Goal: Complete application form

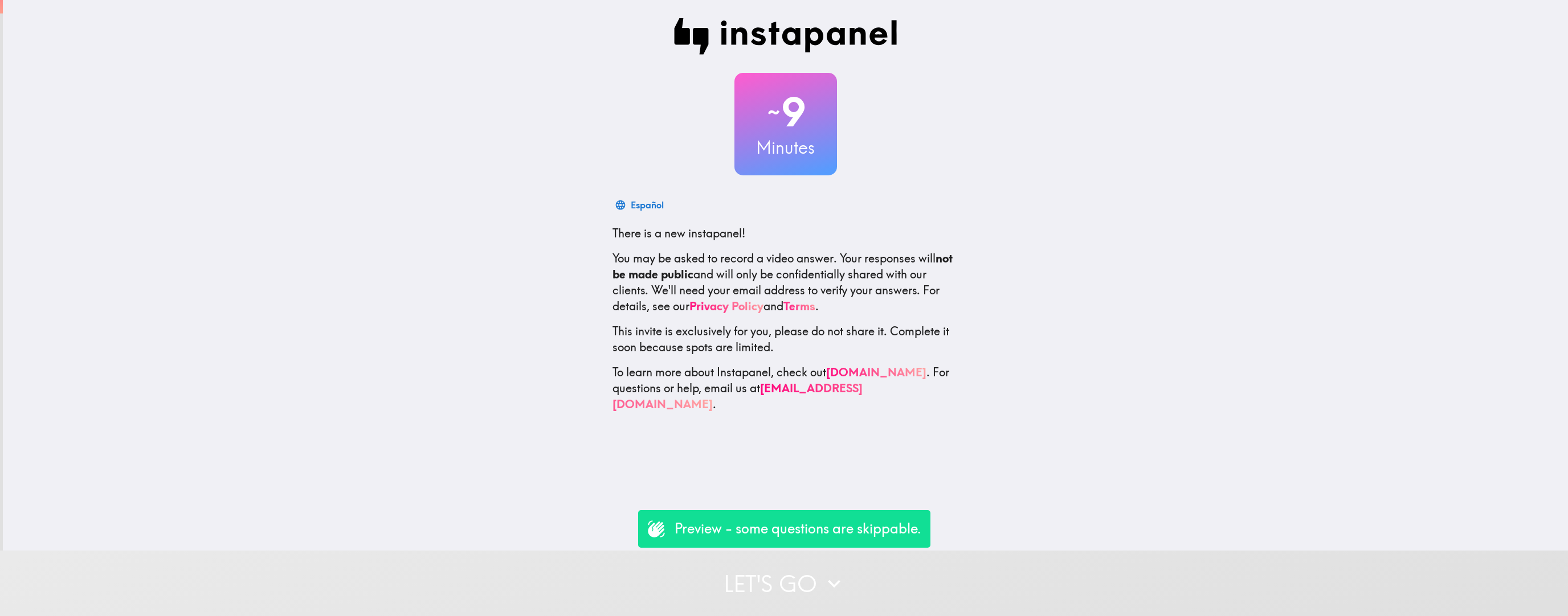
click at [680, 383] on button "Let's go" at bounding box center [784, 584] width 1568 height 66
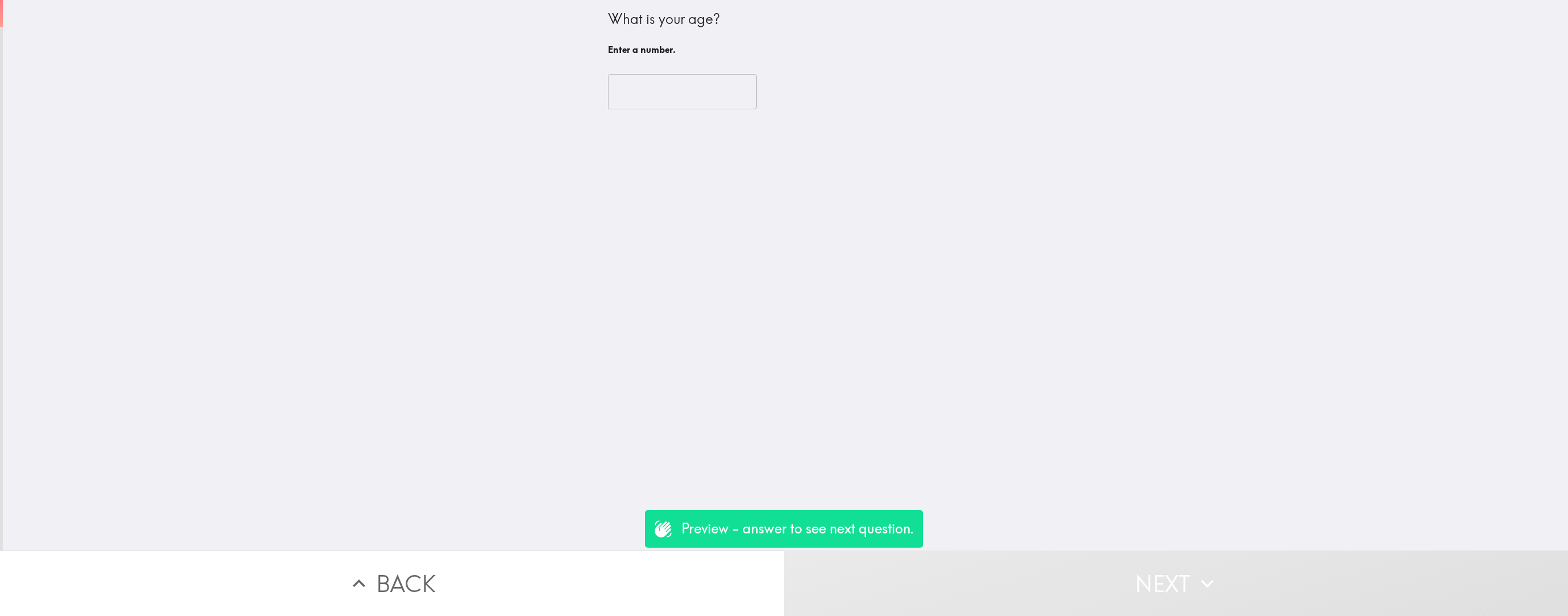
click at [680, 82] on input "number" at bounding box center [682, 91] width 149 height 35
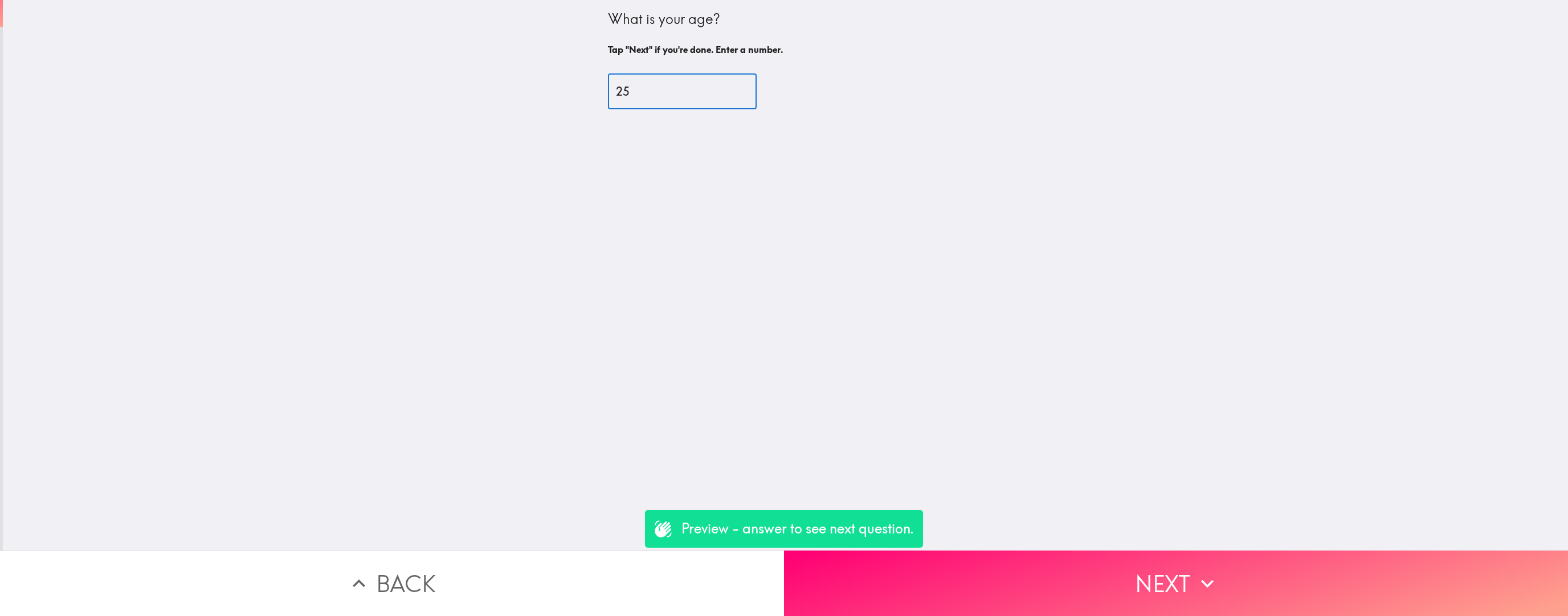
type input "25"
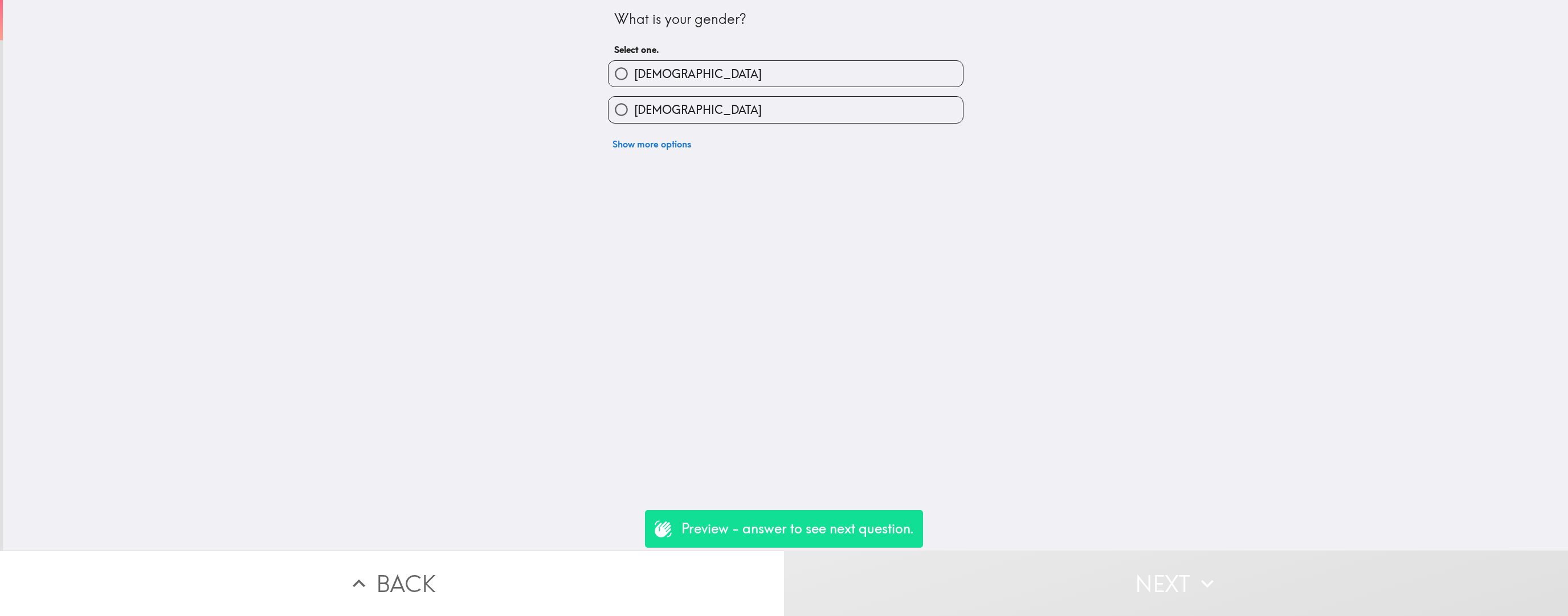
drag, startPoint x: 731, startPoint y: 77, endPoint x: 751, endPoint y: 122, distance: 49.2
click at [680, 77] on label "[DEMOGRAPHIC_DATA]" at bounding box center [785, 74] width 354 height 26
click at [634, 77] on input "[DEMOGRAPHIC_DATA]" at bounding box center [621, 74] width 26 height 26
radio input "true"
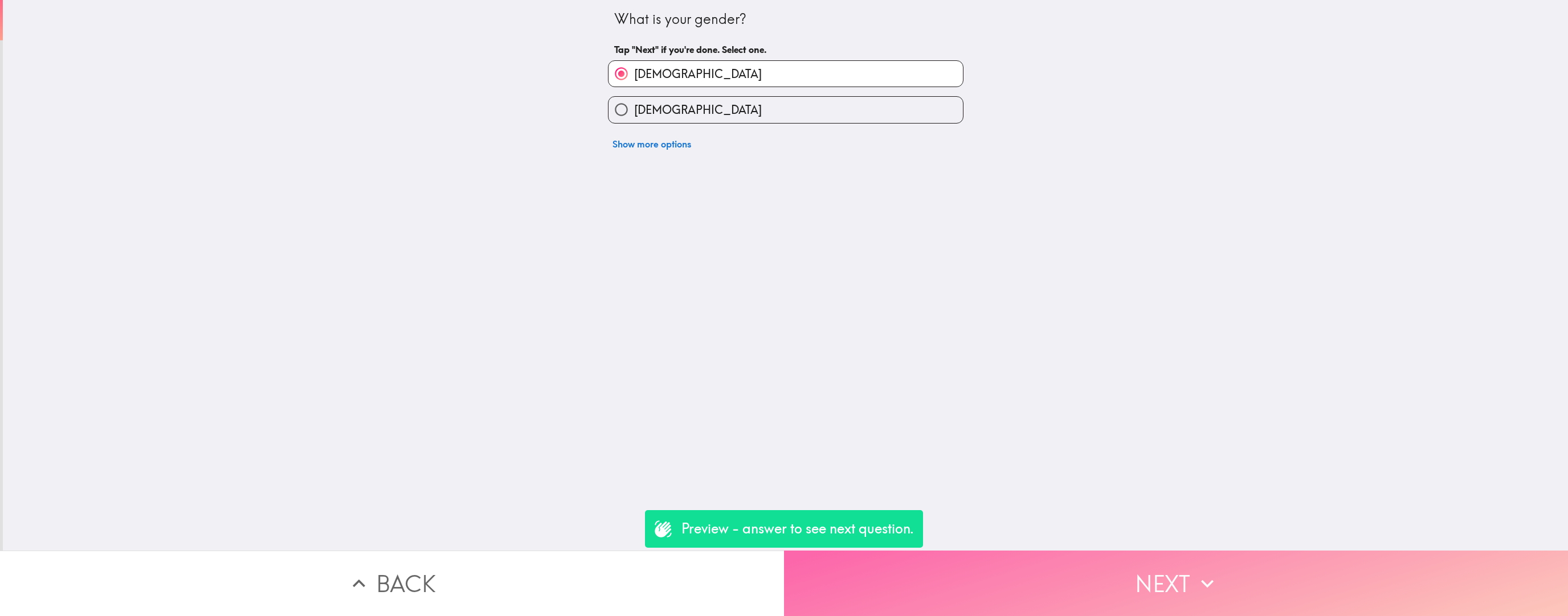
click at [680, 383] on button "Next" at bounding box center [1175, 584] width 784 height 66
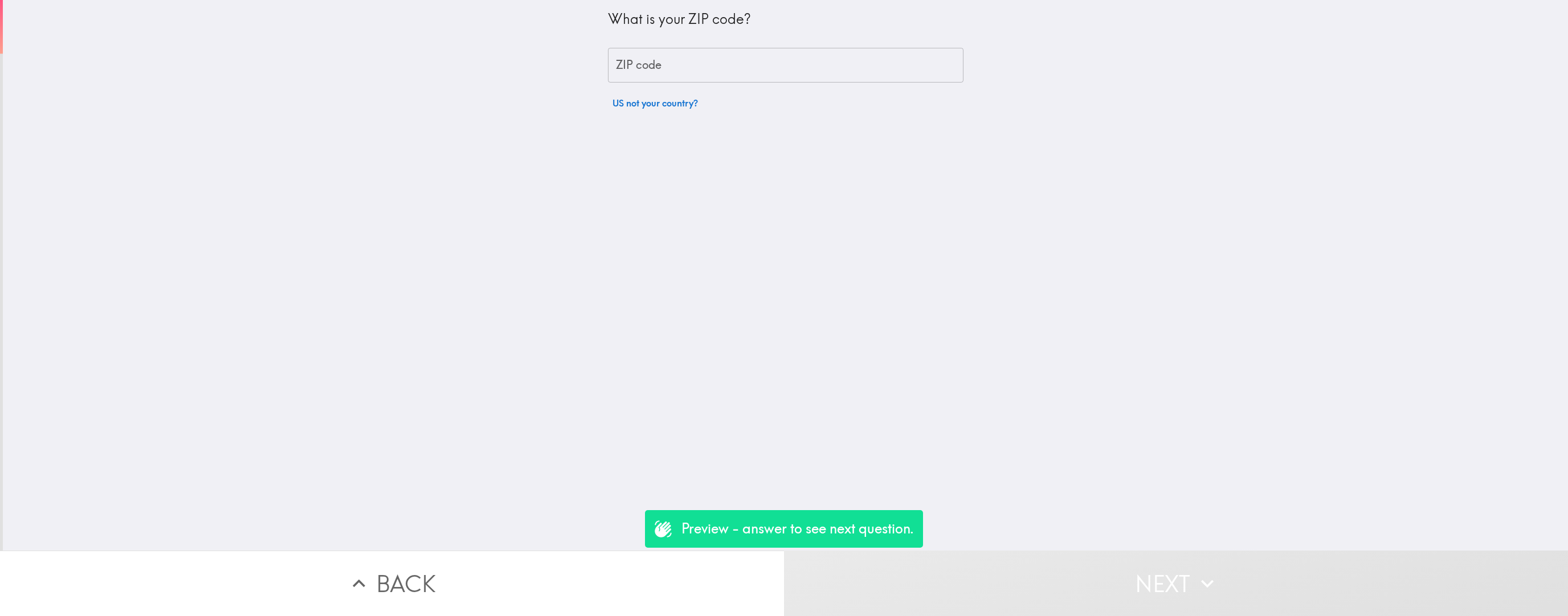
click at [680, 69] on input "ZIP code" at bounding box center [785, 65] width 356 height 35
type input "84105"
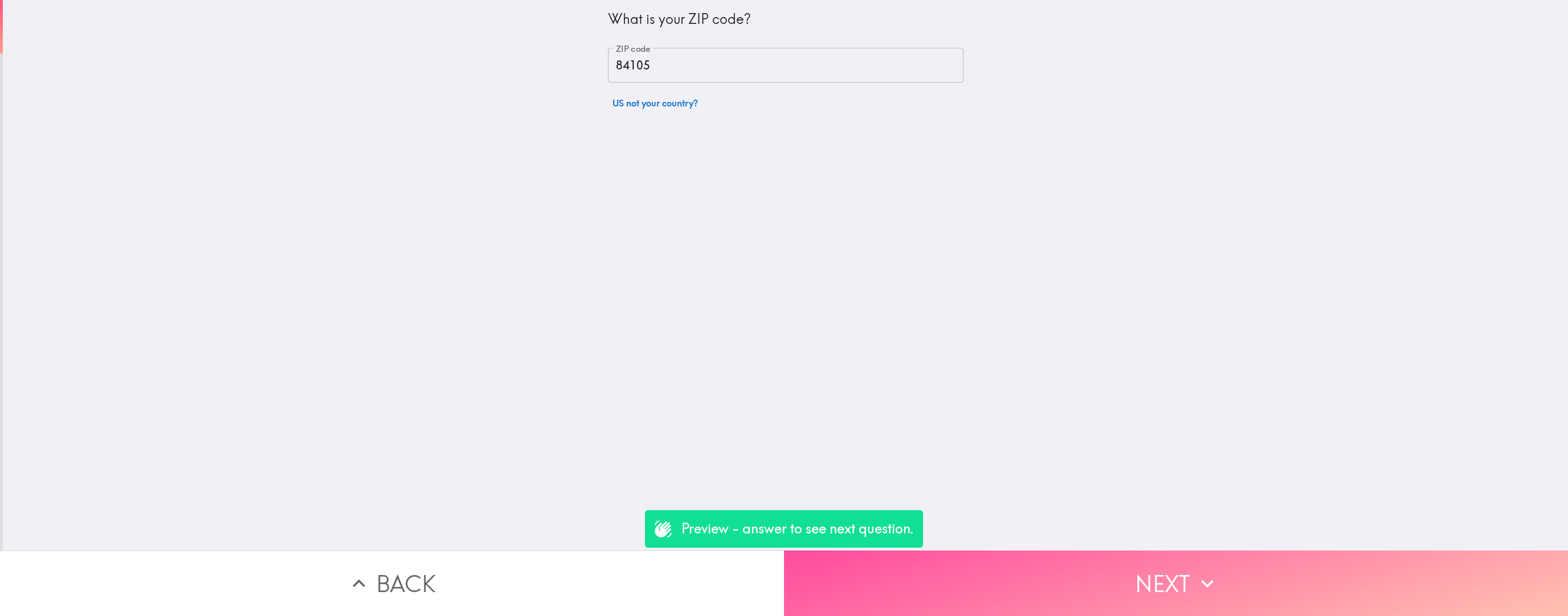
click at [680, 383] on button "Next" at bounding box center [1175, 584] width 784 height 66
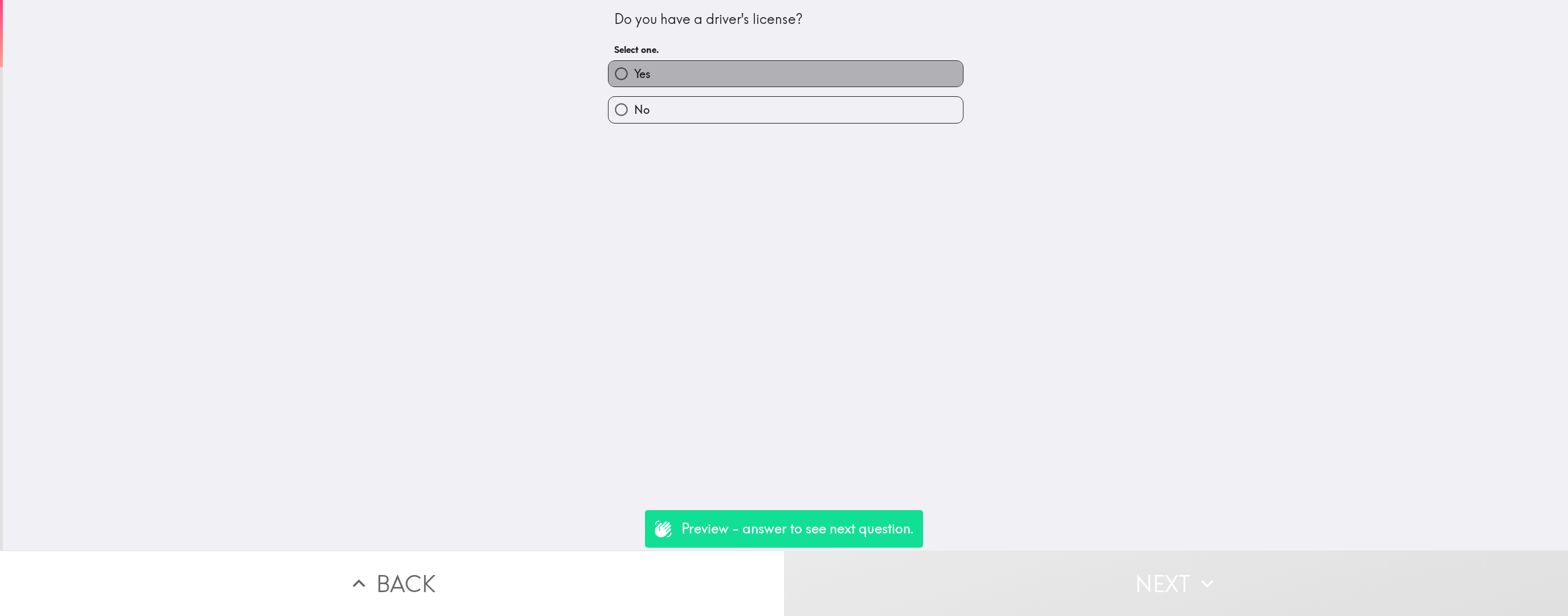
drag, startPoint x: 811, startPoint y: 62, endPoint x: 847, endPoint y: 237, distance: 178.7
click at [680, 62] on label "Yes" at bounding box center [785, 74] width 354 height 26
click at [634, 62] on input "Yes" at bounding box center [621, 74] width 26 height 26
radio input "true"
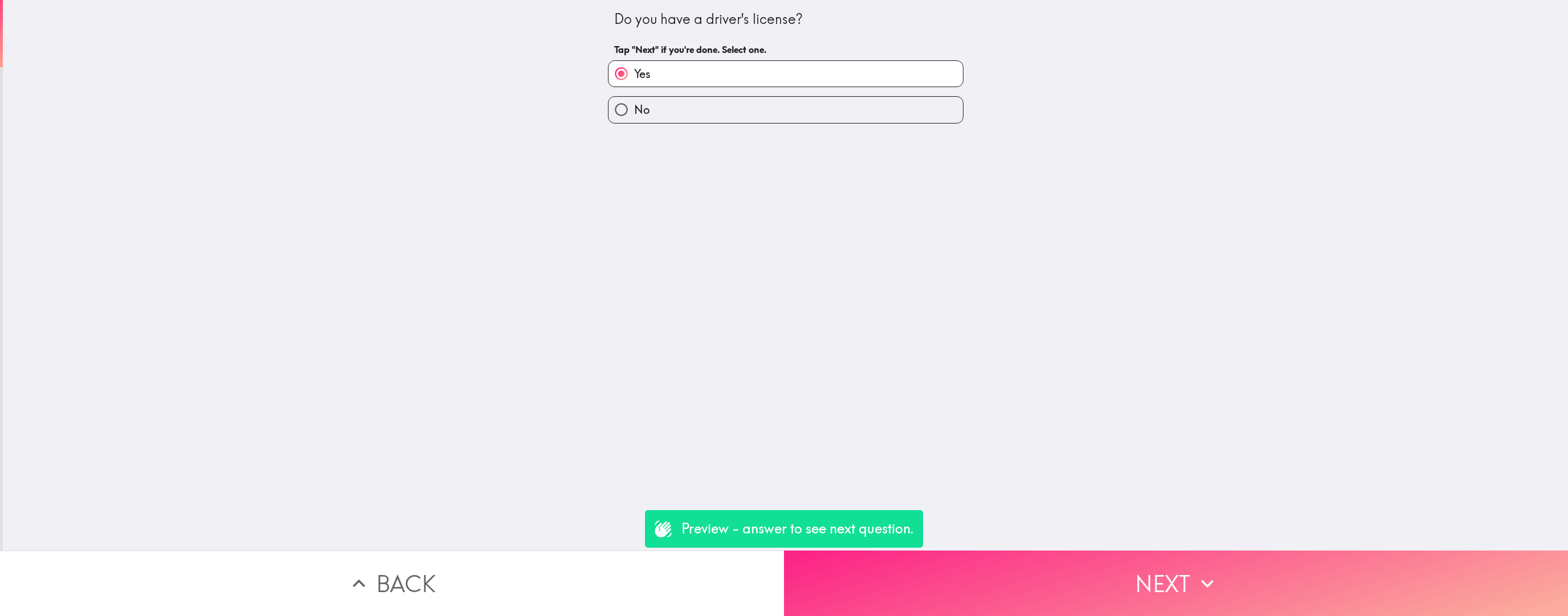
click at [680, 383] on button "Next" at bounding box center [1175, 584] width 784 height 66
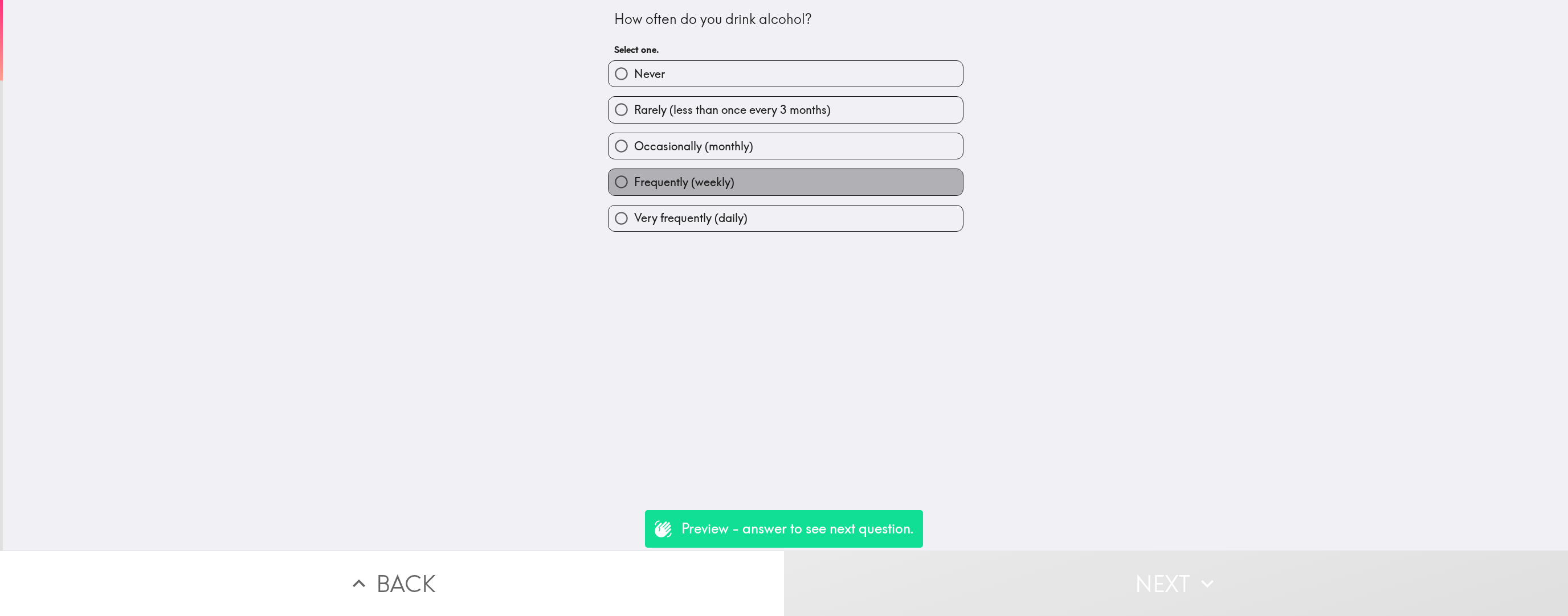
click at [680, 194] on label "Frequently (weekly)" at bounding box center [785, 182] width 354 height 26
click at [634, 194] on input "Frequently (weekly)" at bounding box center [621, 182] width 26 height 26
radio input "true"
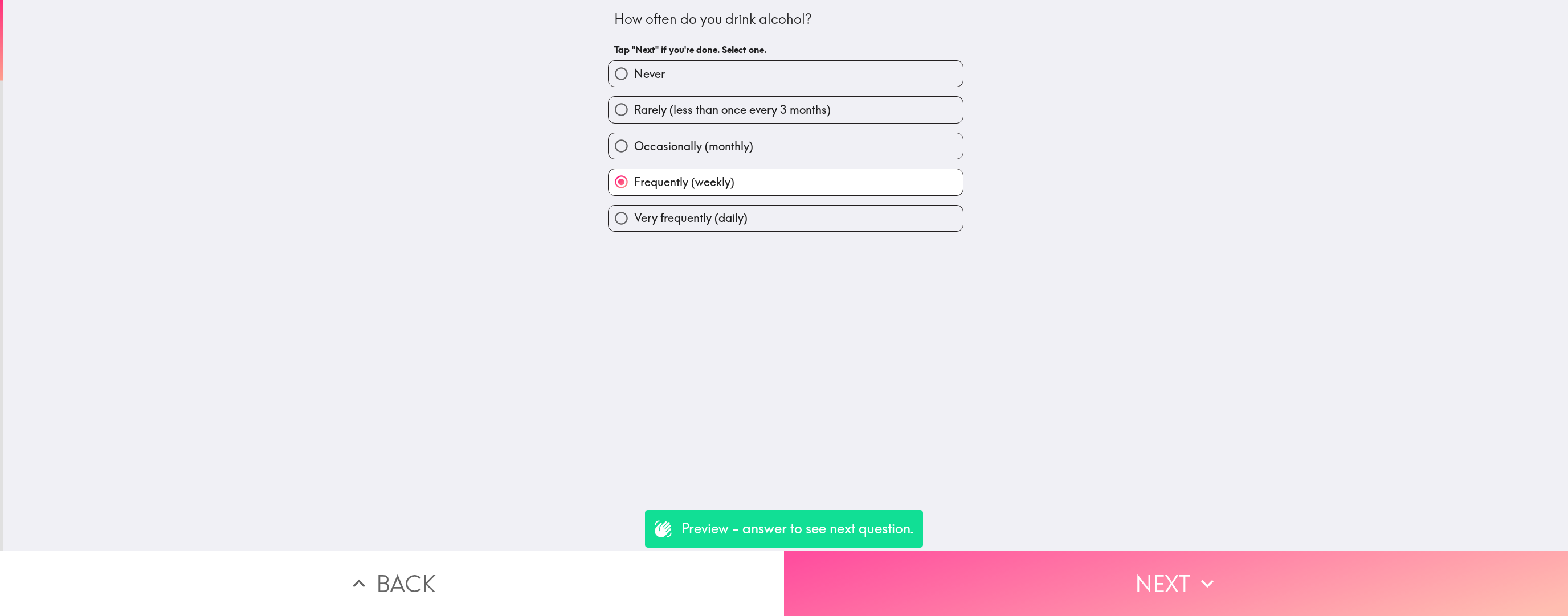
click at [680, 383] on button "Next" at bounding box center [1175, 584] width 784 height 66
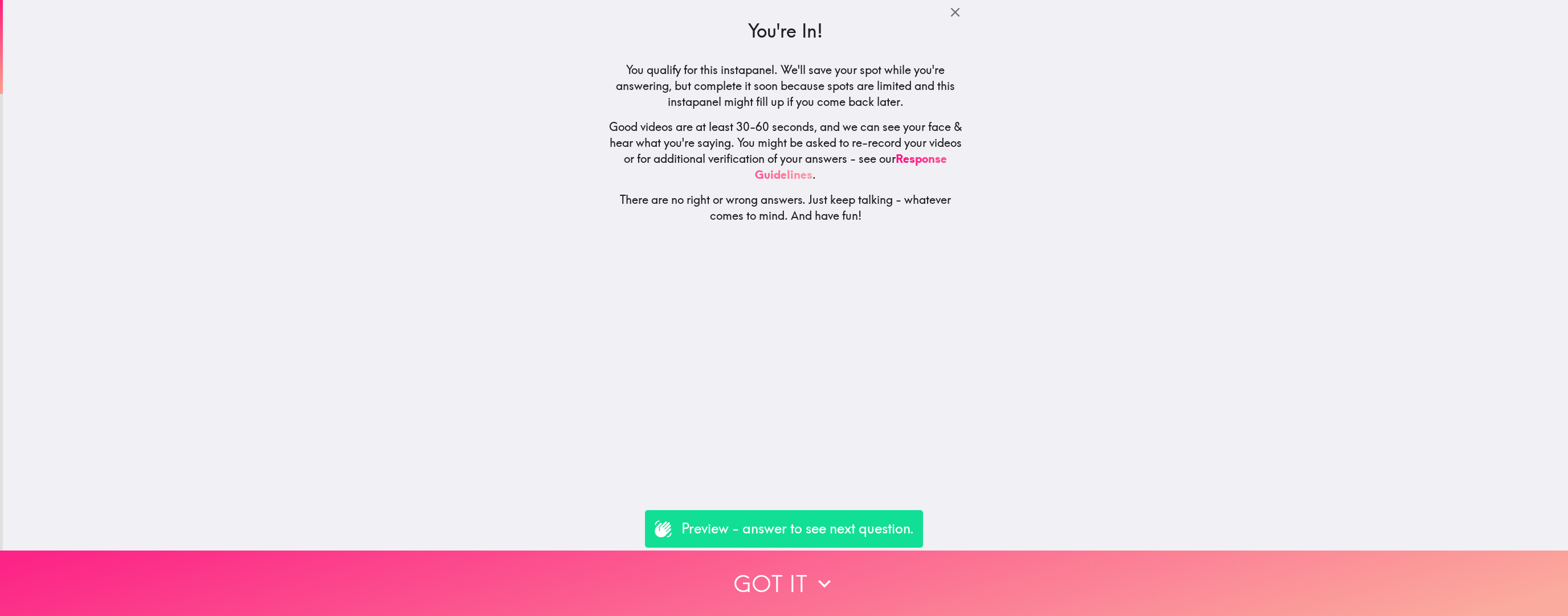
click at [680, 383] on button "Got it" at bounding box center [784, 584] width 1568 height 66
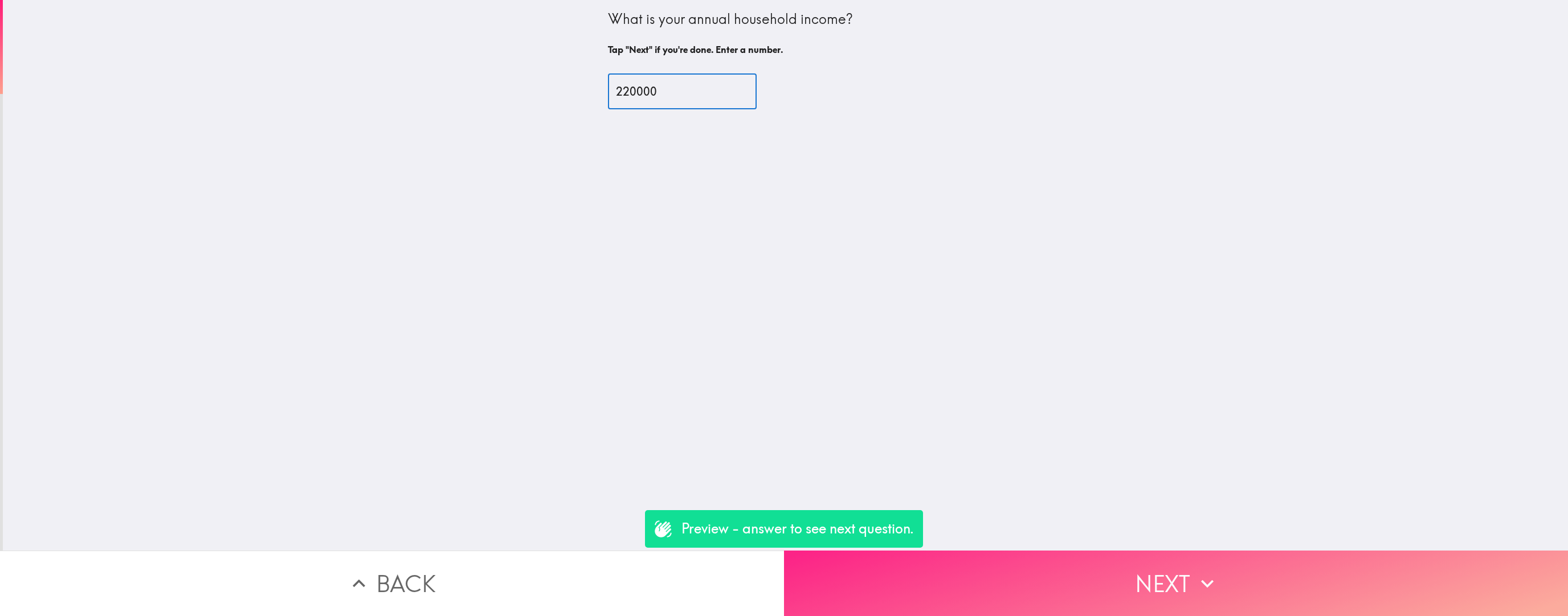
type input "220000"
click at [680, 383] on button "Next" at bounding box center [1175, 584] width 784 height 66
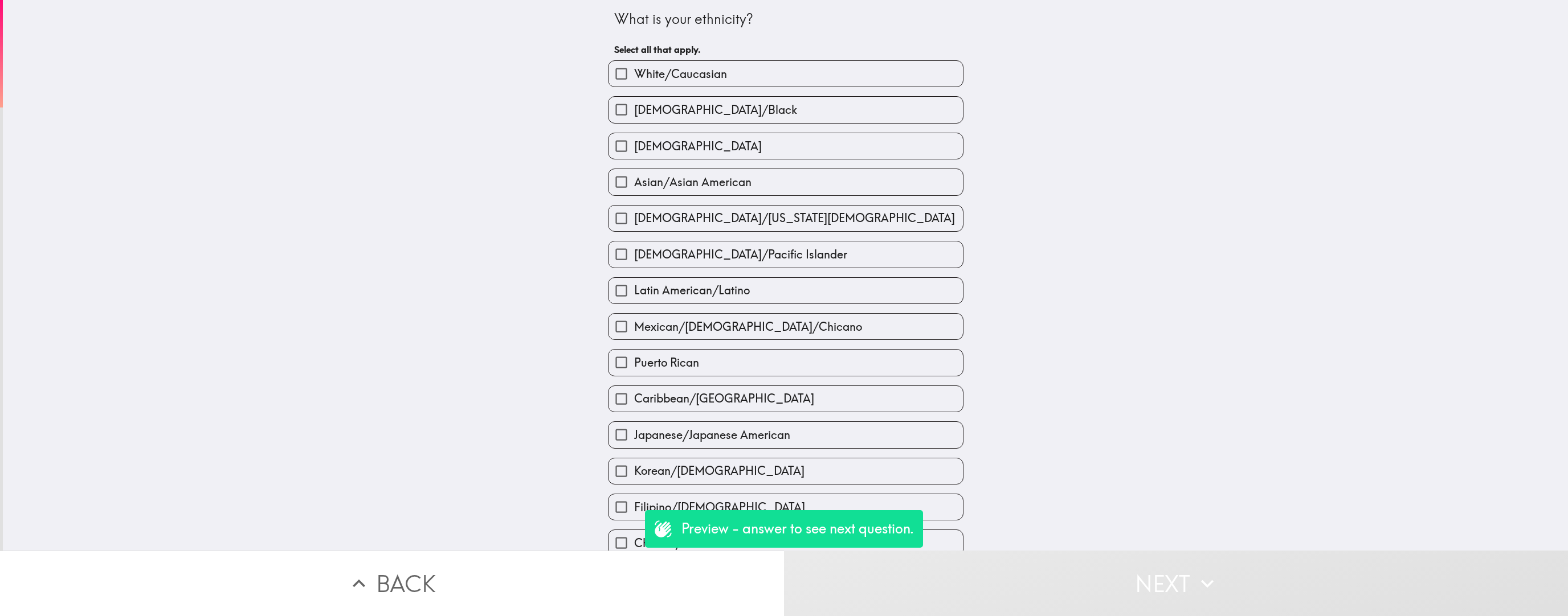
click at [680, 333] on label "Mexican/[DEMOGRAPHIC_DATA]/Chicano" at bounding box center [785, 327] width 354 height 26
click at [634, 333] on input "Mexican/[DEMOGRAPHIC_DATA]/Chicano" at bounding box center [621, 327] width 26 height 26
checkbox input "true"
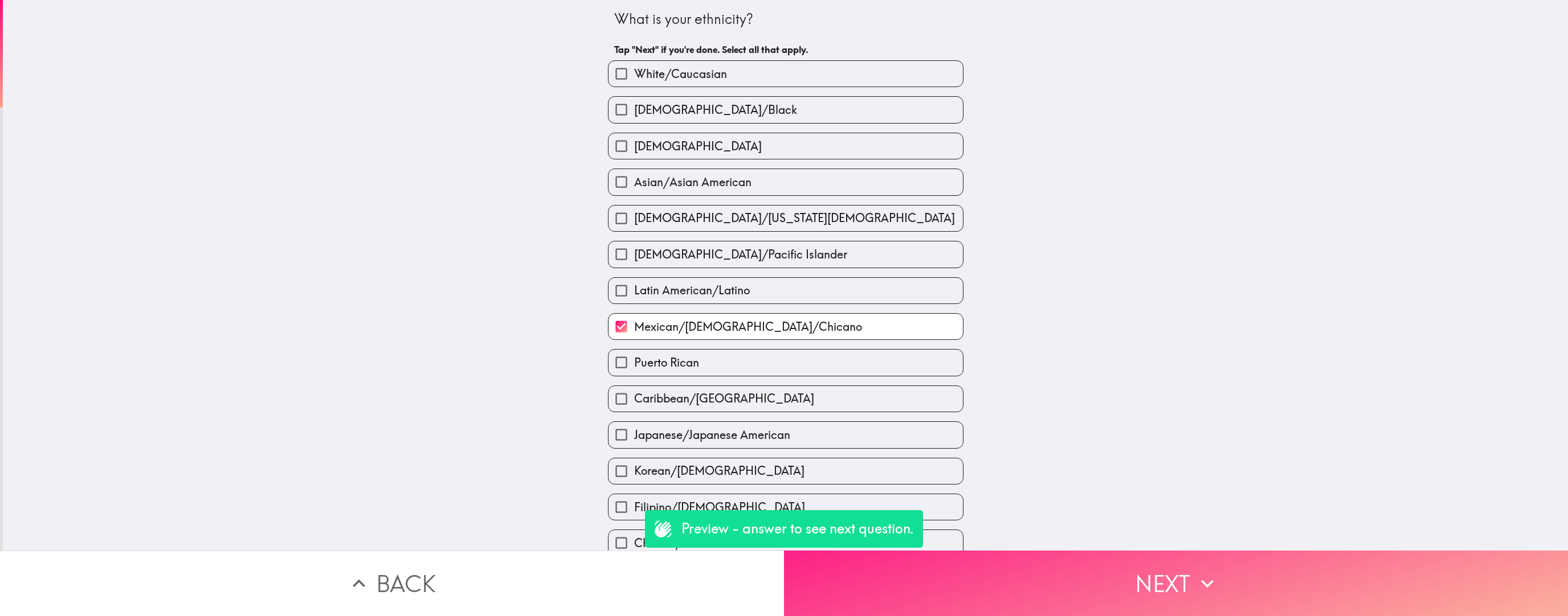
click at [680, 383] on button "Next" at bounding box center [1175, 584] width 784 height 66
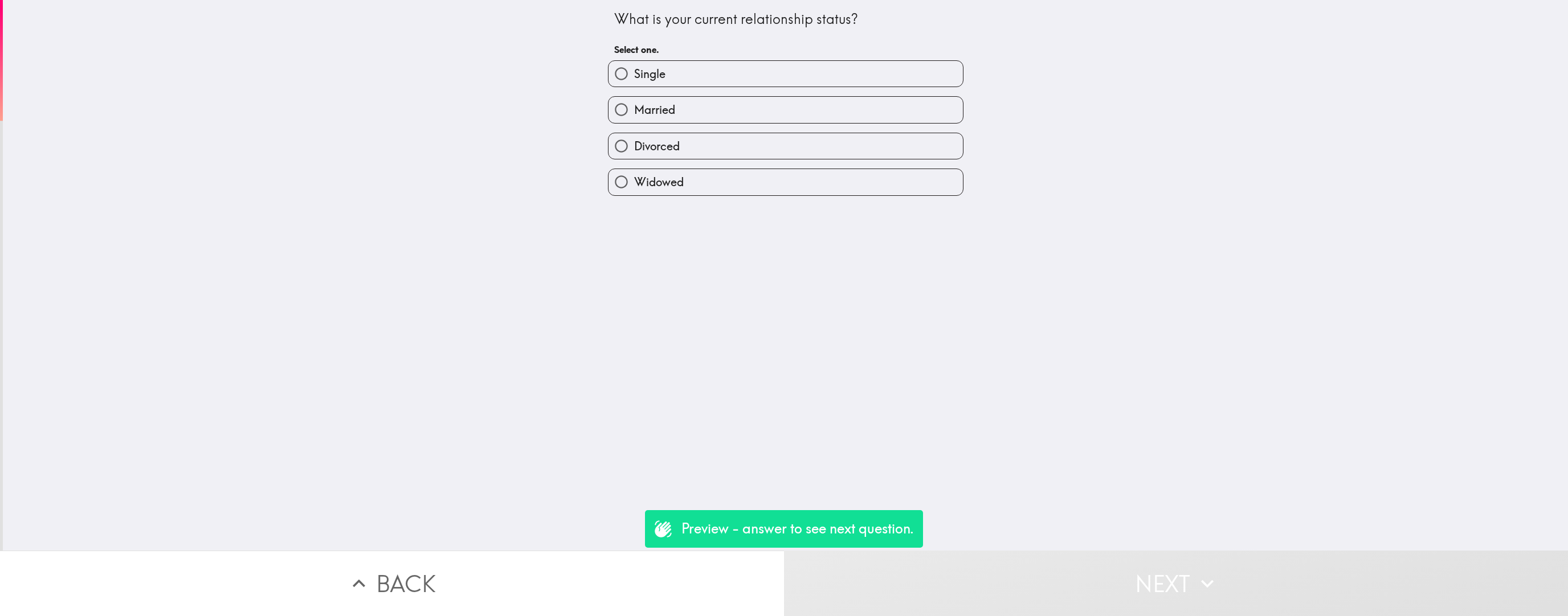
click at [680, 212] on div "What is your current relationship status? Select one. Single Married Divorced W…" at bounding box center [785, 275] width 1565 height 551
drag, startPoint x: 816, startPoint y: 189, endPoint x: 859, endPoint y: 451, distance: 265.5
click at [680, 190] on label "Widowed" at bounding box center [785, 182] width 354 height 26
click at [634, 190] on input "Widowed" at bounding box center [621, 182] width 26 height 26
radio input "true"
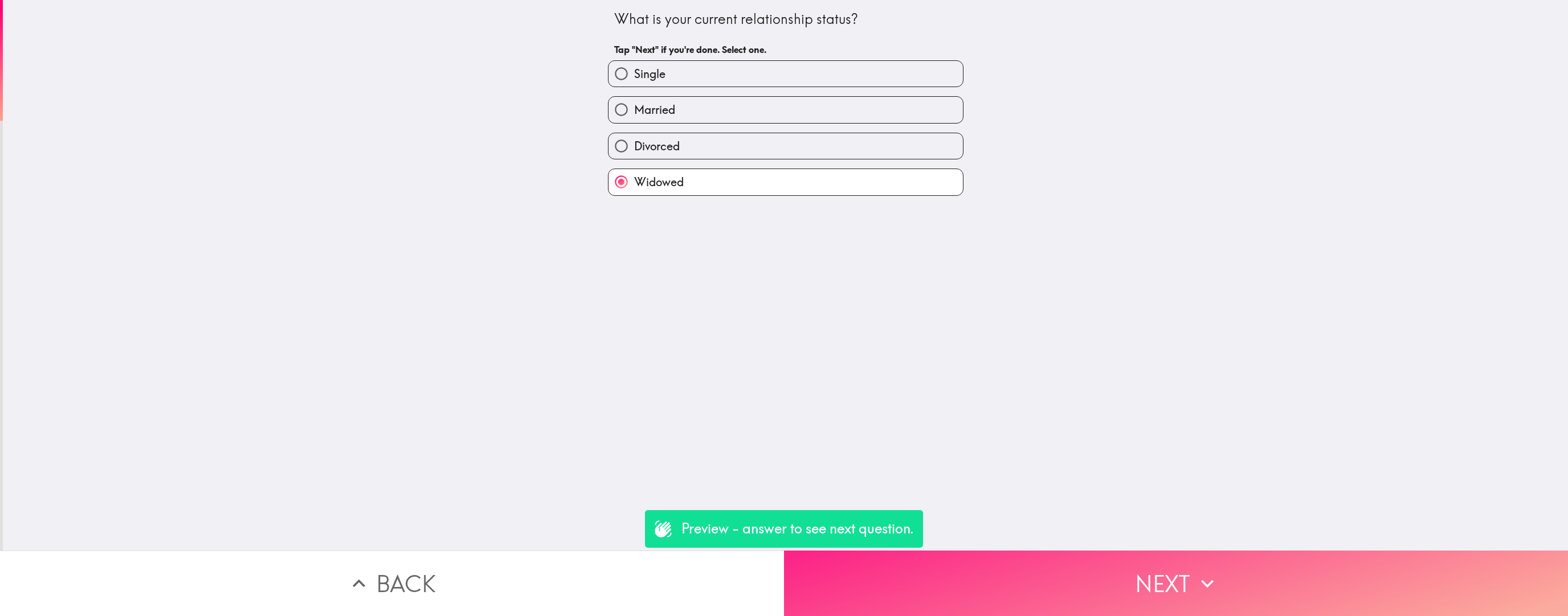
click at [680, 383] on button "Next" at bounding box center [1175, 584] width 784 height 66
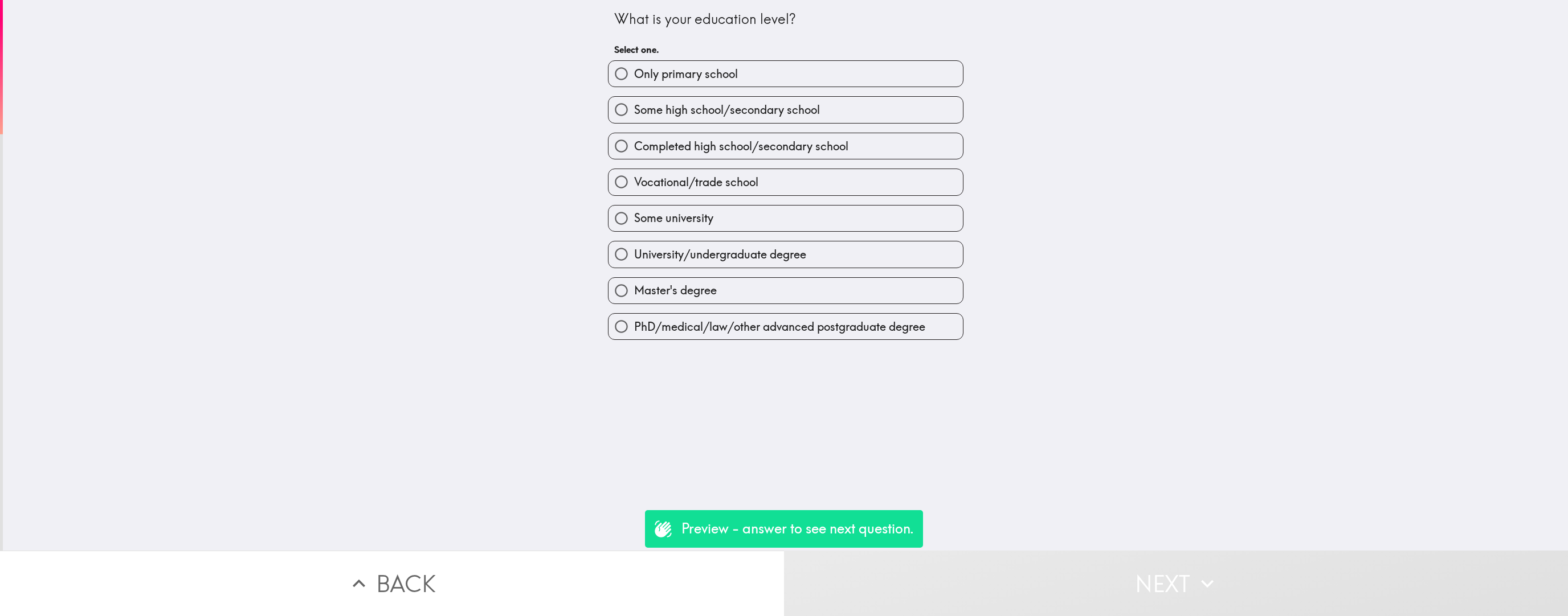
click at [680, 331] on span "PhD/medical/law/other advanced postgraduate degree" at bounding box center [779, 327] width 291 height 16
click at [634, 331] on input "PhD/medical/law/other advanced postgraduate degree" at bounding box center [621, 327] width 26 height 26
radio input "true"
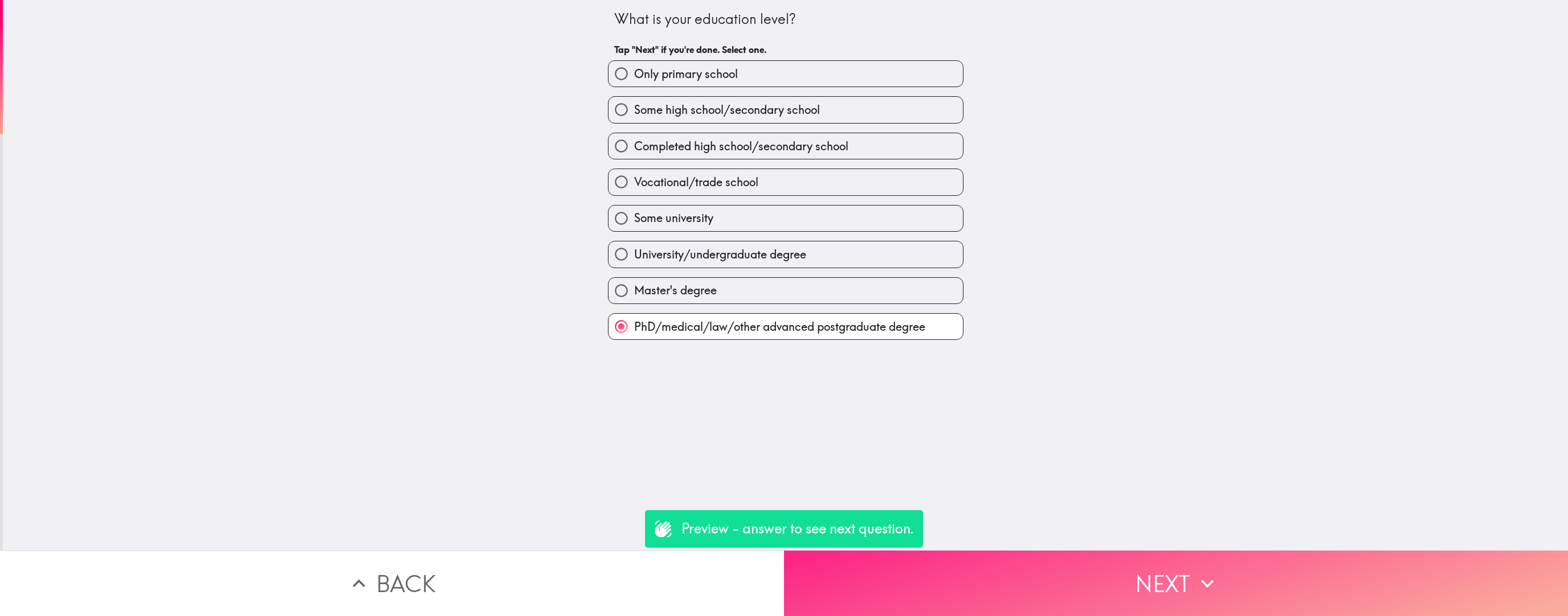
click at [680, 383] on button "Next" at bounding box center [1175, 584] width 784 height 66
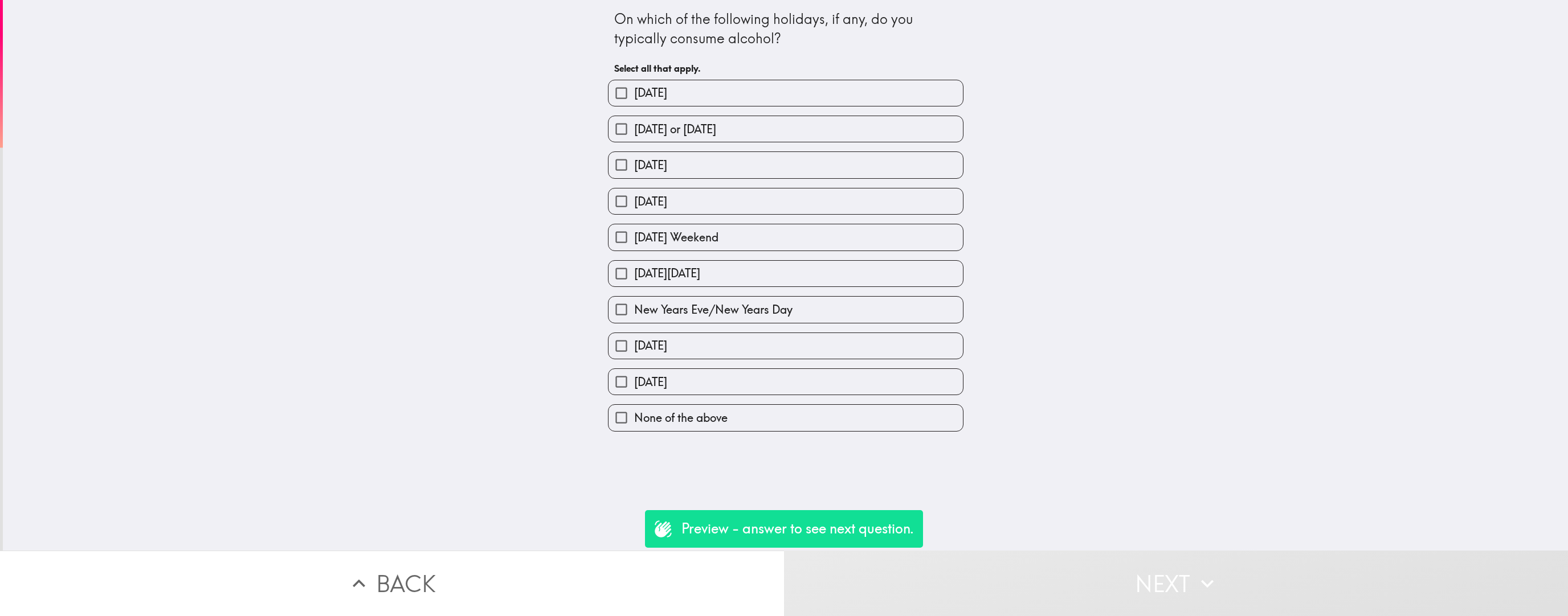
click at [680, 369] on label "[DATE]" at bounding box center [785, 382] width 354 height 26
click at [634, 369] on input "[DATE]" at bounding box center [621, 382] width 26 height 26
checkbox input "true"
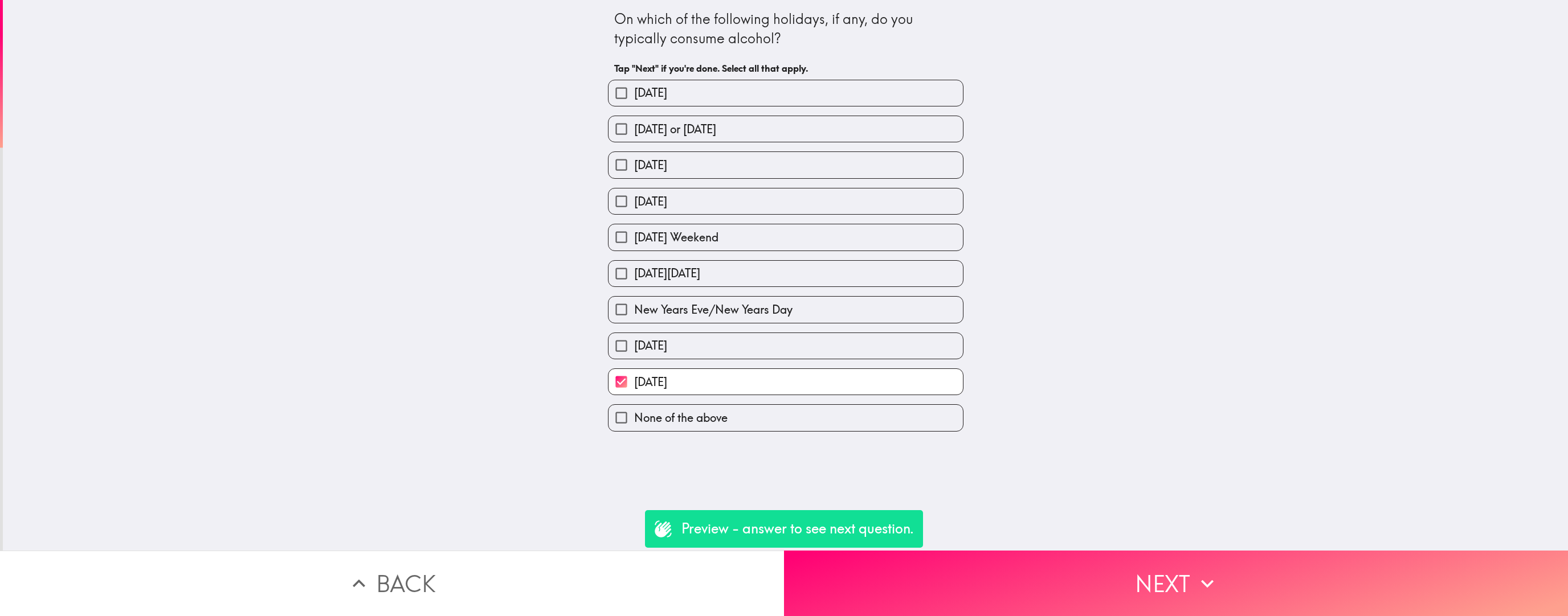
drag, startPoint x: 795, startPoint y: 314, endPoint x: 803, endPoint y: 348, distance: 34.9
click at [680, 314] on label "New Years Eve/New Years Day" at bounding box center [785, 310] width 354 height 26
click at [634, 314] on input "New Years Eve/New Years Day" at bounding box center [621, 310] width 26 height 26
checkbox input "true"
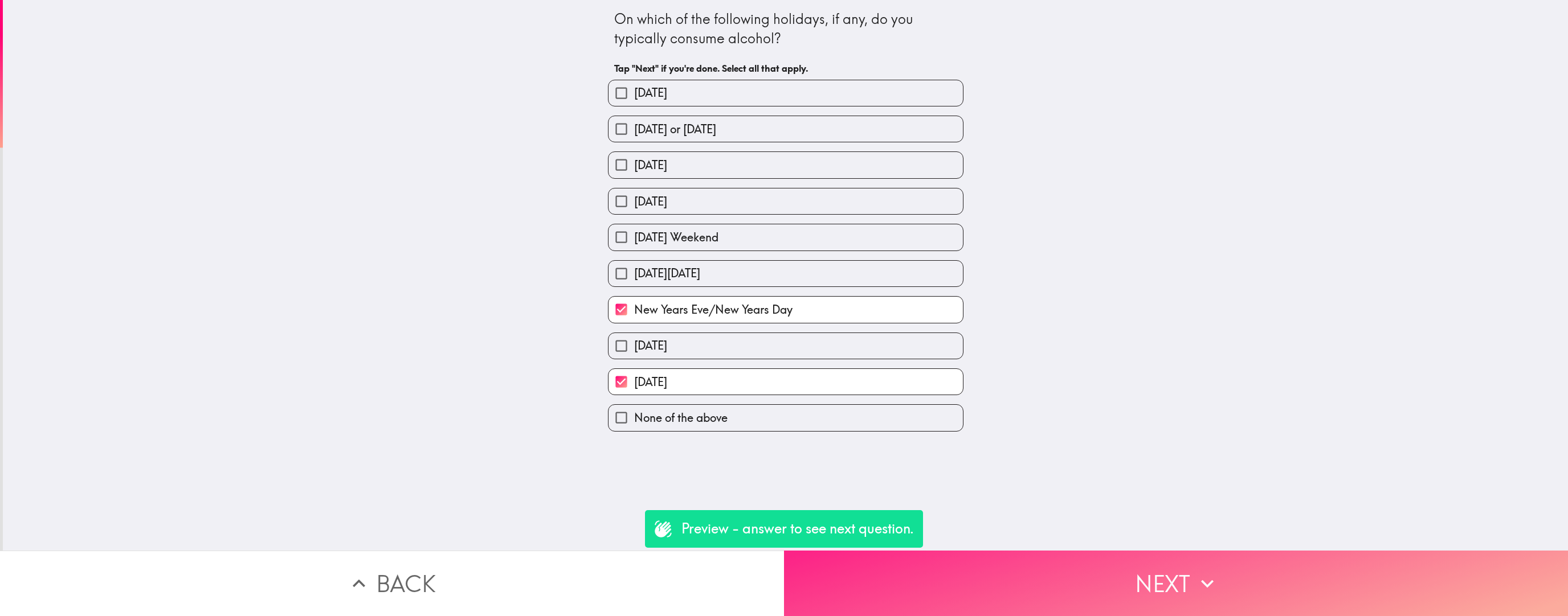
click at [680, 383] on button "Next" at bounding box center [1175, 584] width 784 height 66
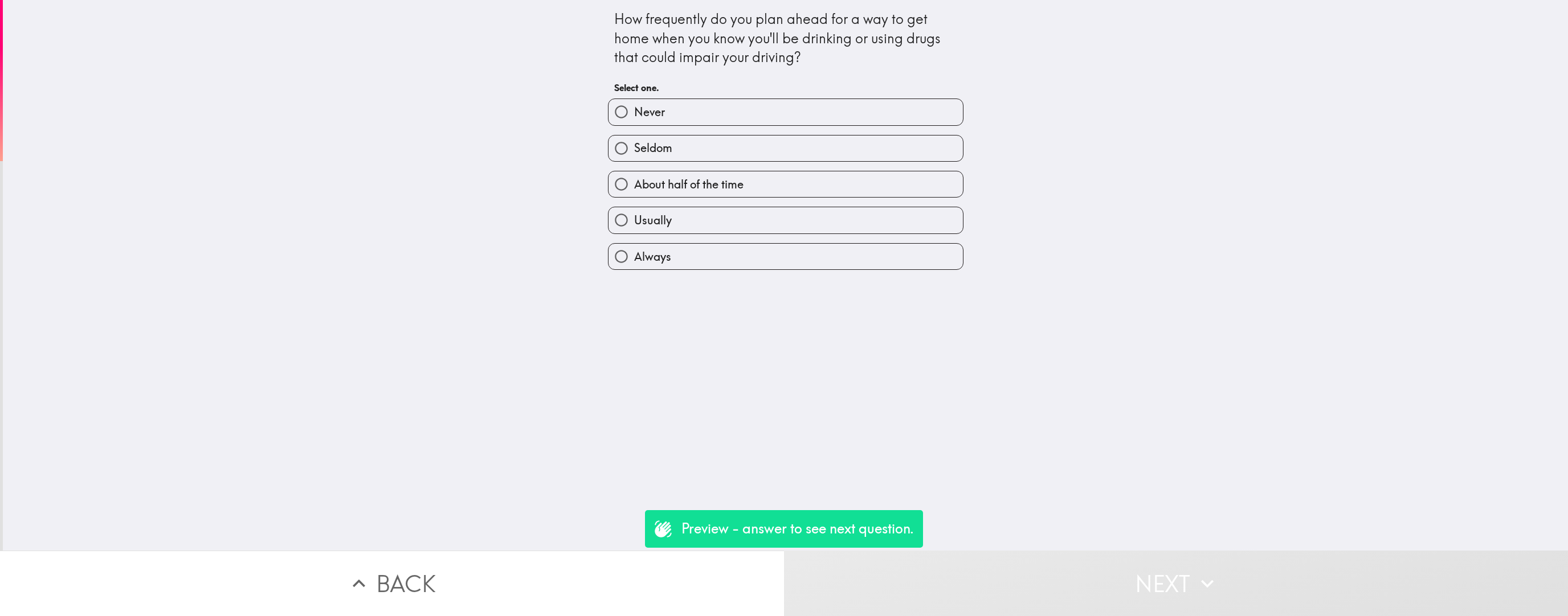
click at [680, 253] on label "Always" at bounding box center [785, 257] width 354 height 26
click at [634, 253] on input "Always" at bounding box center [621, 257] width 26 height 26
radio input "true"
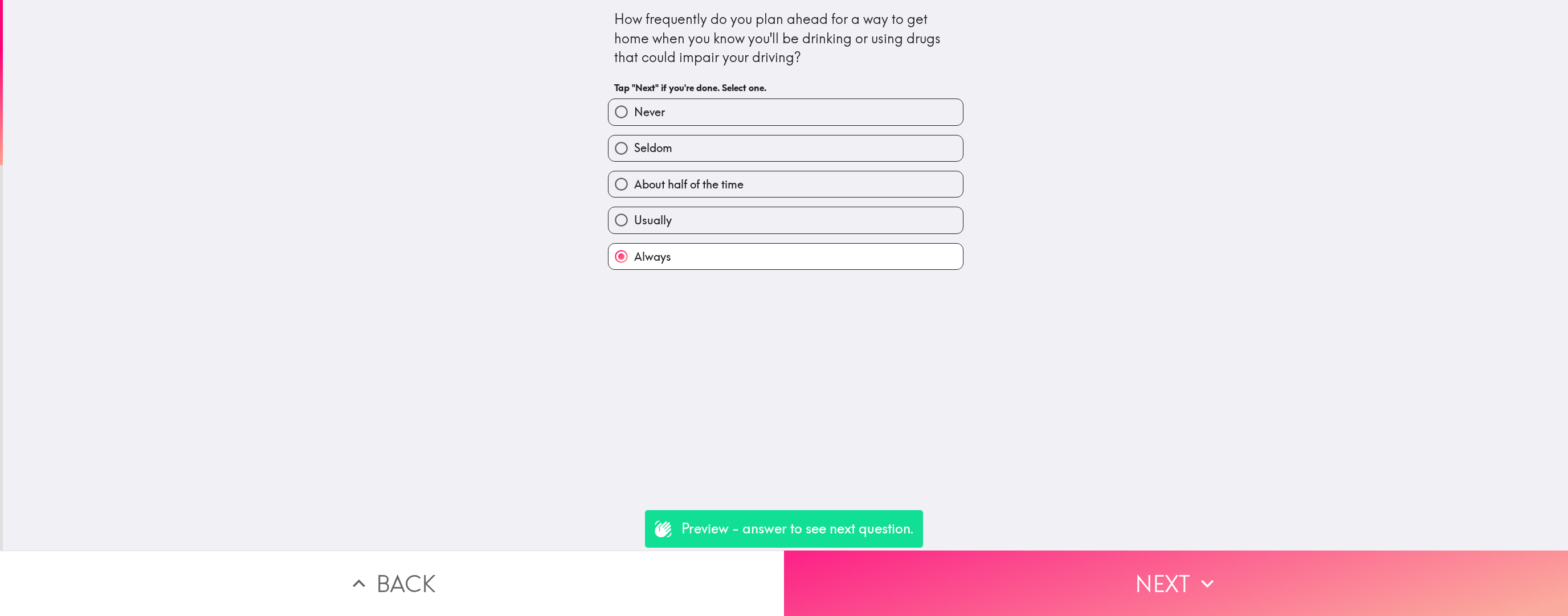
click at [680, 383] on button "Next" at bounding box center [1175, 584] width 784 height 66
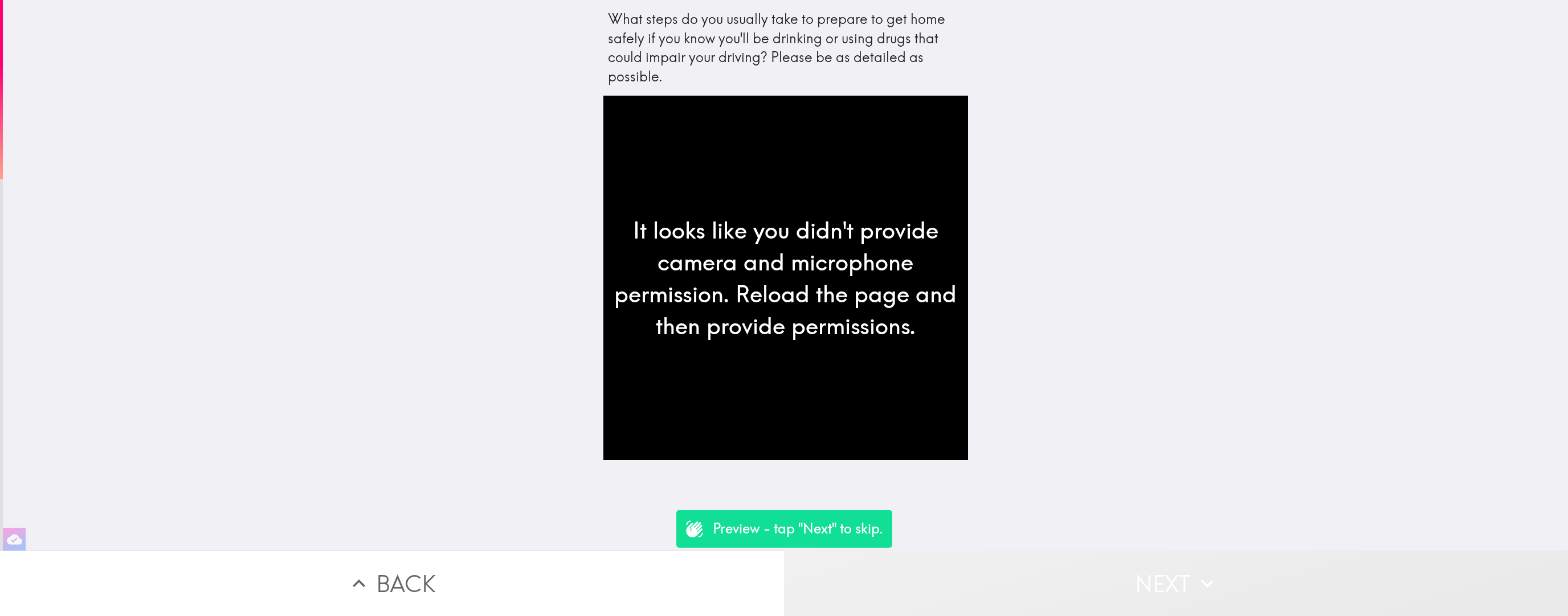
click at [680, 383] on button "Next" at bounding box center [1175, 584] width 784 height 66
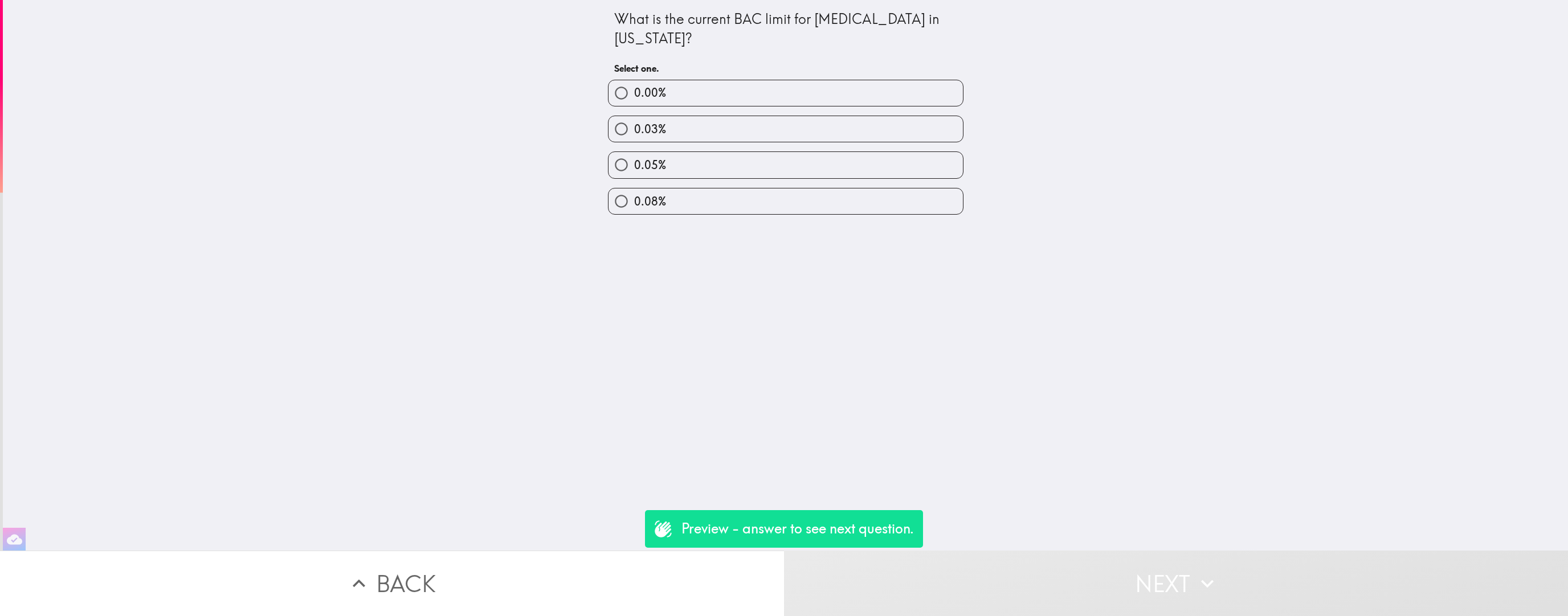
drag, startPoint x: 749, startPoint y: 75, endPoint x: 750, endPoint y: 92, distance: 17.0
click at [680, 75] on div "0.00%" at bounding box center [781, 89] width 365 height 36
click at [680, 98] on label "0.00%" at bounding box center [785, 93] width 354 height 26
click at [634, 98] on input "0.00%" at bounding box center [621, 93] width 26 height 26
radio input "true"
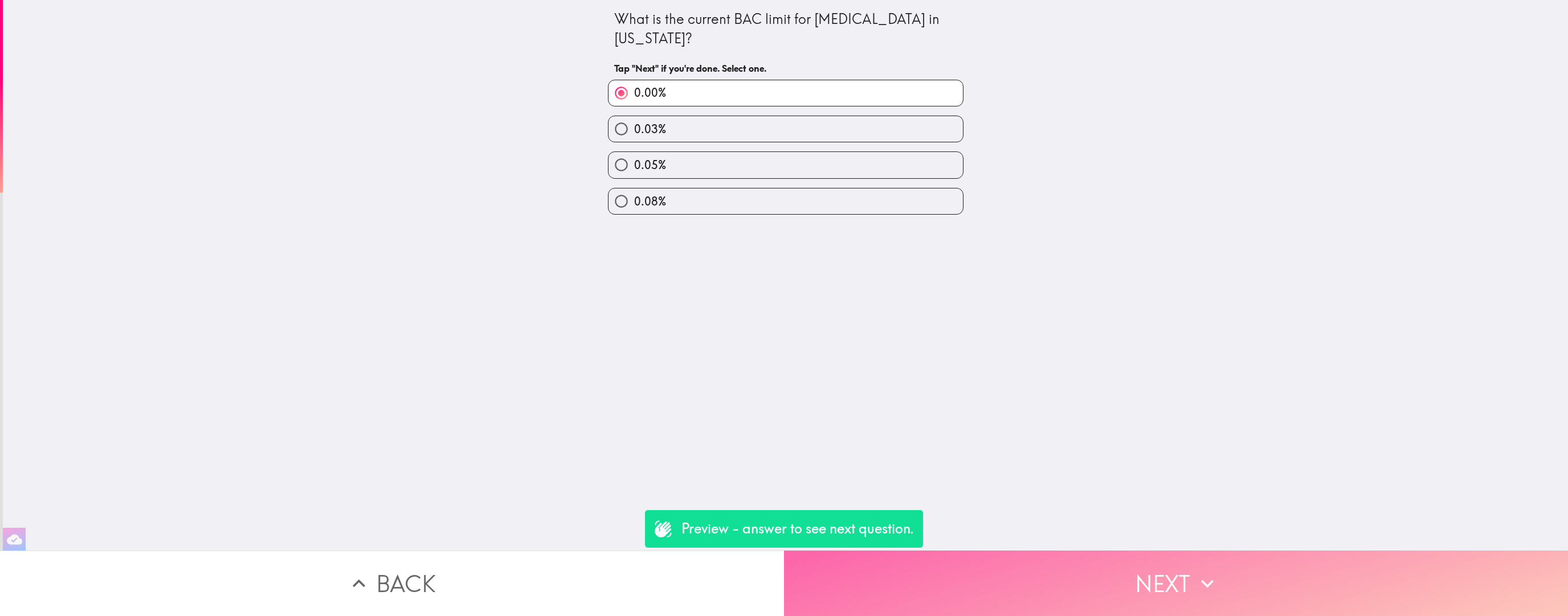
drag, startPoint x: 1020, startPoint y: 583, endPoint x: 1013, endPoint y: 577, distance: 9.2
click at [680, 383] on button "Next" at bounding box center [1175, 584] width 784 height 66
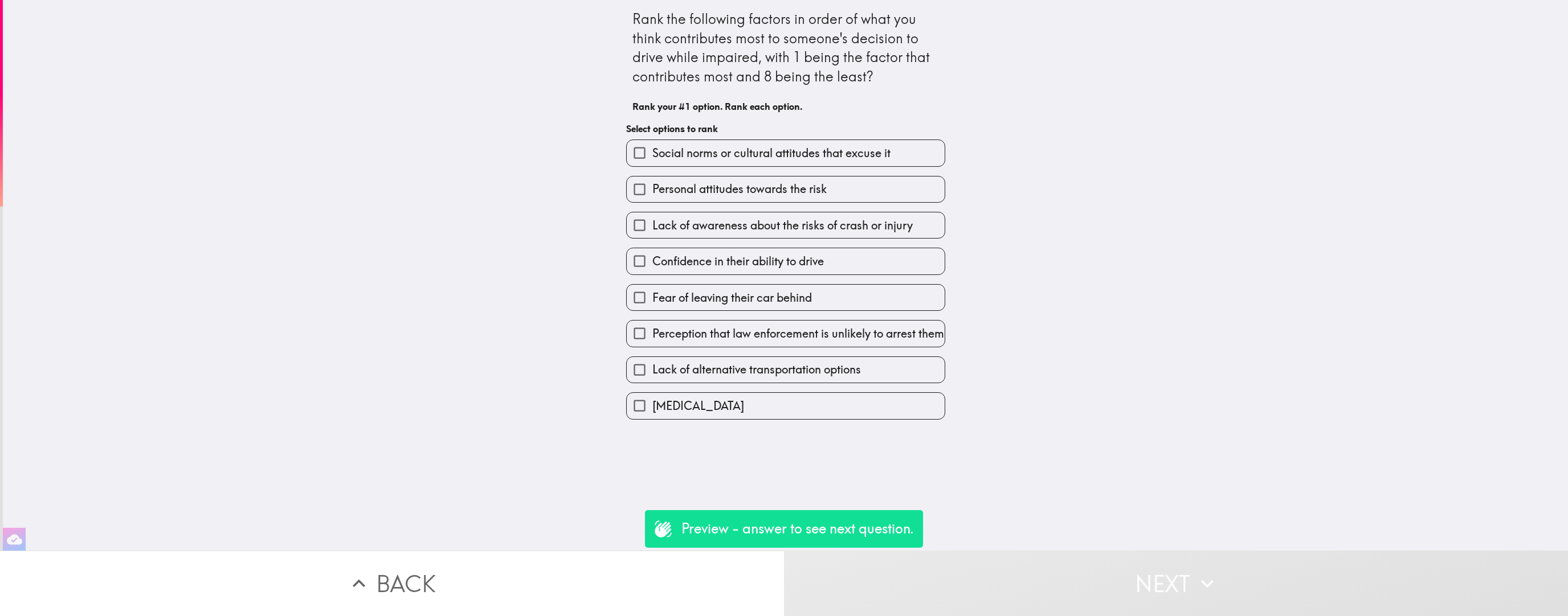
click at [680, 383] on label "[MEDICAL_DATA]" at bounding box center [786, 406] width 318 height 26
click at [653, 383] on input "[MEDICAL_DATA]" at bounding box center [640, 406] width 26 height 26
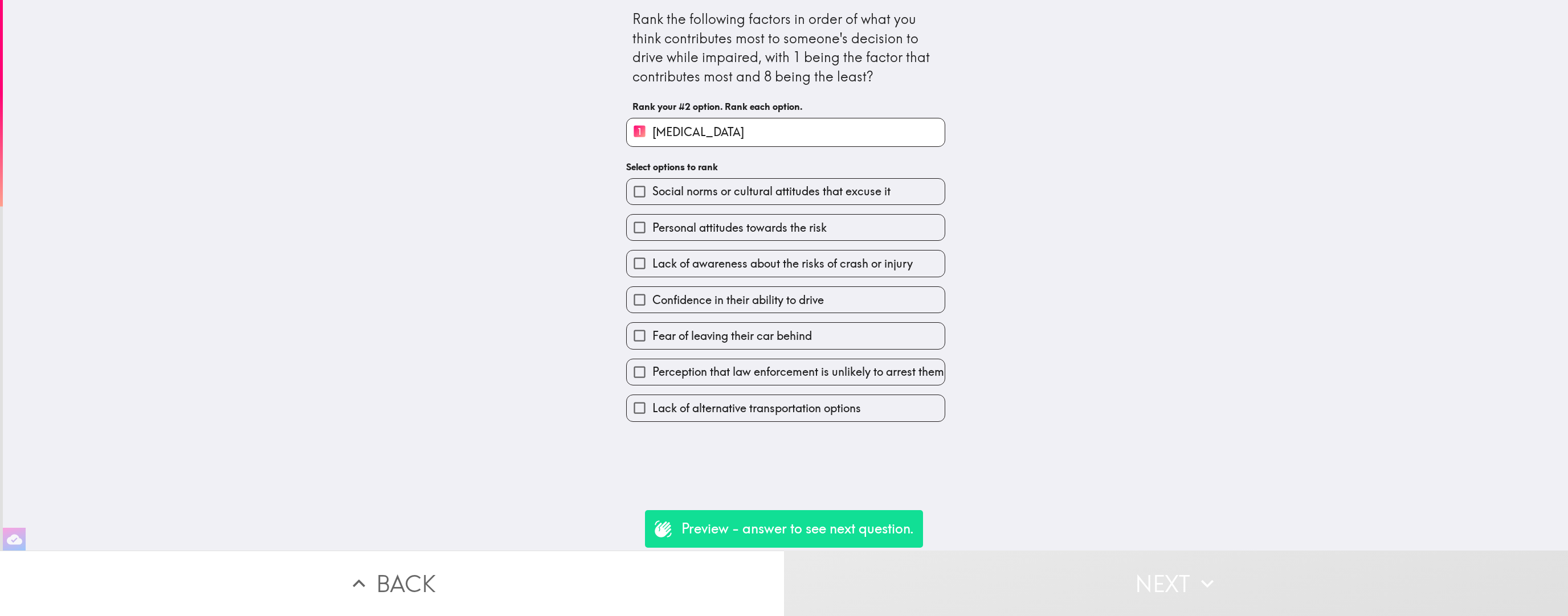
click at [680, 383] on span "Lack of alternative transportation options" at bounding box center [756, 409] width 208 height 16
click at [653, 383] on input "Lack of alternative transportation options" at bounding box center [640, 409] width 26 height 26
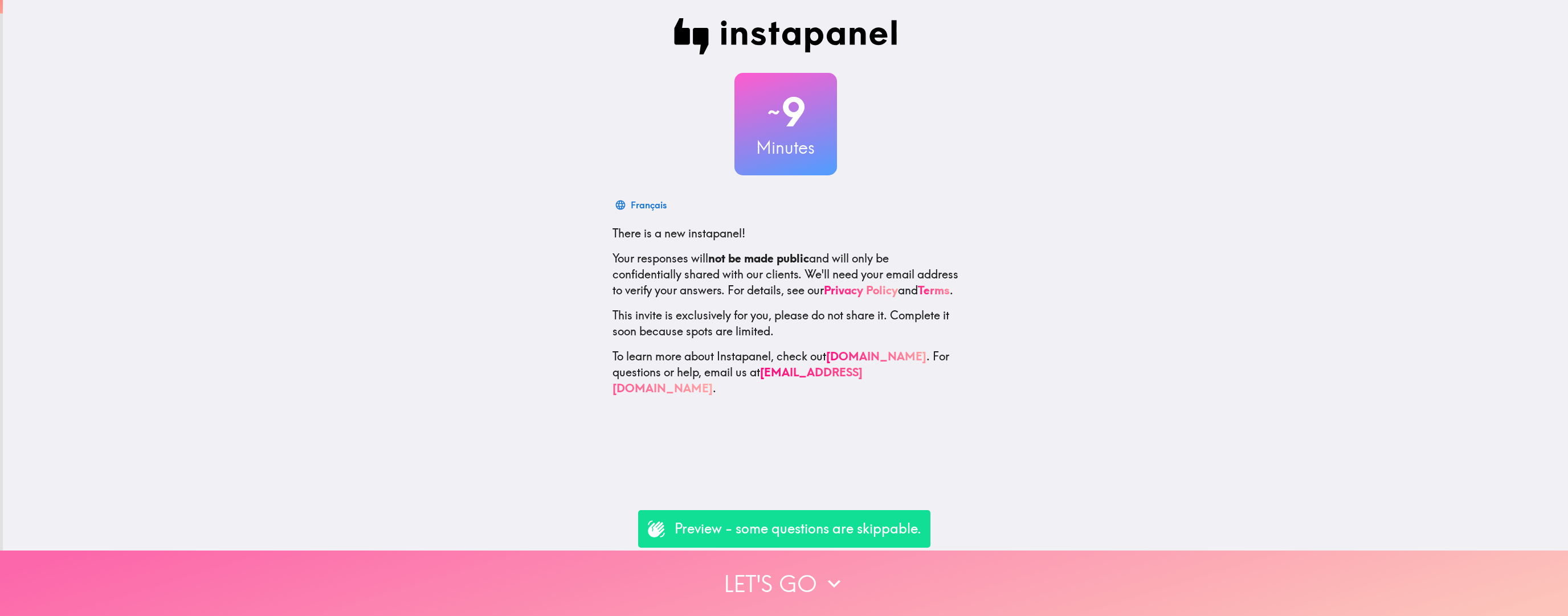
click at [688, 390] on button "Let's go" at bounding box center [784, 584] width 1568 height 66
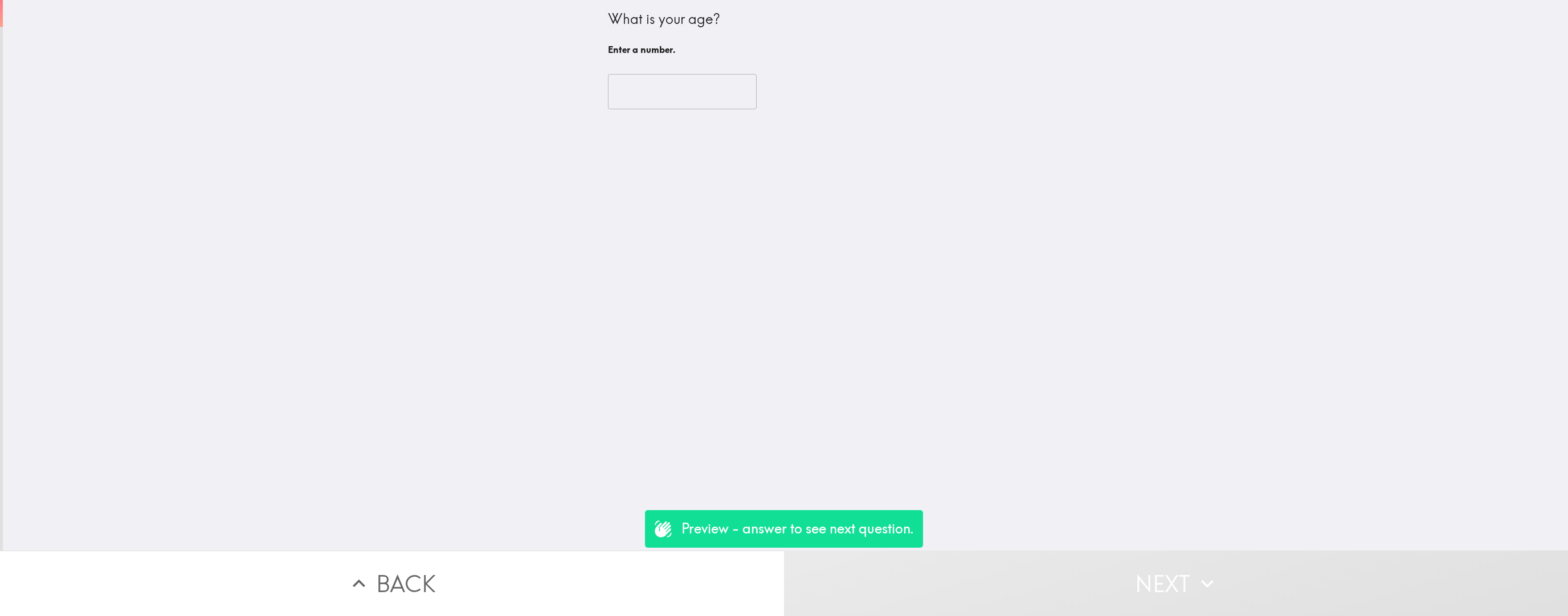
click at [688, 97] on input "number" at bounding box center [682, 91] width 149 height 35
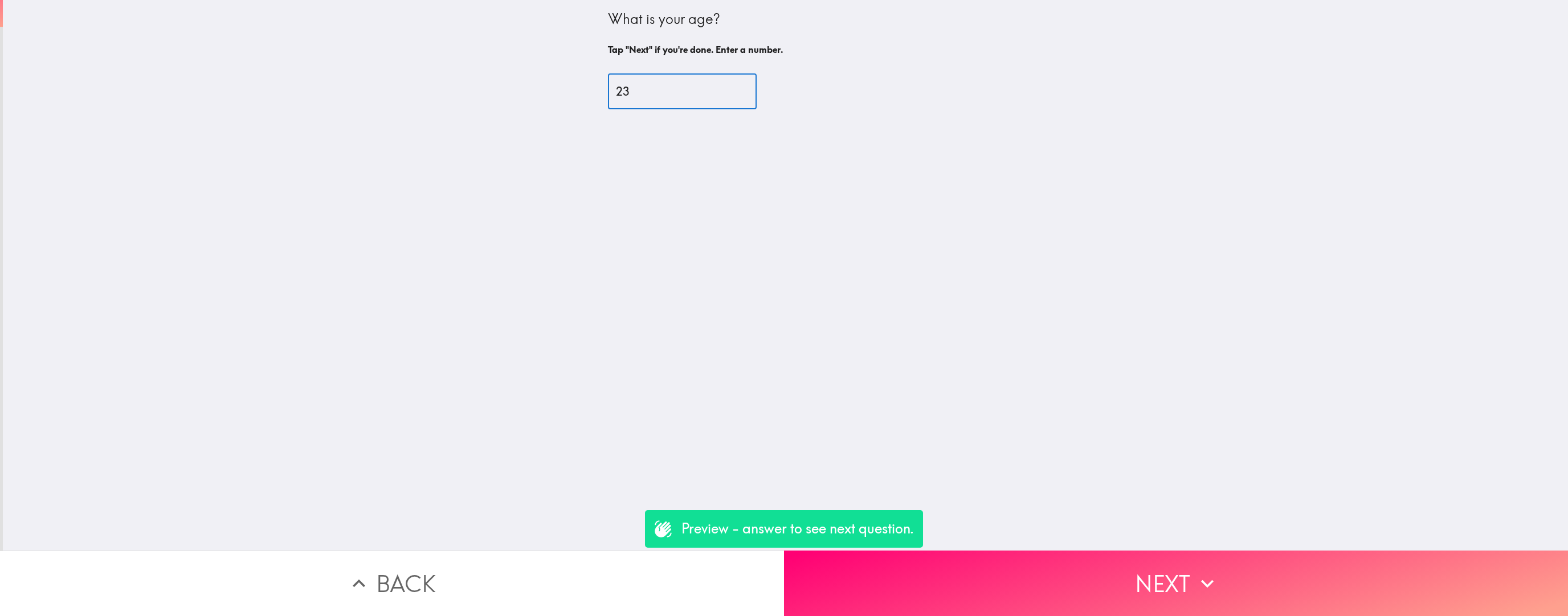
type input "23"
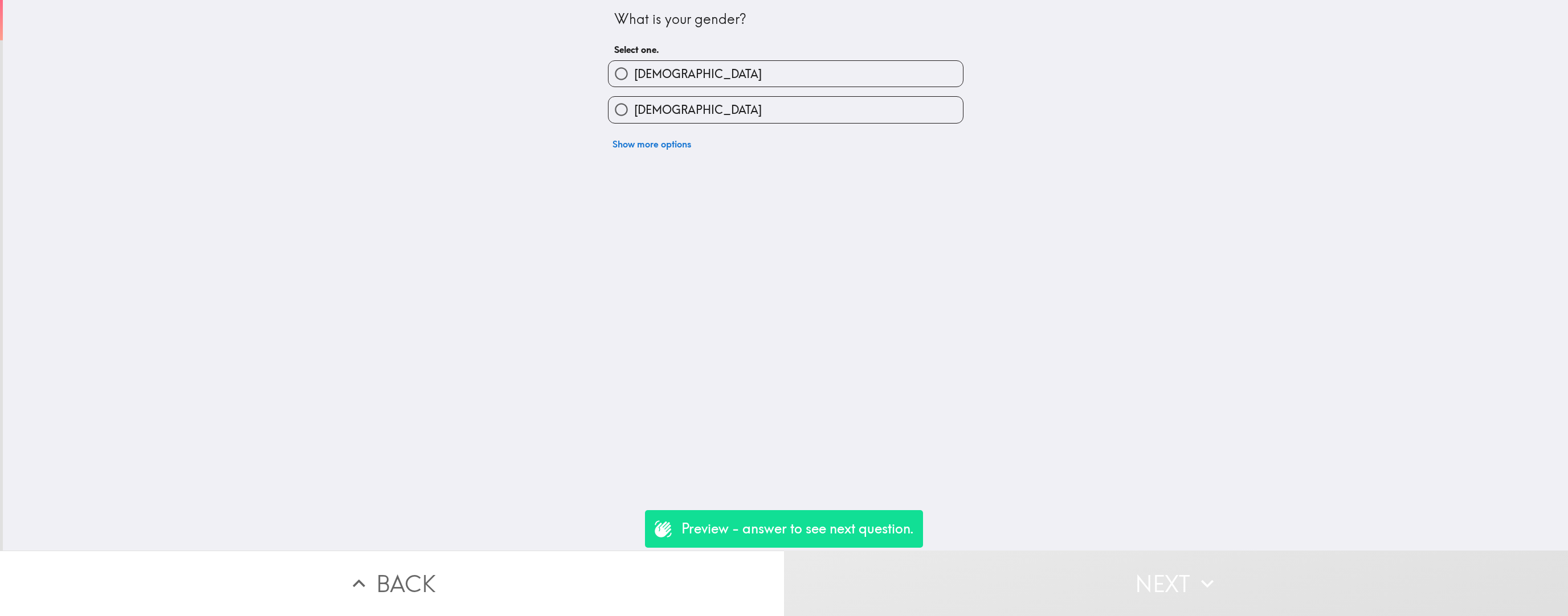
click at [688, 88] on div "[DEMOGRAPHIC_DATA]" at bounding box center [781, 105] width 365 height 36
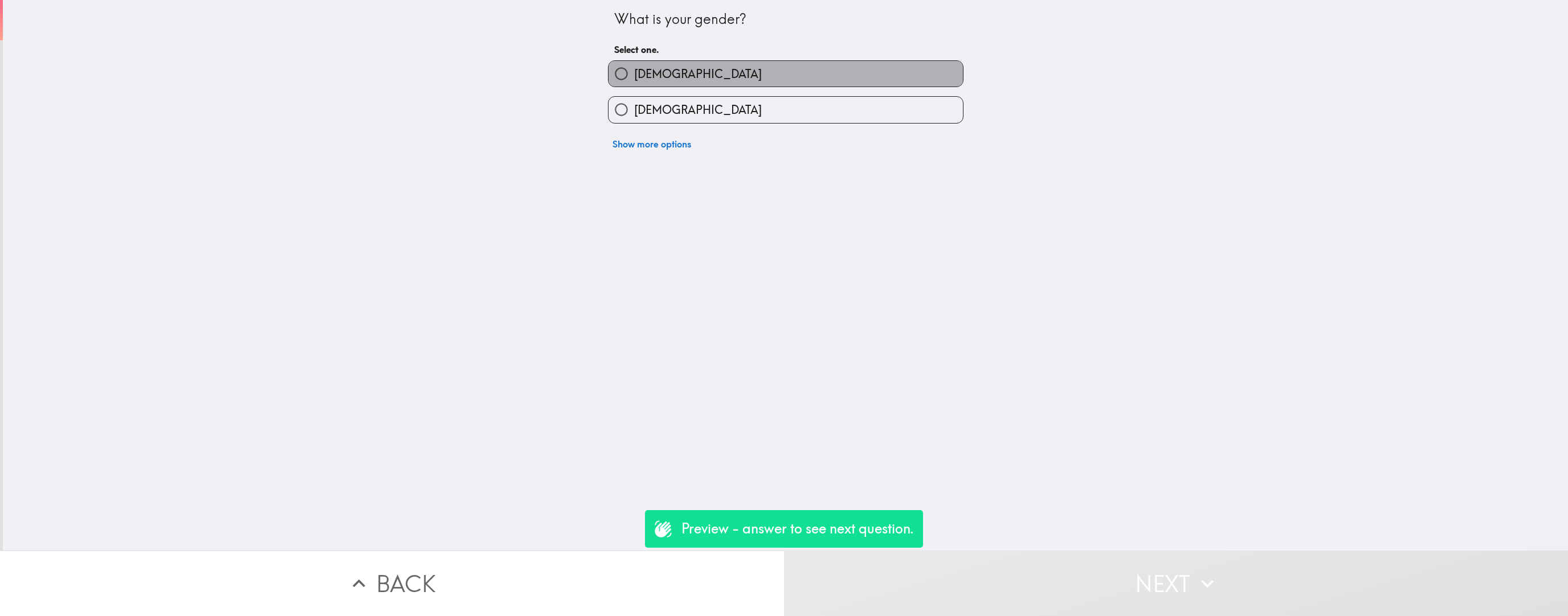
click at [688, 84] on label "[DEMOGRAPHIC_DATA]" at bounding box center [785, 74] width 354 height 26
click at [634, 84] on input "[DEMOGRAPHIC_DATA]" at bounding box center [621, 74] width 26 height 26
radio input "true"
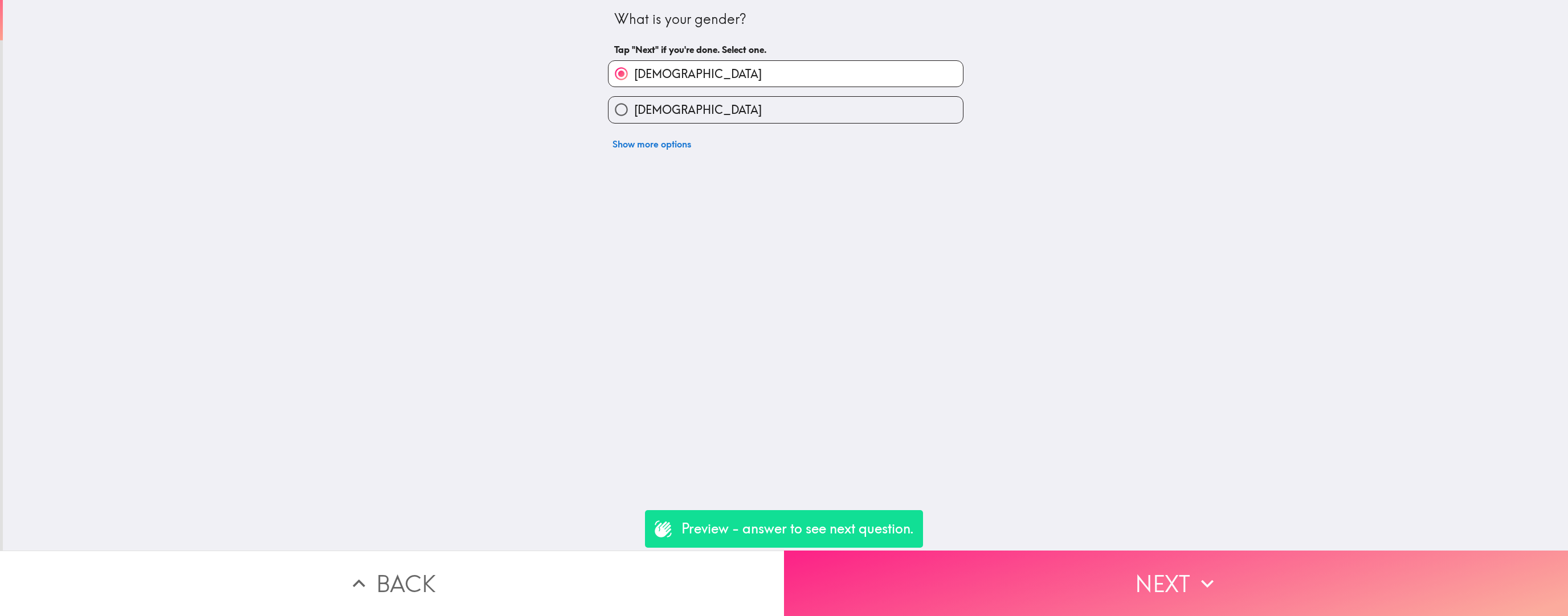
click at [688, 390] on button "Next" at bounding box center [1175, 584] width 784 height 66
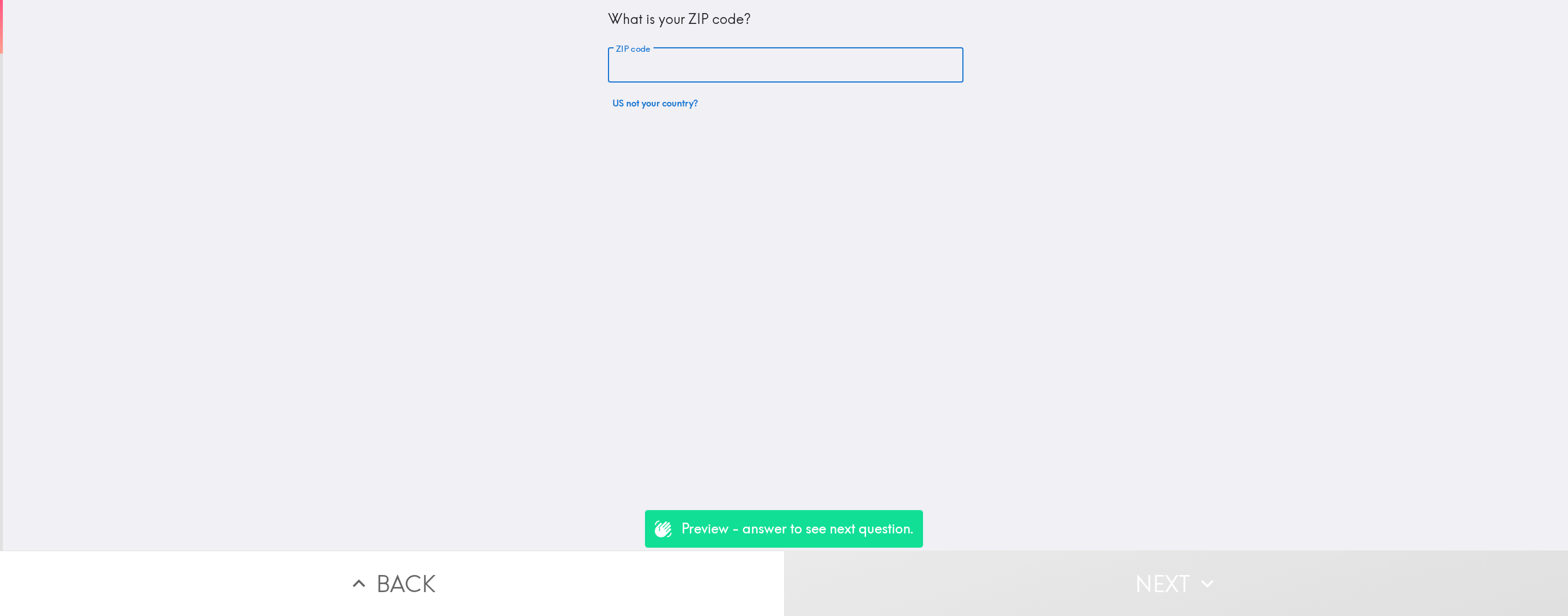
click at [688, 62] on input "ZIP code" at bounding box center [785, 65] width 356 height 35
type input "84105"
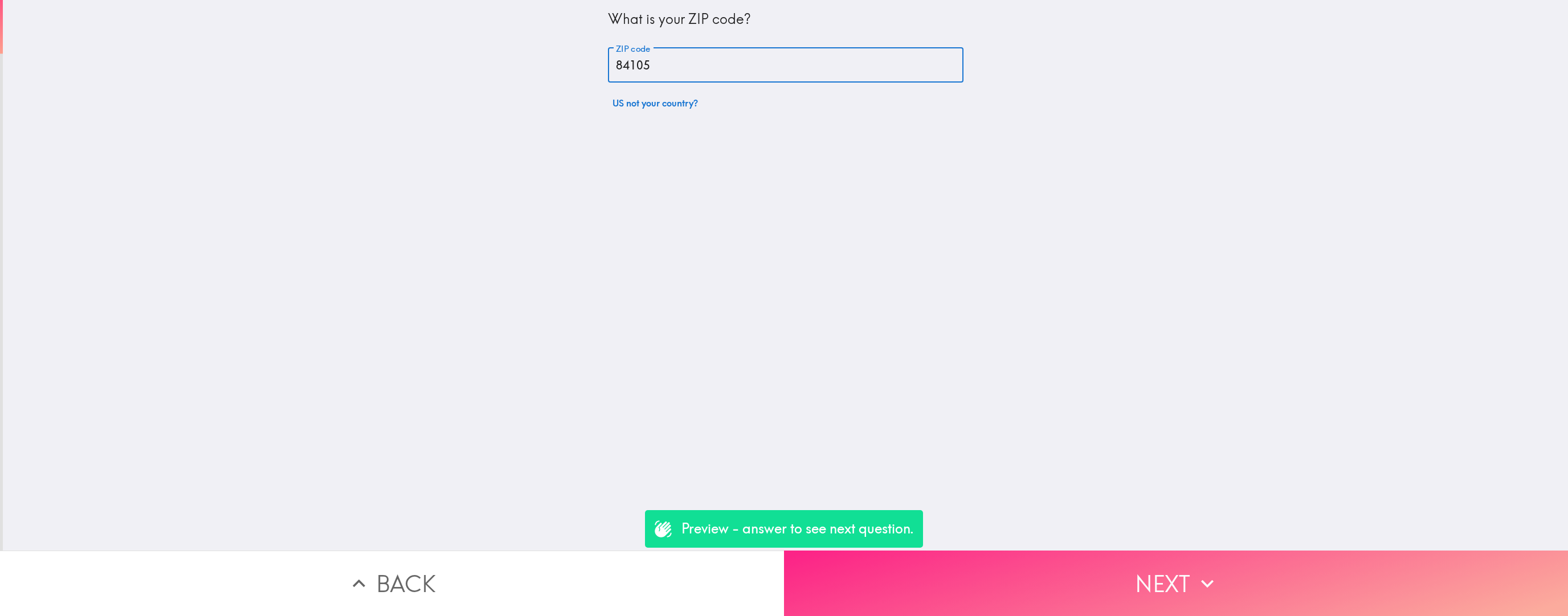
click at [688, 390] on button "Next" at bounding box center [1175, 584] width 784 height 66
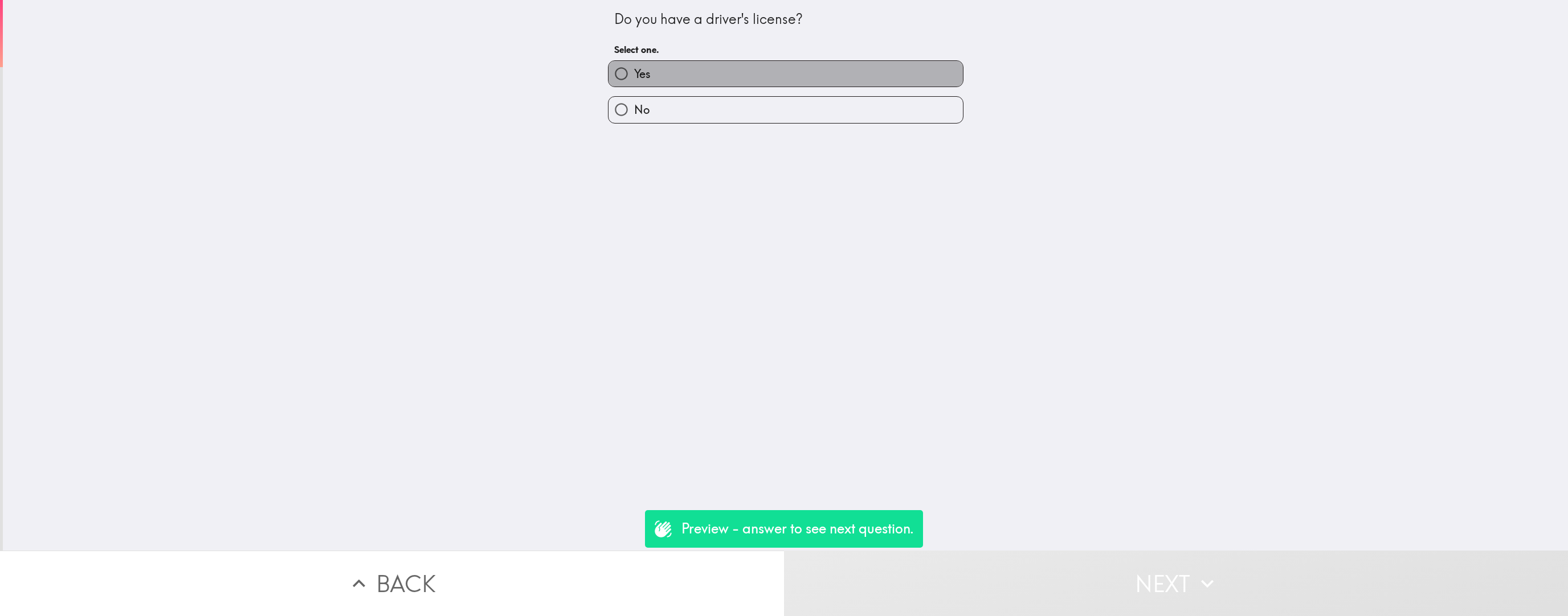
click at [688, 86] on label "Yes" at bounding box center [785, 74] width 354 height 26
click at [634, 86] on input "Yes" at bounding box center [621, 74] width 26 height 26
radio input "true"
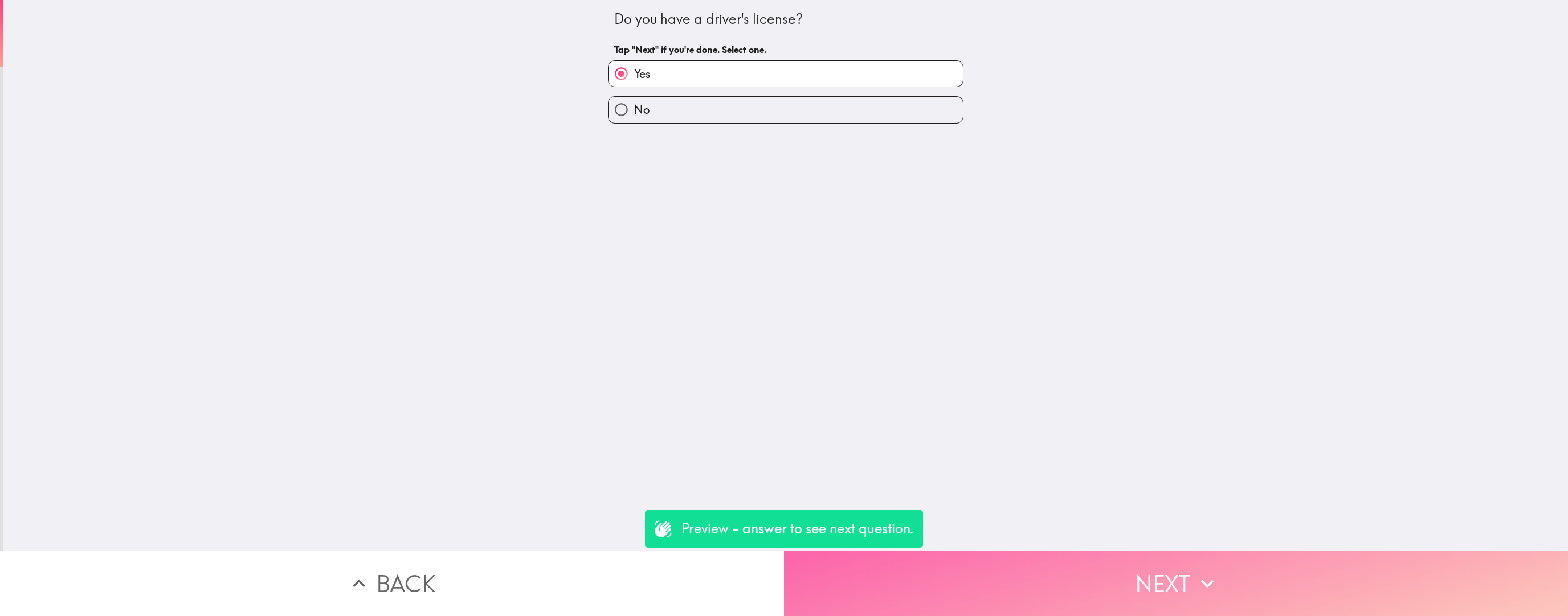
click at [688, 390] on button "Next" at bounding box center [1175, 584] width 784 height 66
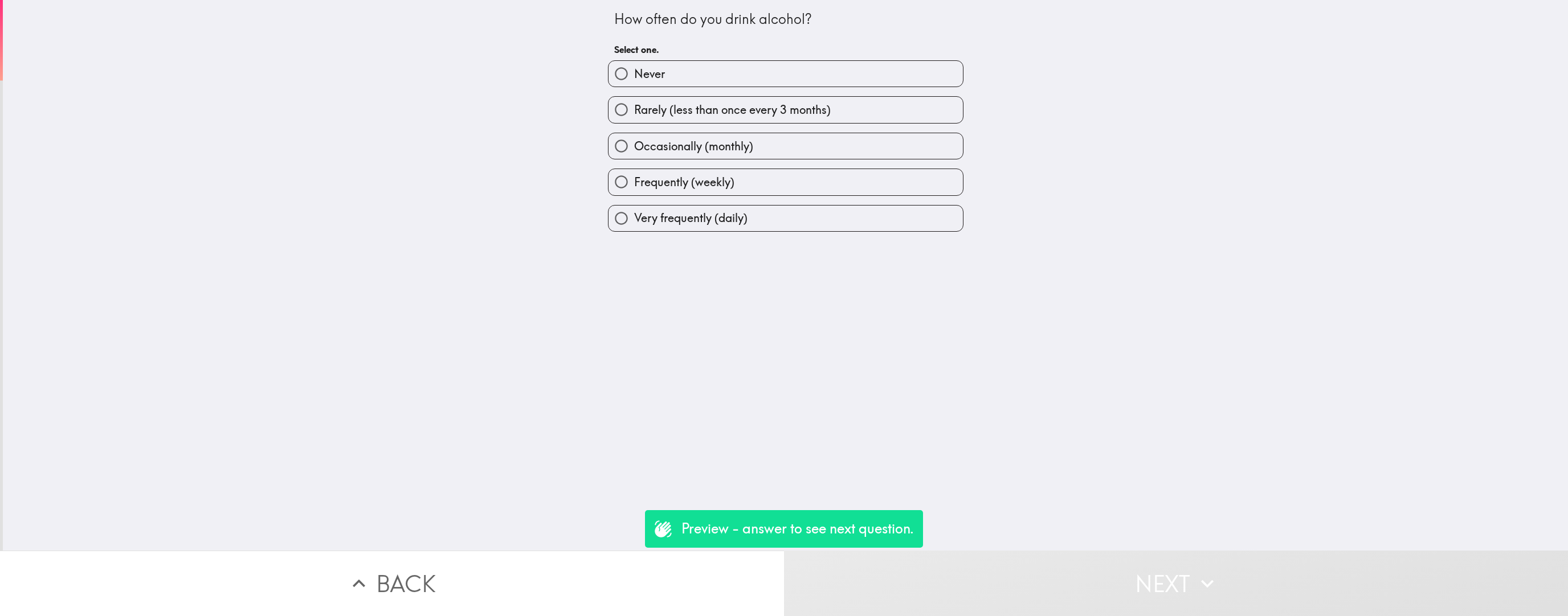
click at [688, 197] on div "Very frequently (daily)" at bounding box center [781, 214] width 365 height 36
click at [688, 185] on label "Frequently (weekly)" at bounding box center [785, 182] width 354 height 26
click at [634, 185] on input "Frequently (weekly)" at bounding box center [621, 182] width 26 height 26
radio input "true"
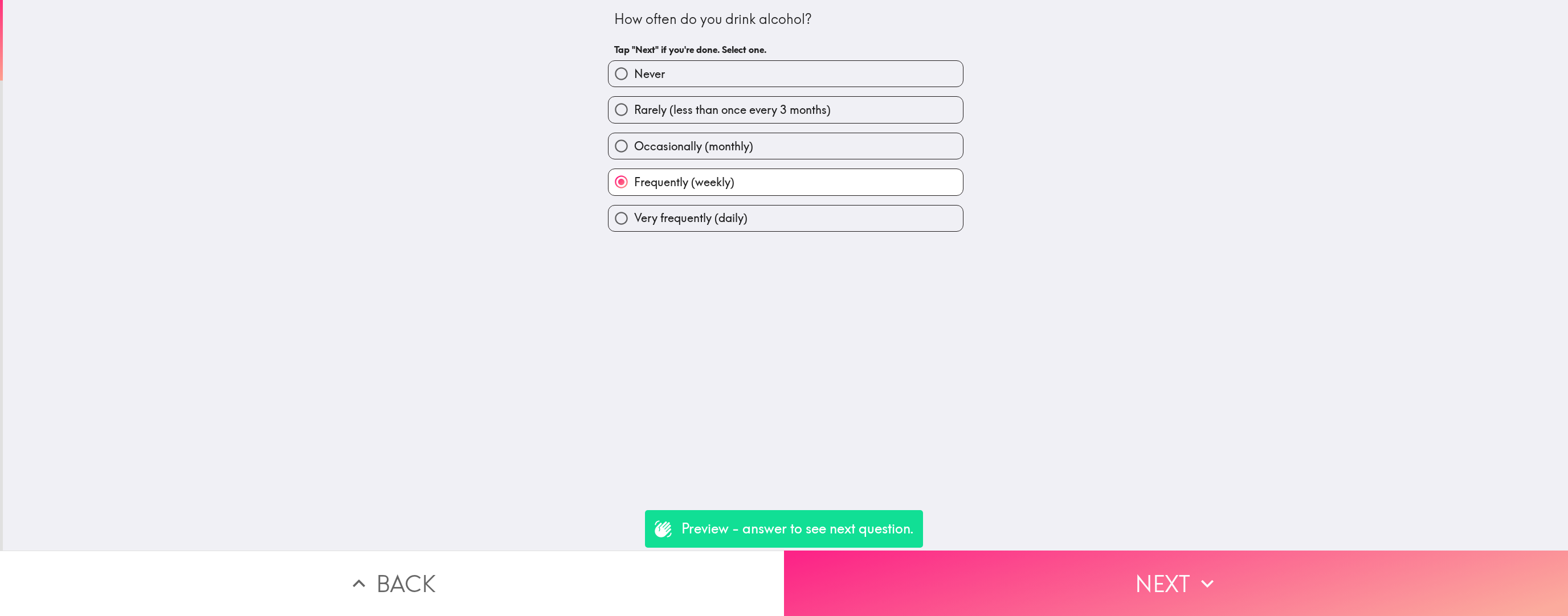
click at [688, 390] on button "Next" at bounding box center [1175, 584] width 784 height 66
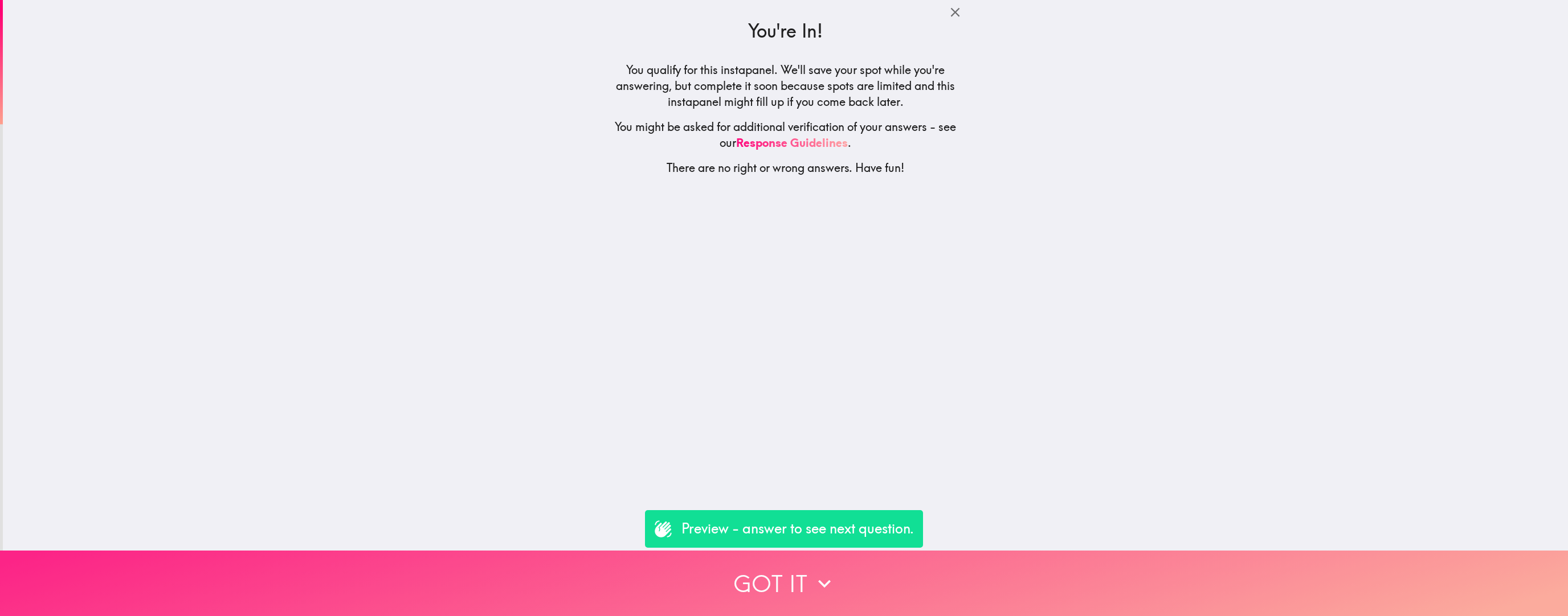
click at [688, 390] on button "Got it" at bounding box center [784, 584] width 1568 height 66
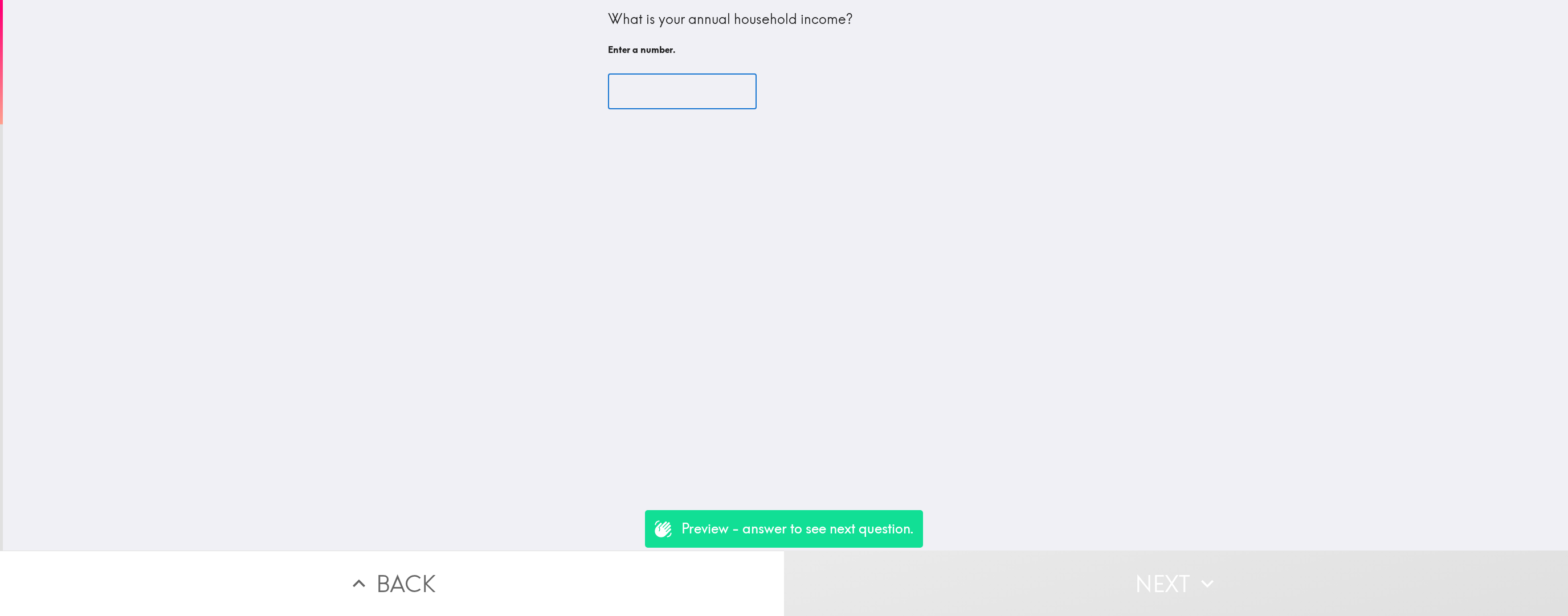
click at [688, 94] on input "number" at bounding box center [682, 91] width 149 height 35
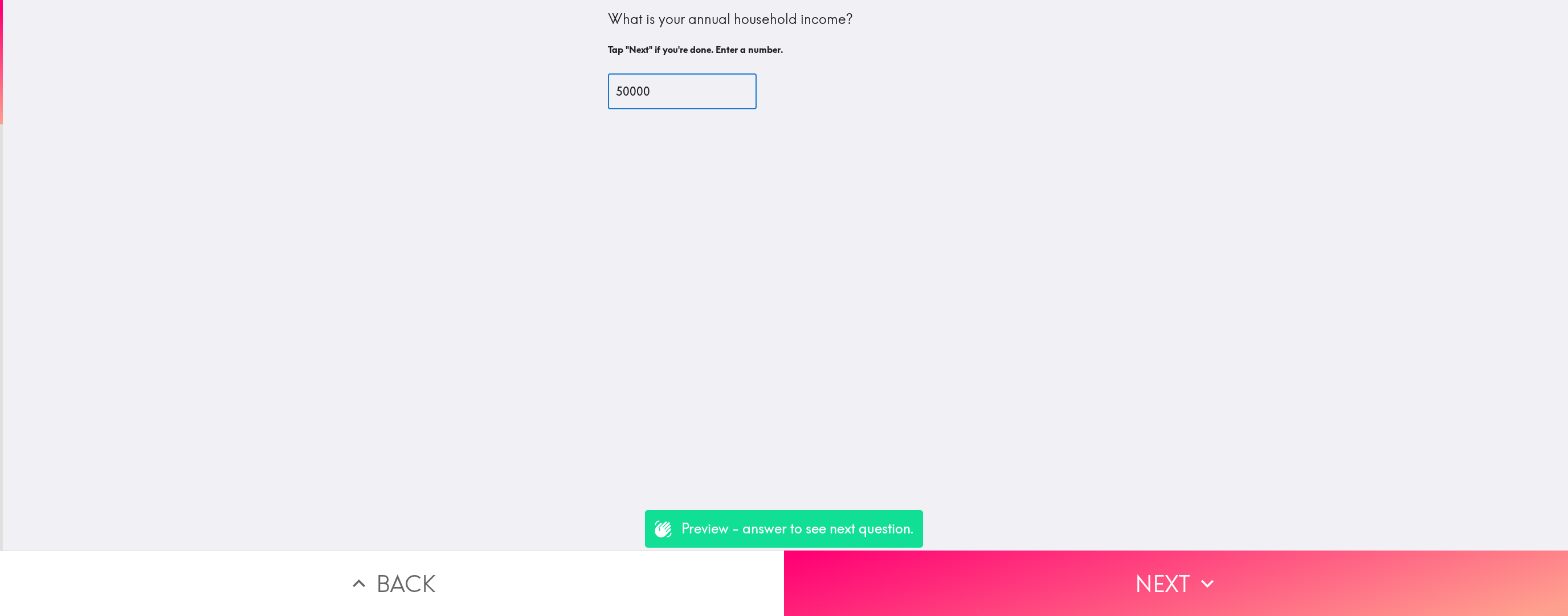
type input "50000"
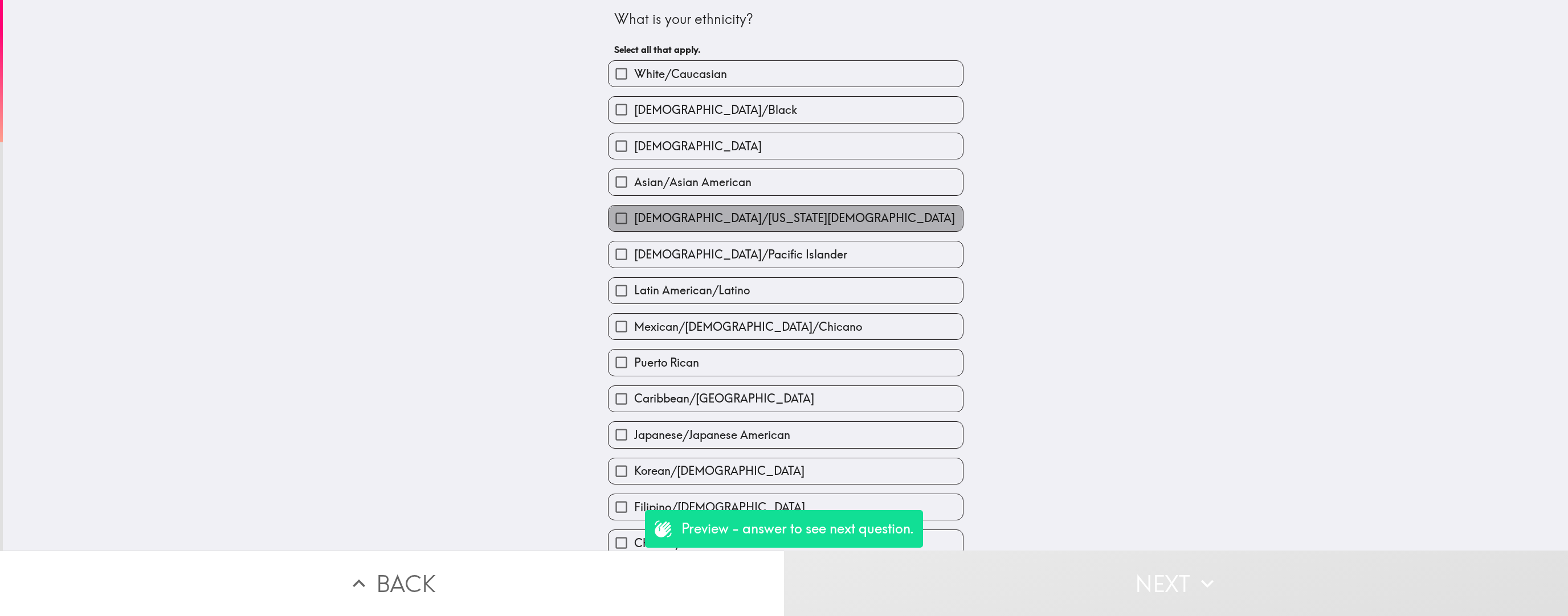
click at [688, 221] on span "[DEMOGRAPHIC_DATA]/[US_STATE][DEMOGRAPHIC_DATA]" at bounding box center [794, 218] width 321 height 16
click at [634, 221] on input "[DEMOGRAPHIC_DATA]/[US_STATE][DEMOGRAPHIC_DATA]" at bounding box center [621, 218] width 26 height 26
checkbox input "true"
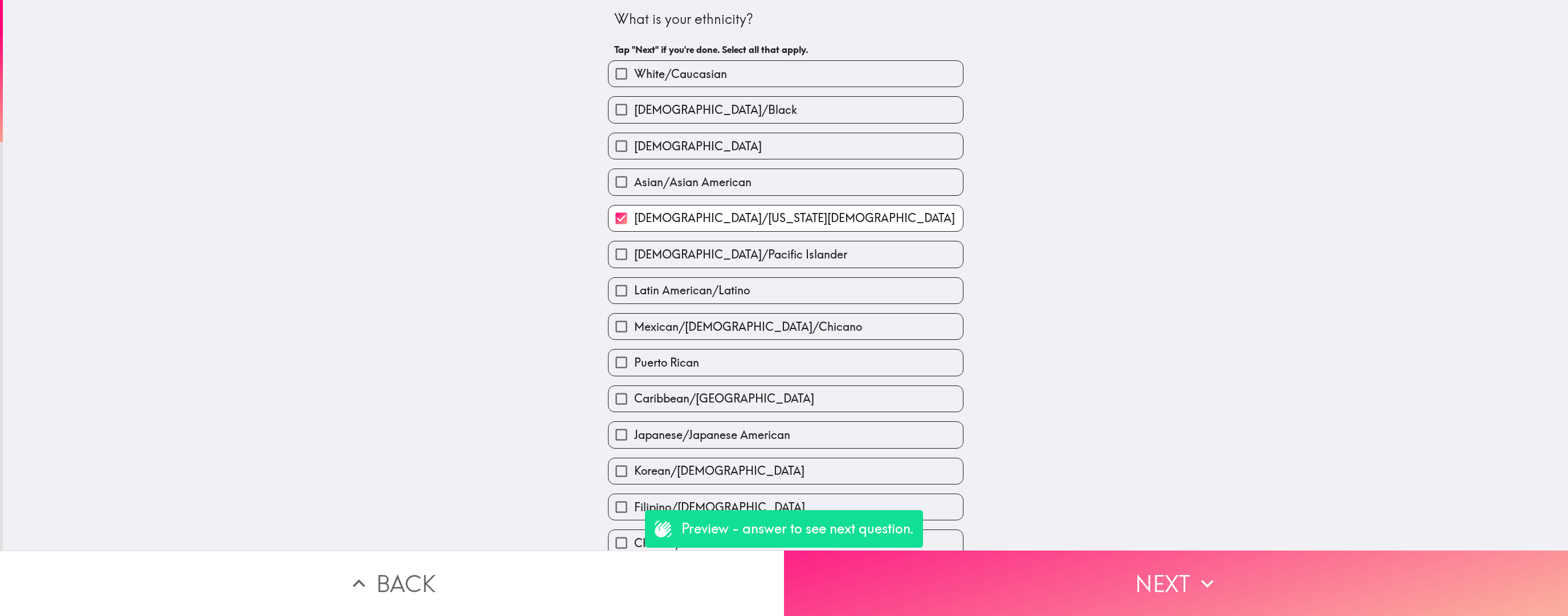
click at [688, 390] on button "Next" at bounding box center [1175, 584] width 784 height 66
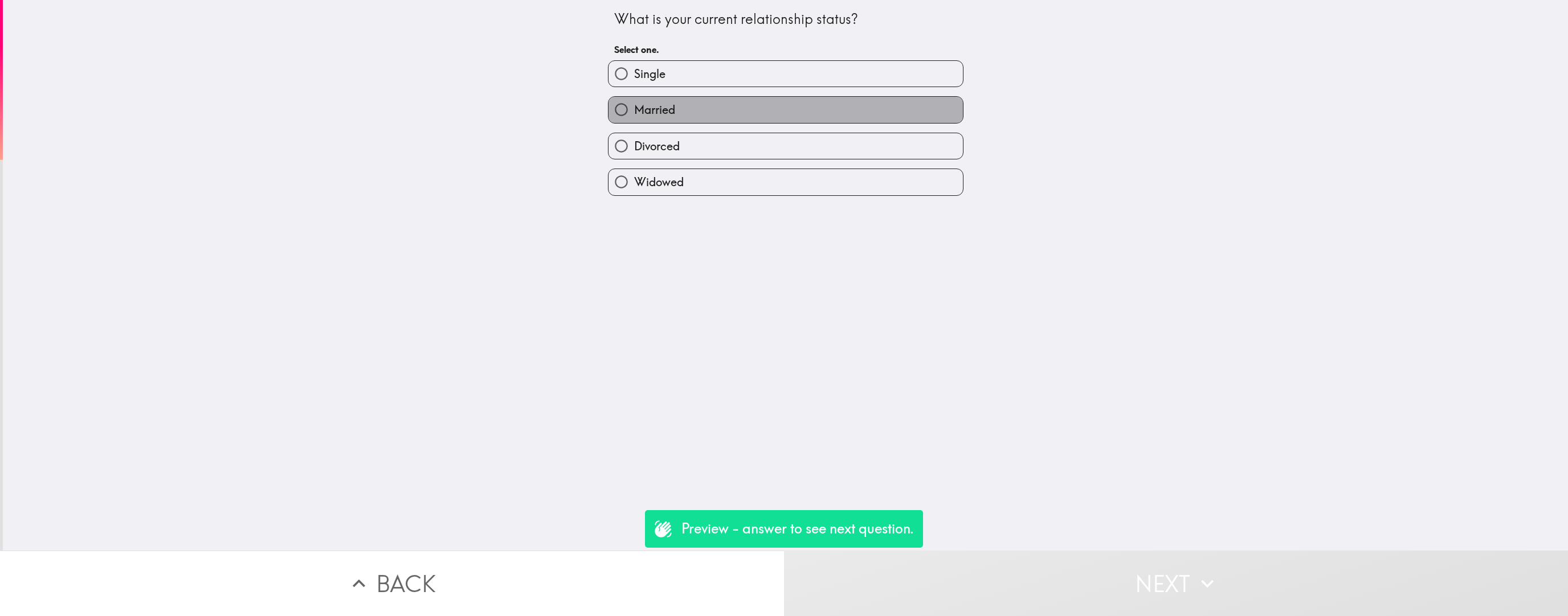
click at [688, 119] on label "Married" at bounding box center [785, 109] width 354 height 26
click at [634, 119] on input "Married" at bounding box center [621, 109] width 26 height 26
radio input "true"
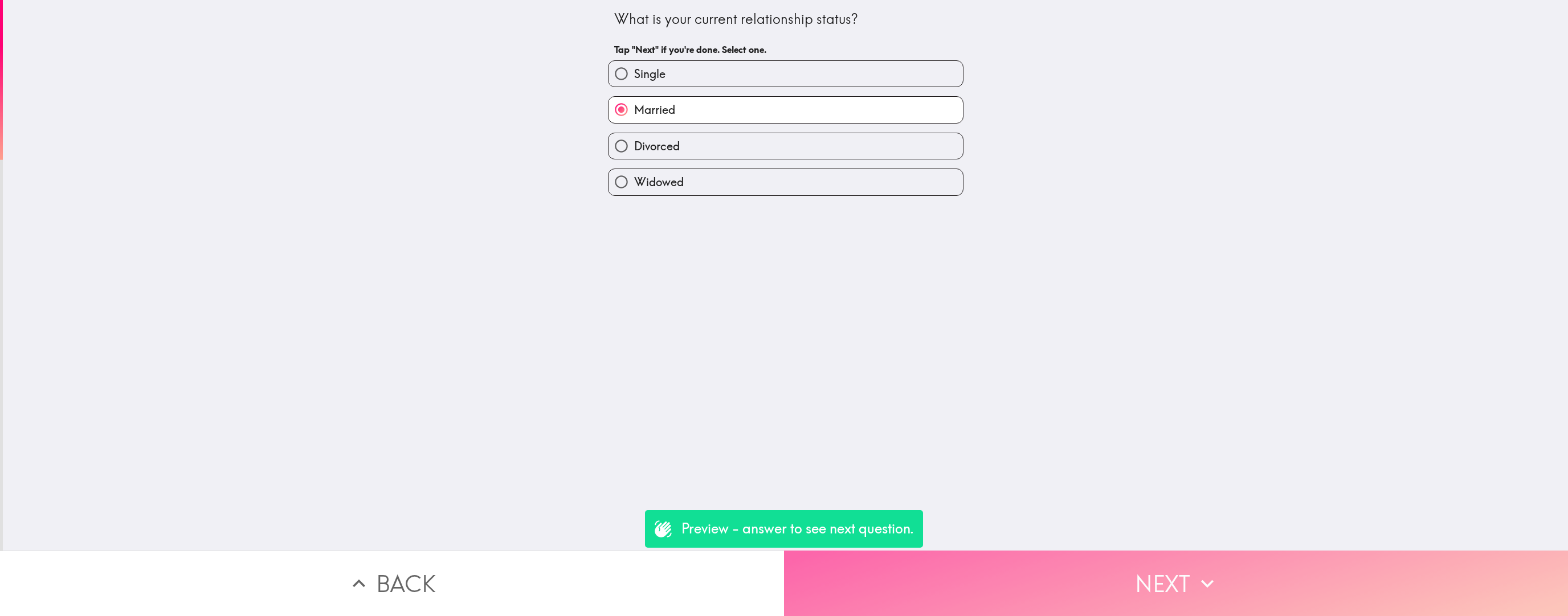
click at [688, 390] on button "Next" at bounding box center [1175, 584] width 784 height 66
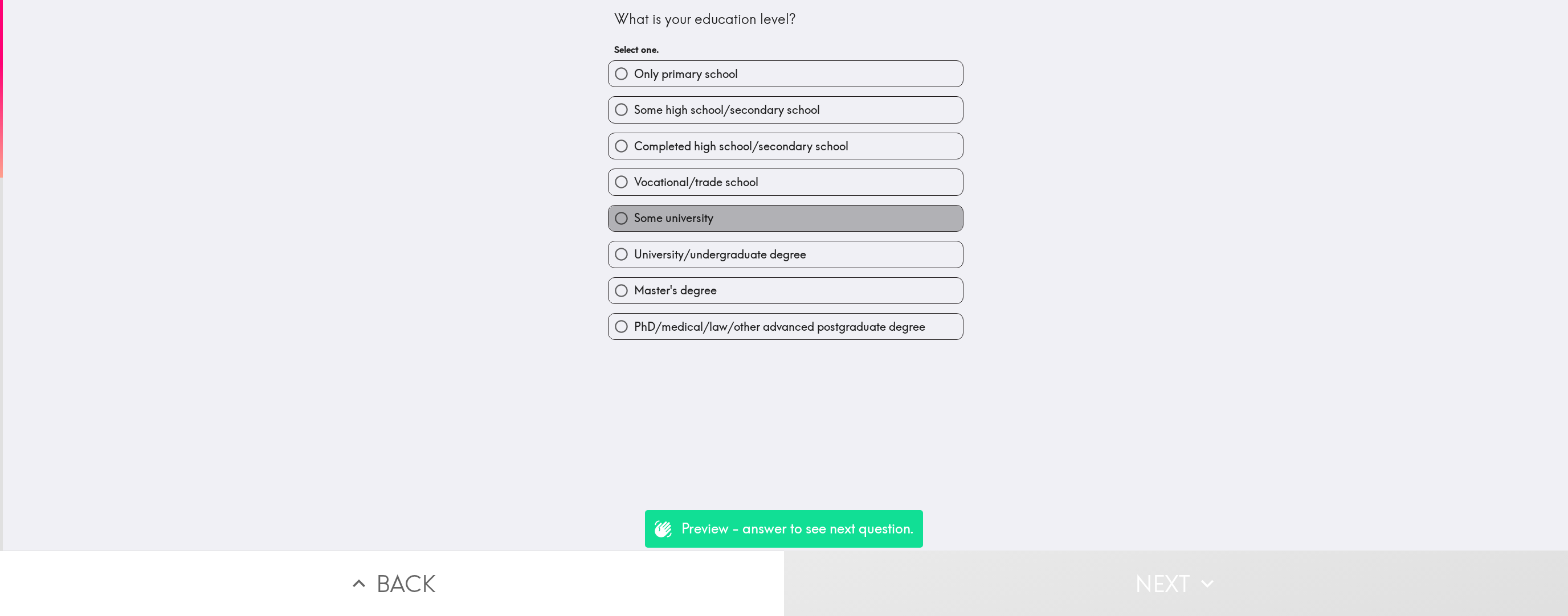
drag, startPoint x: 832, startPoint y: 205, endPoint x: 835, endPoint y: 220, distance: 15.3
click at [688, 205] on label "Some university" at bounding box center [785, 218] width 354 height 26
click at [634, 205] on input "Some university" at bounding box center [621, 218] width 26 height 26
radio input "true"
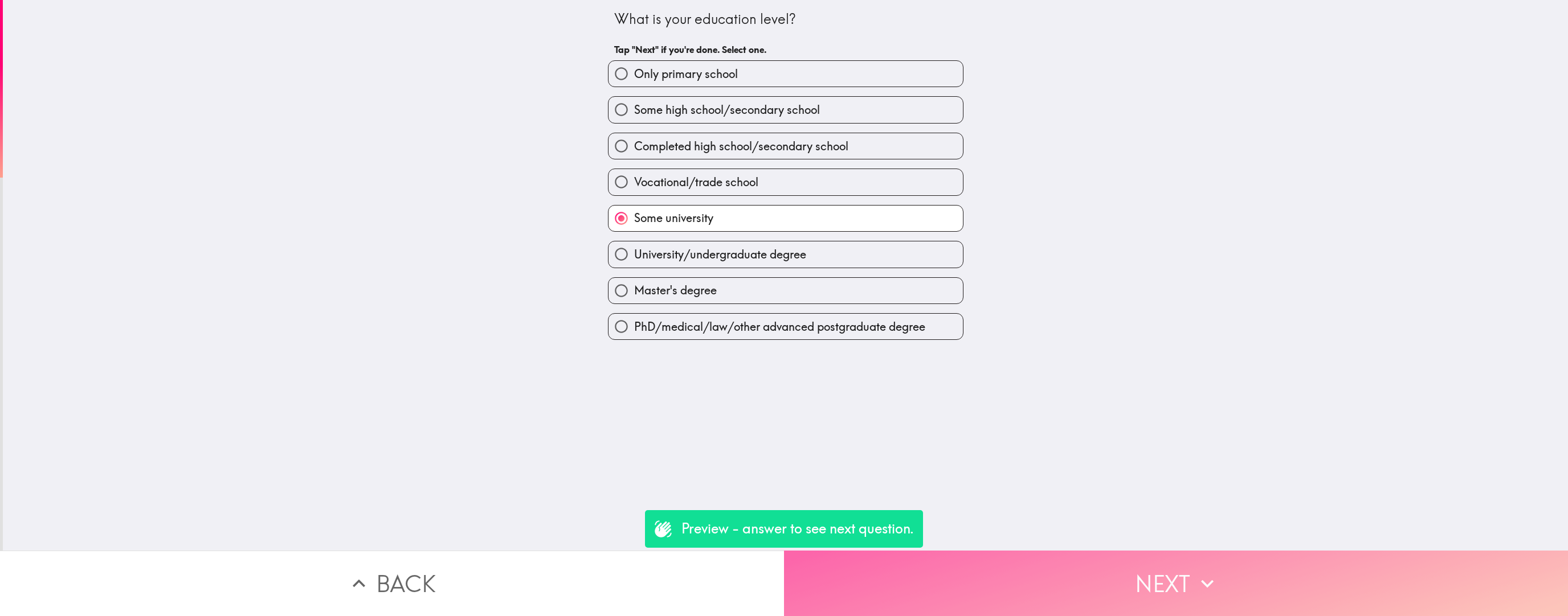
drag, startPoint x: 1033, startPoint y: 588, endPoint x: 1015, endPoint y: 566, distance: 28.4
click at [688, 390] on button "Next" at bounding box center [1175, 584] width 784 height 66
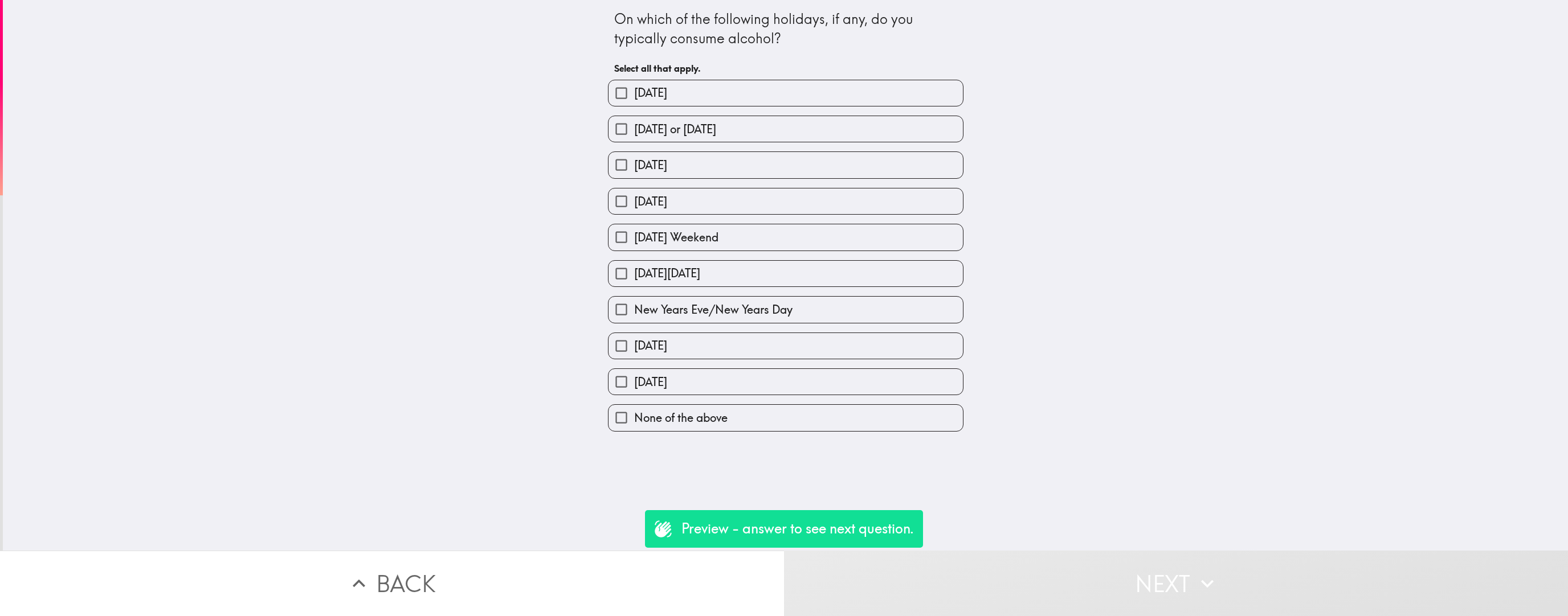
click at [688, 254] on div "[DATE][DATE]" at bounding box center [781, 269] width 365 height 36
click at [688, 255] on div "[DATE][DATE]" at bounding box center [781, 269] width 365 height 36
click at [688, 320] on label "New Years Eve/New Years Day" at bounding box center [785, 310] width 354 height 26
click at [634, 320] on input "New Years Eve/New Years Day" at bounding box center [621, 310] width 26 height 26
checkbox input "true"
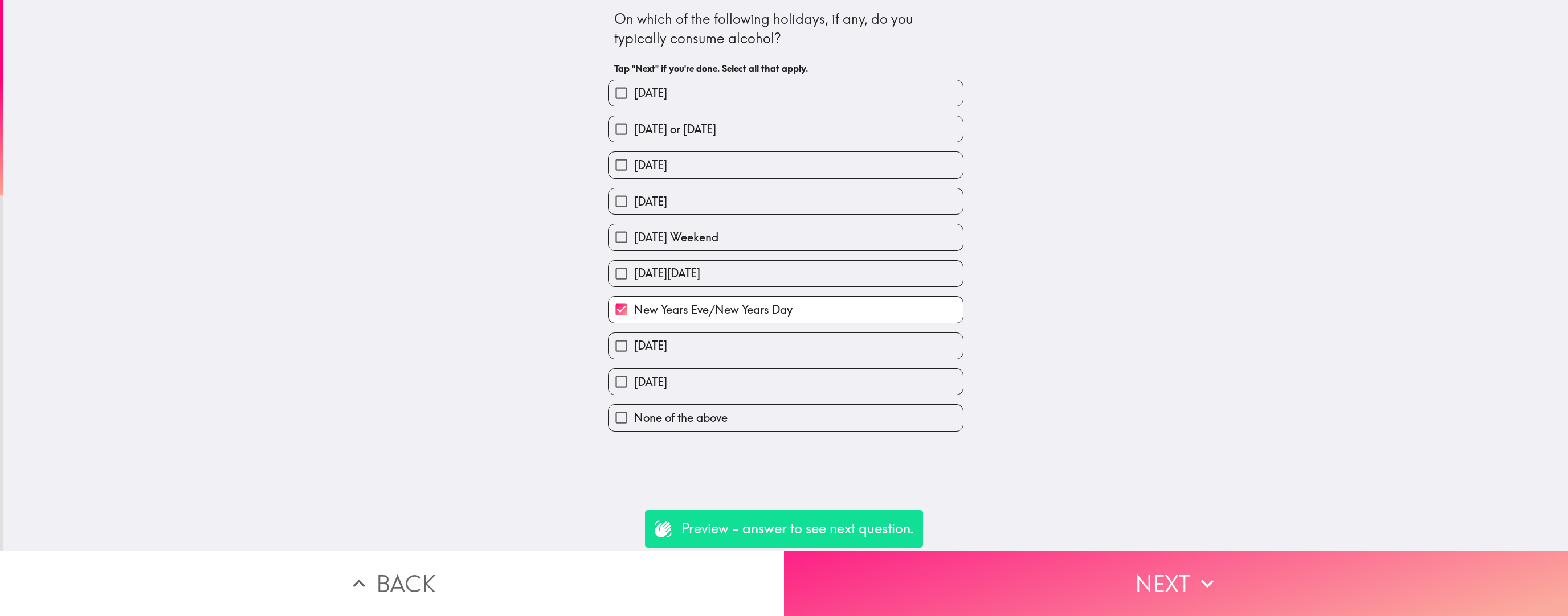
click at [688, 390] on button "Next" at bounding box center [1175, 584] width 784 height 66
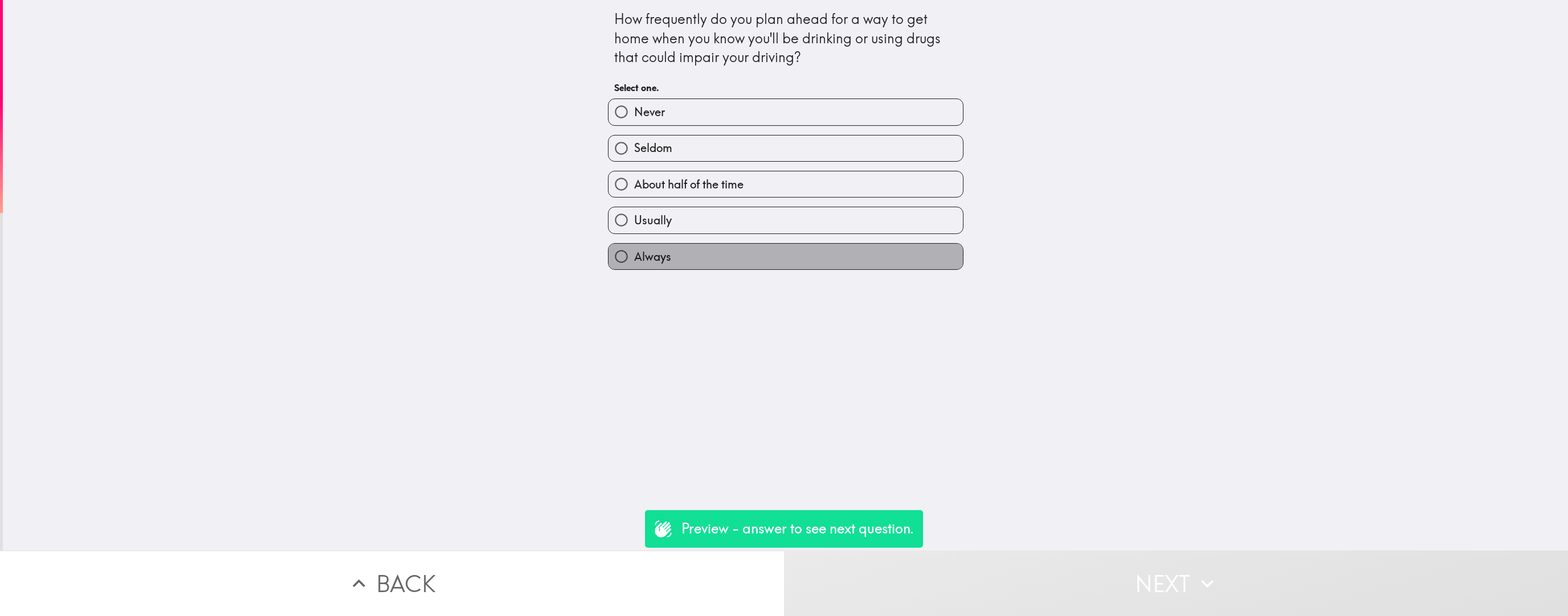
click at [688, 250] on label "Always" at bounding box center [785, 257] width 354 height 26
click at [634, 250] on input "Always" at bounding box center [621, 257] width 26 height 26
radio input "true"
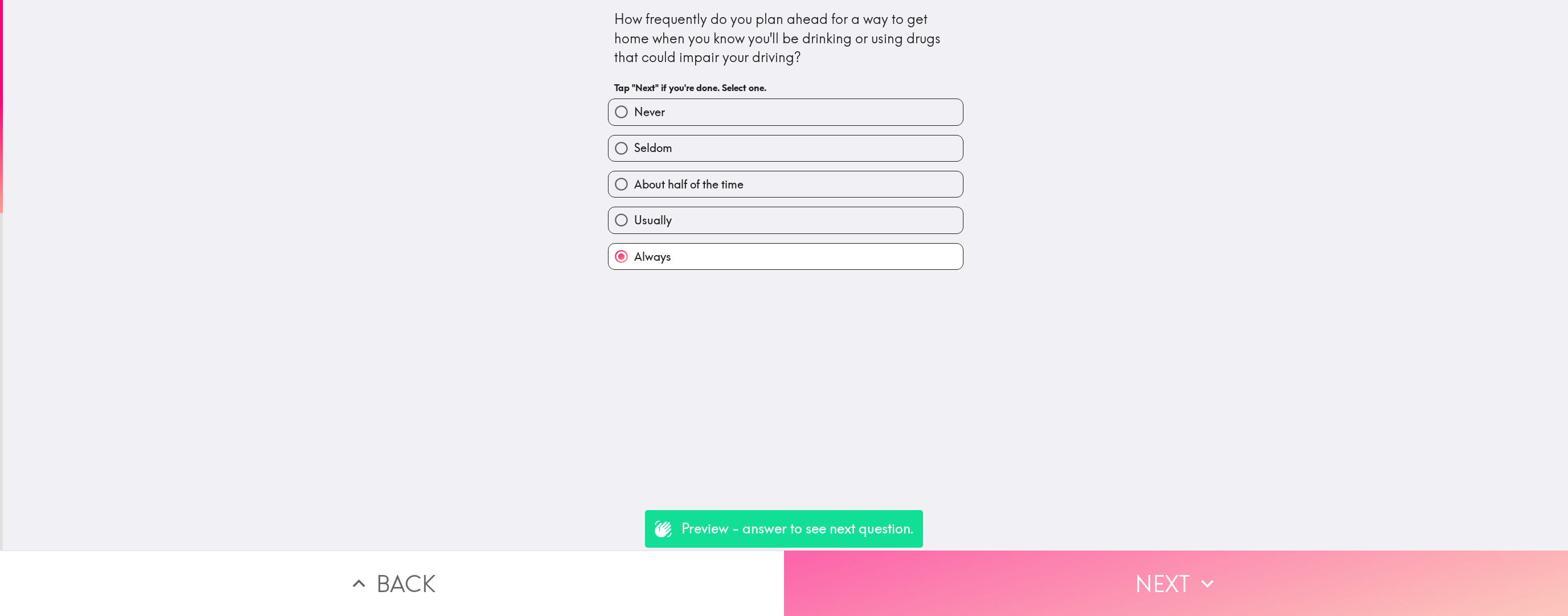
click at [688, 390] on button "Next" at bounding box center [1175, 584] width 784 height 66
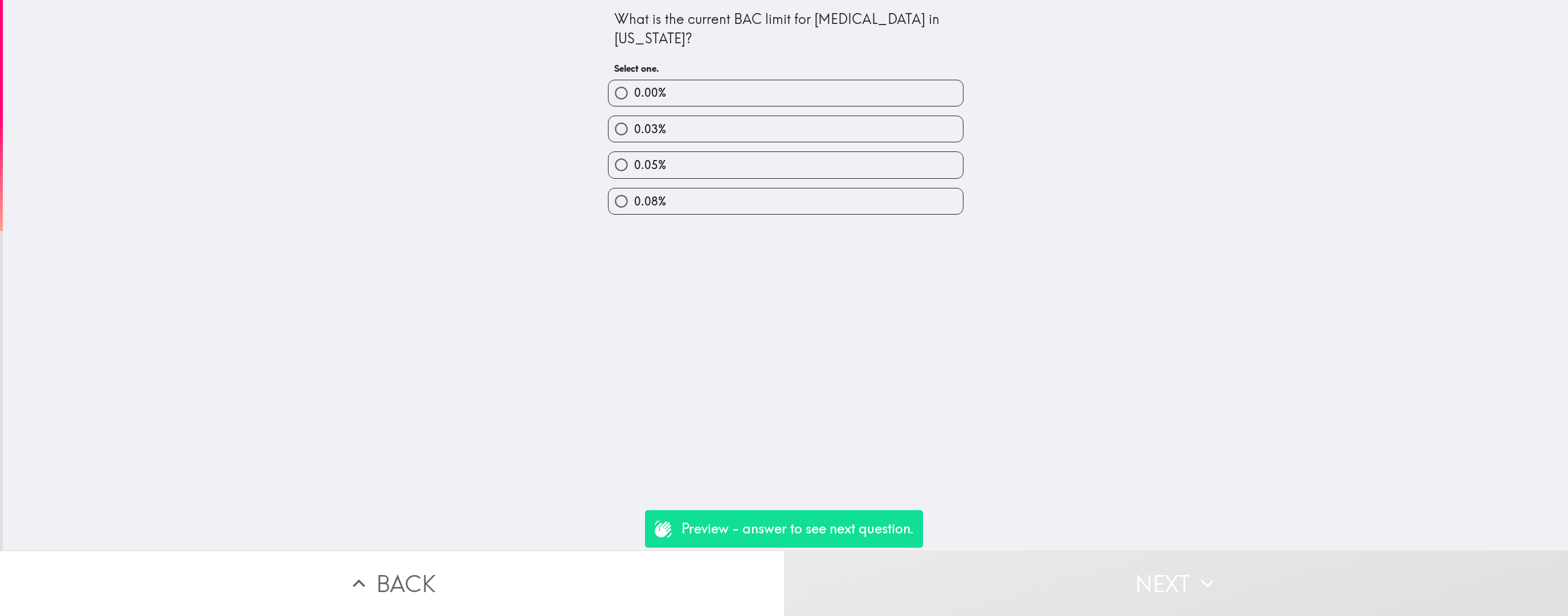
click at [688, 169] on label "0.05%" at bounding box center [785, 165] width 354 height 26
click at [634, 169] on input "0.05%" at bounding box center [621, 165] width 26 height 26
radio input "true"
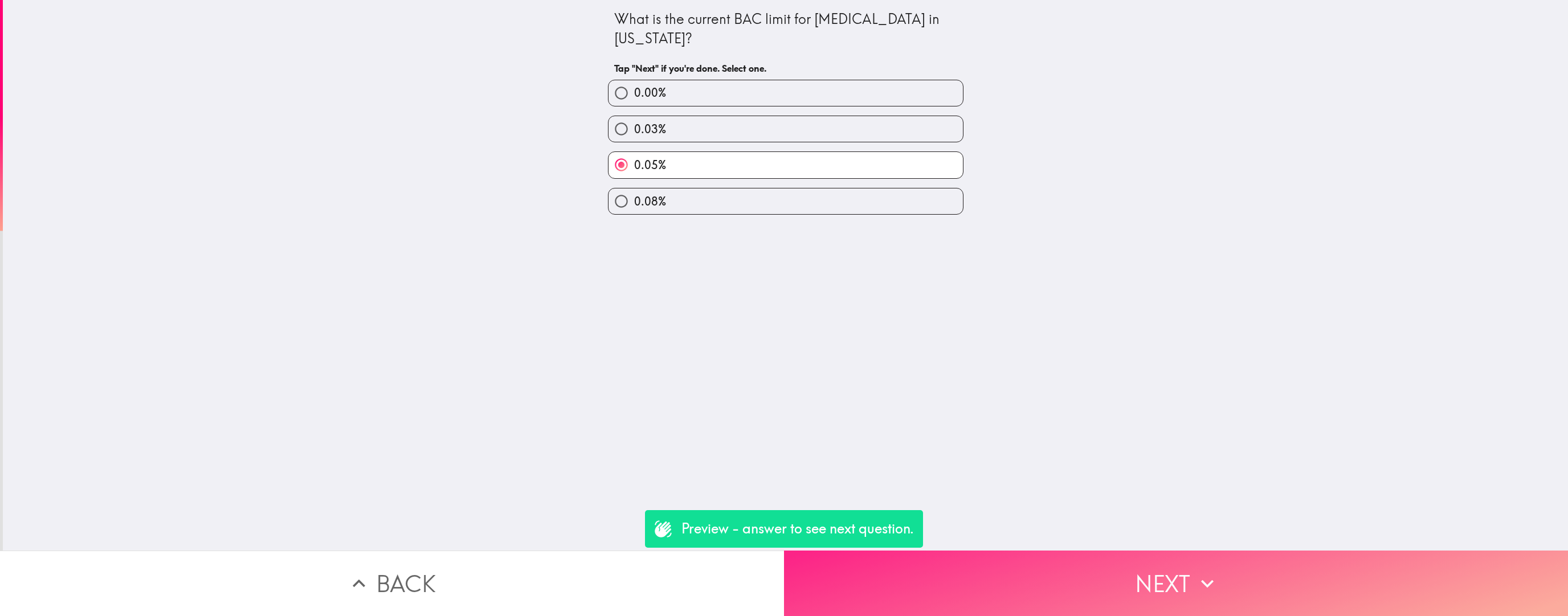
click at [688, 390] on button "Next" at bounding box center [1175, 584] width 784 height 66
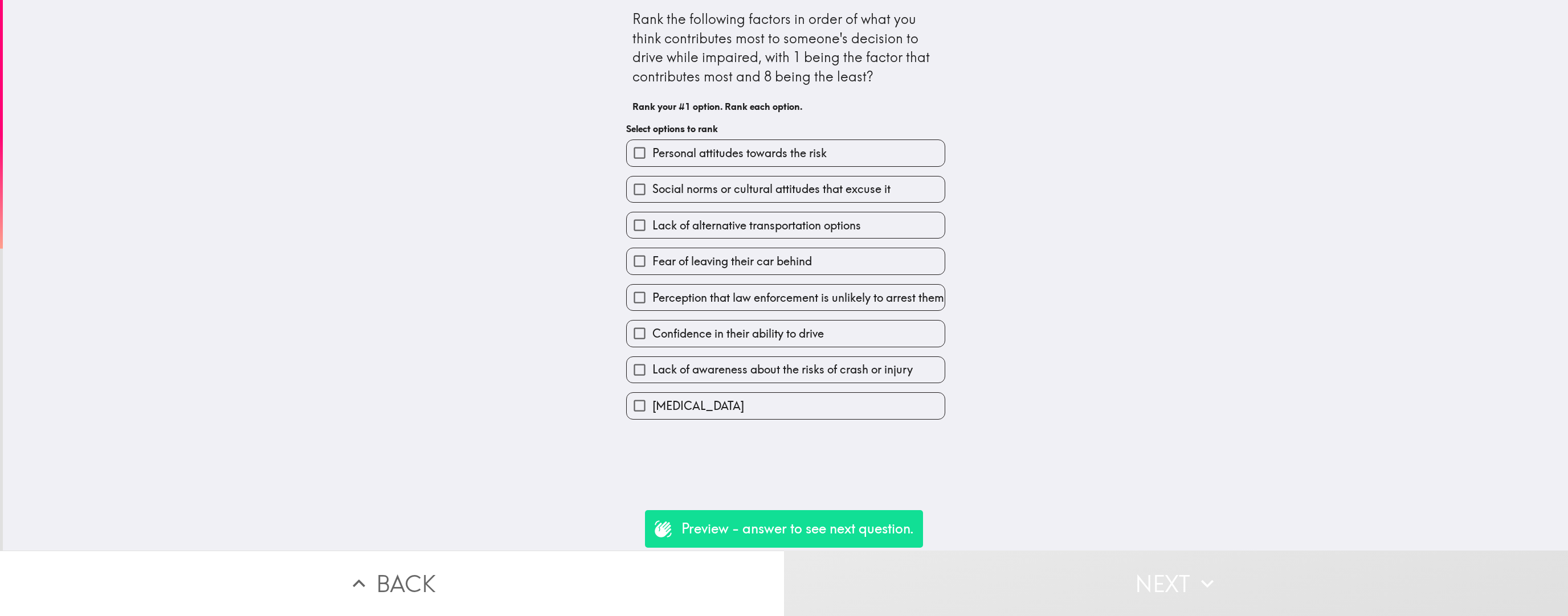
drag, startPoint x: 798, startPoint y: 297, endPoint x: 804, endPoint y: 314, distance: 18.0
click at [688, 297] on span "Perception that law enforcement is unlikely to arrest them" at bounding box center [799, 298] width 292 height 16
click at [653, 297] on input "Perception that law enforcement is unlikely to arrest them" at bounding box center [640, 298] width 26 height 26
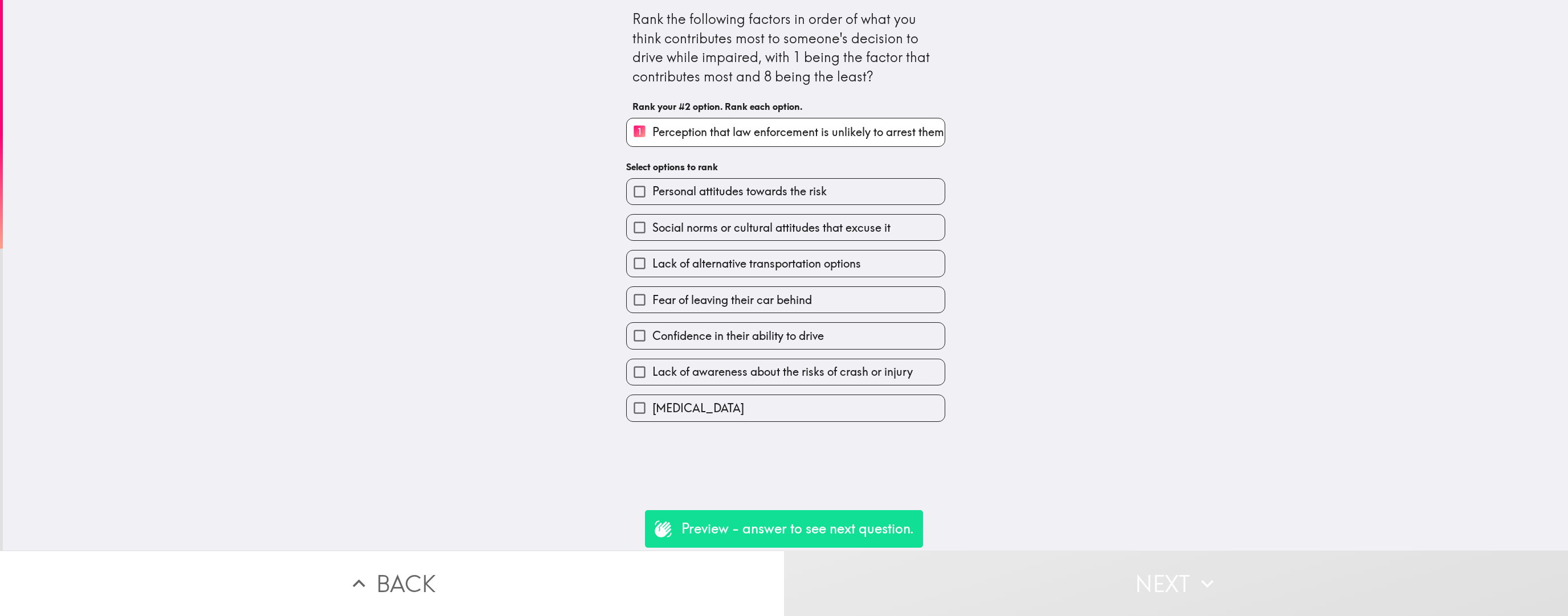
click at [688, 390] on label "[MEDICAL_DATA]" at bounding box center [786, 409] width 318 height 26
click at [653, 390] on input "[MEDICAL_DATA]" at bounding box center [640, 409] width 26 height 26
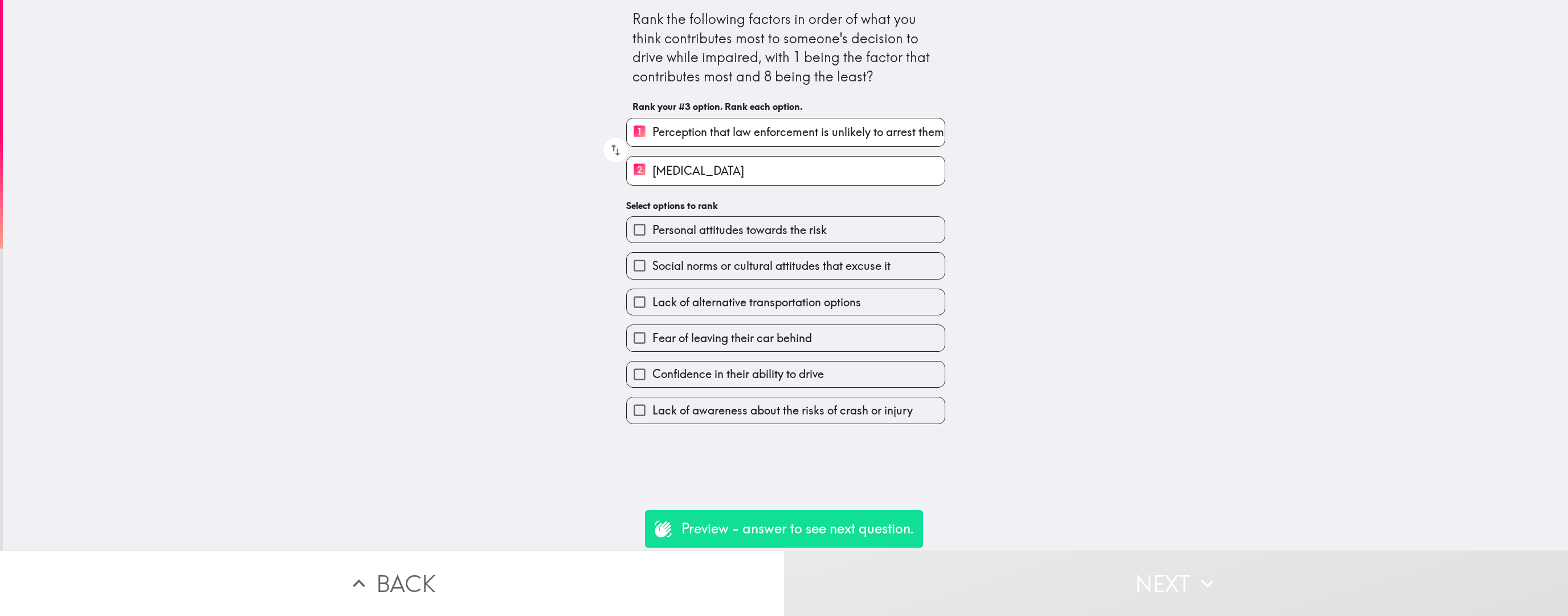
click at [688, 390] on label "Lack of awareness about the risks of crash or injury" at bounding box center [786, 411] width 318 height 26
click at [653, 390] on input "Lack of awareness about the risks of crash or injury" at bounding box center [640, 411] width 26 height 26
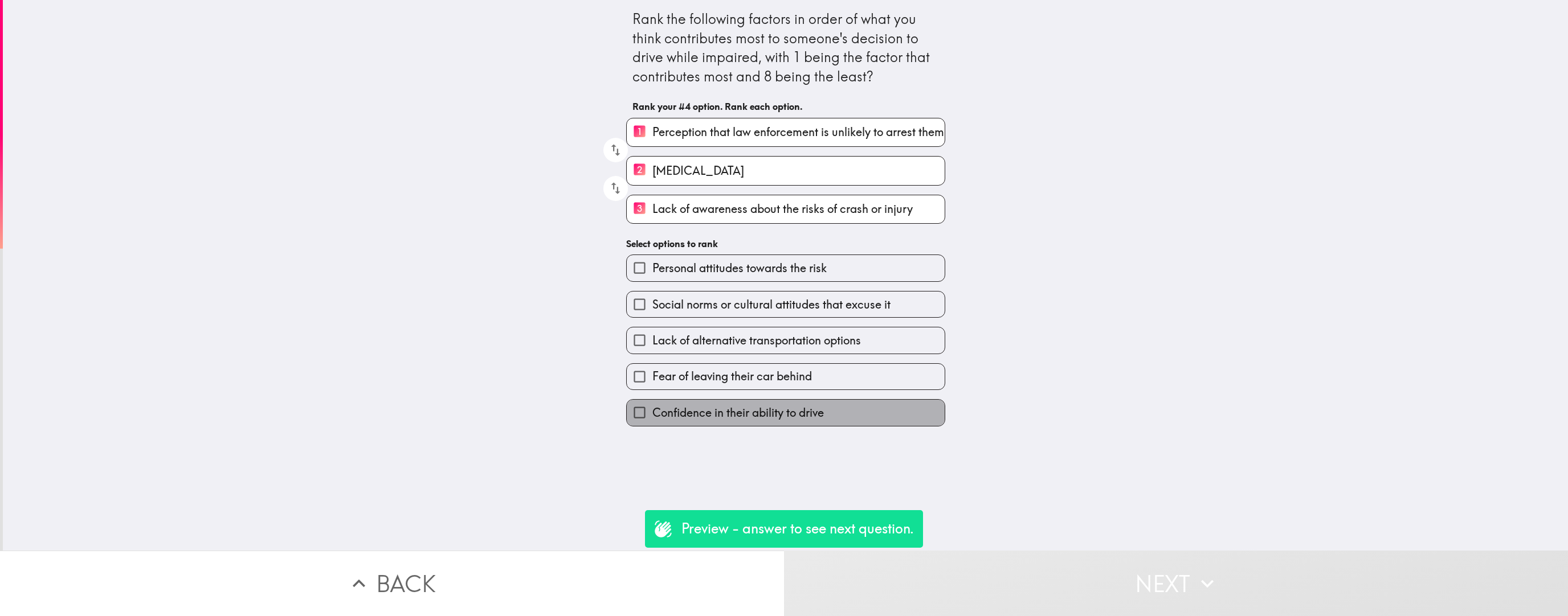
click at [688, 390] on label "Confidence in their ability to drive" at bounding box center [786, 413] width 318 height 26
click at [653, 390] on input "Confidence in their ability to drive" at bounding box center [640, 413] width 26 height 26
click at [688, 390] on div "Fear of leaving their car behind" at bounding box center [781, 372] width 328 height 36
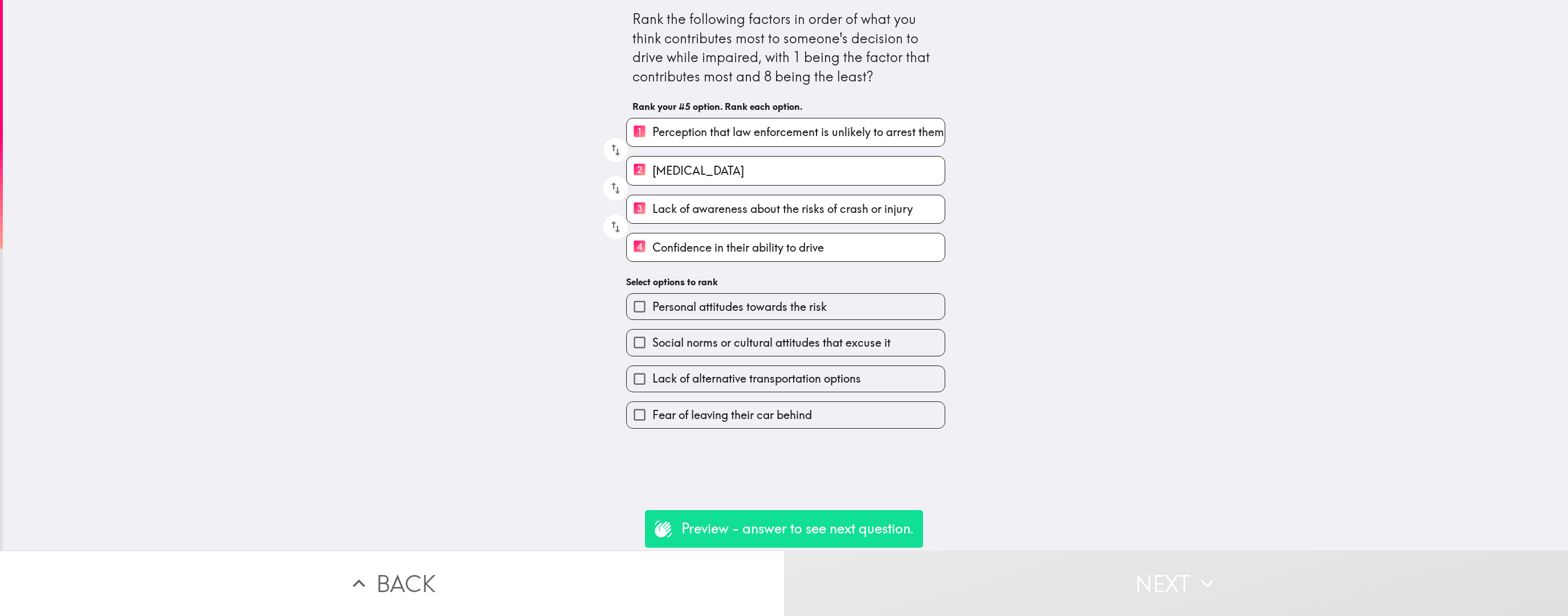
click at [688, 390] on div "Fear of leaving their car behind" at bounding box center [781, 411] width 328 height 36
click at [688, 390] on span "Fear of leaving their car behind" at bounding box center [732, 415] width 160 height 16
click at [653, 390] on input "Fear of leaving their car behind" at bounding box center [640, 415] width 26 height 26
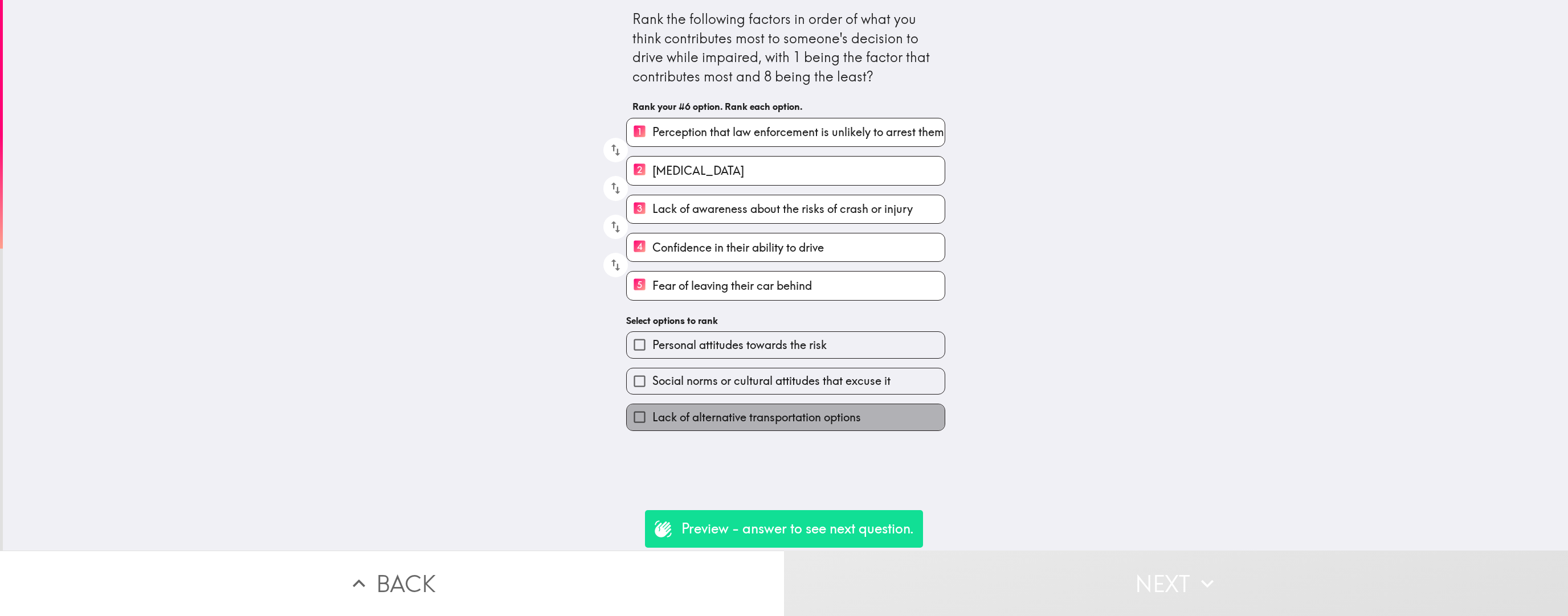
click at [688, 390] on span "Lack of alternative transportation options" at bounding box center [756, 417] width 208 height 16
click at [653, 390] on input "Lack of alternative transportation options" at bounding box center [640, 417] width 26 height 26
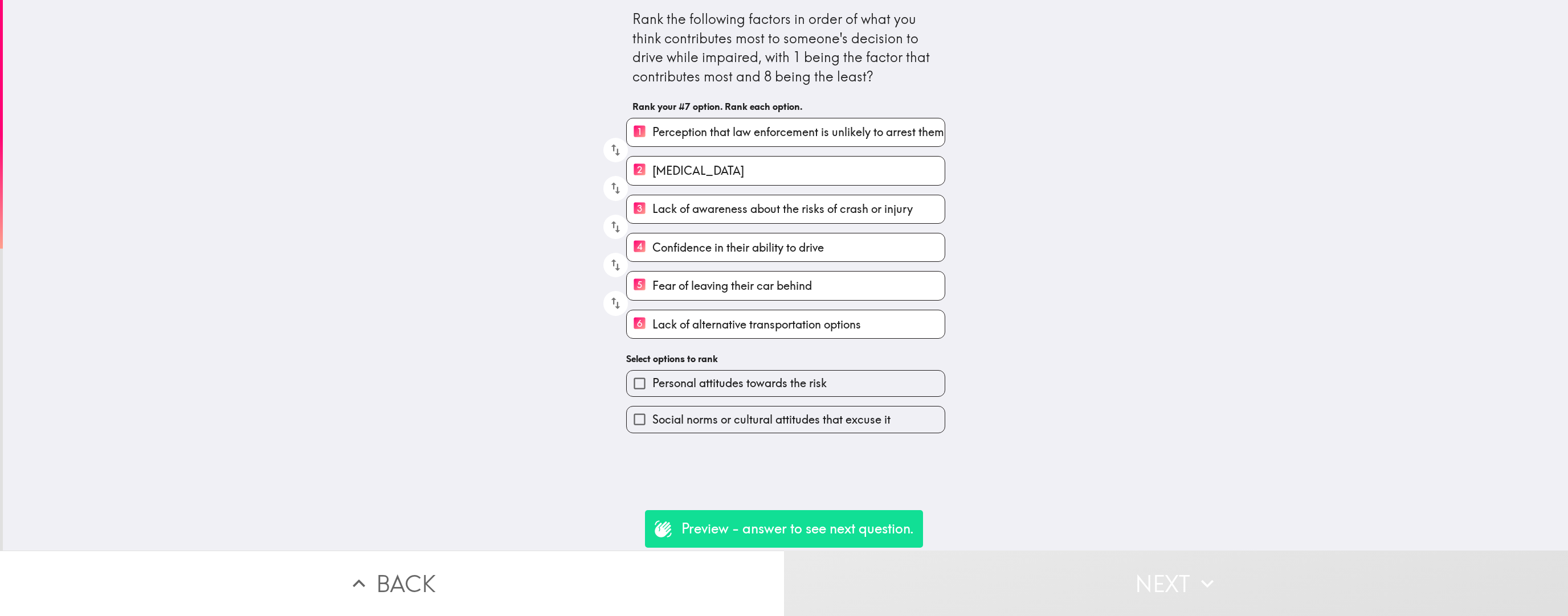
click at [688, 390] on span "Social norms or cultural attitudes that excuse it" at bounding box center [771, 420] width 238 height 16
click at [653, 390] on input "Social norms or cultural attitudes that excuse it" at bounding box center [640, 419] width 26 height 26
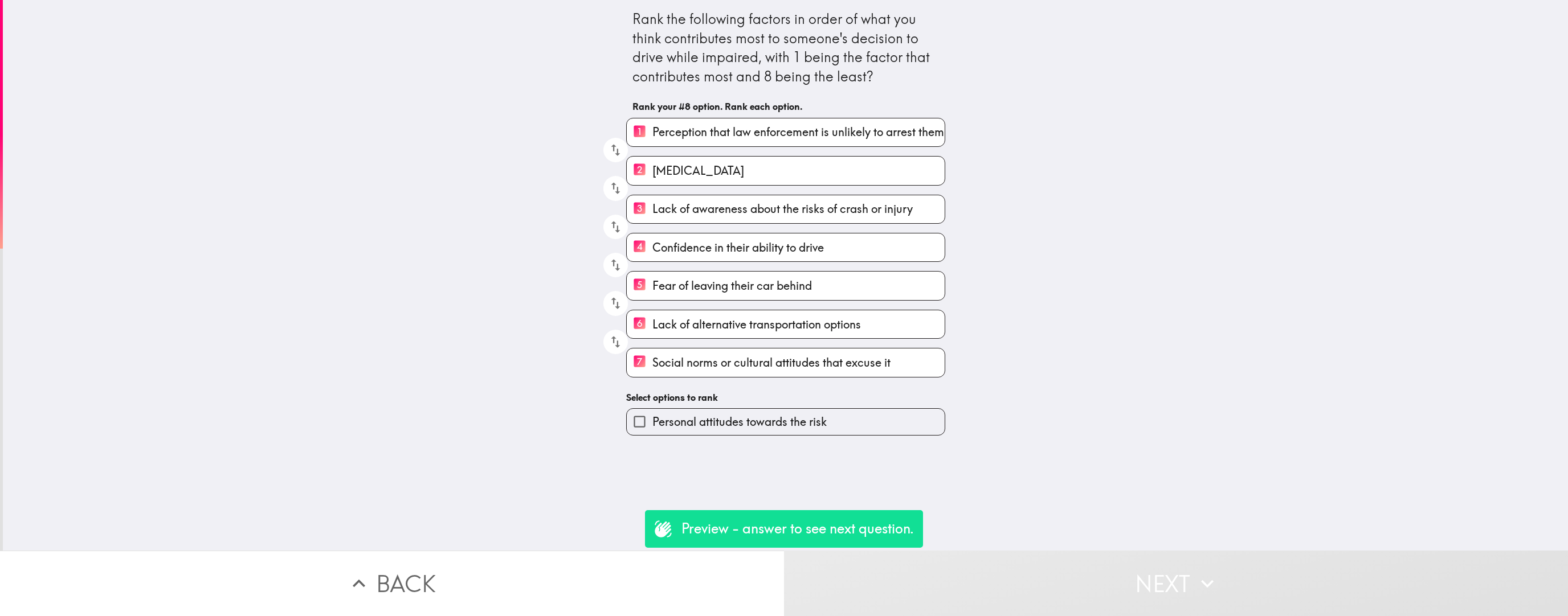
click at [688, 390] on span "Personal attitudes towards the risk" at bounding box center [740, 422] width 175 height 16
click at [653, 390] on input "Personal attitudes towards the risk" at bounding box center [640, 422] width 26 height 26
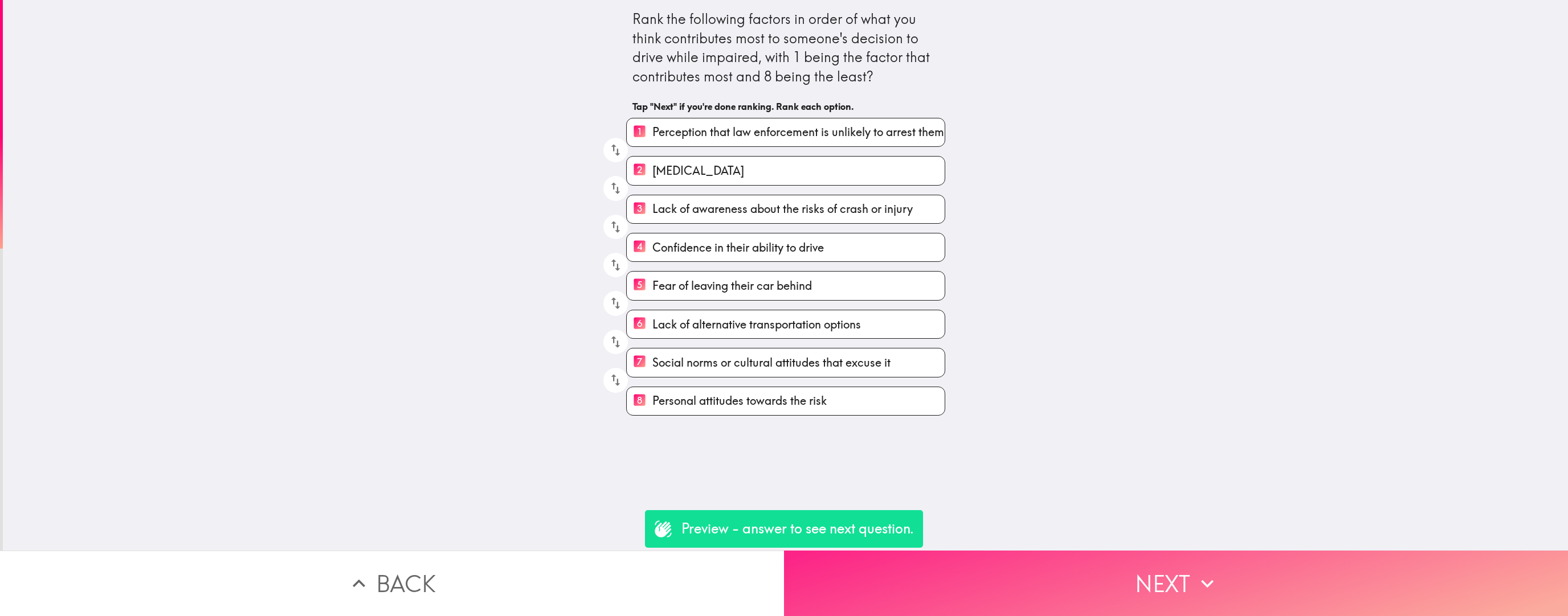
click at [688, 390] on button "Next" at bounding box center [1175, 584] width 784 height 66
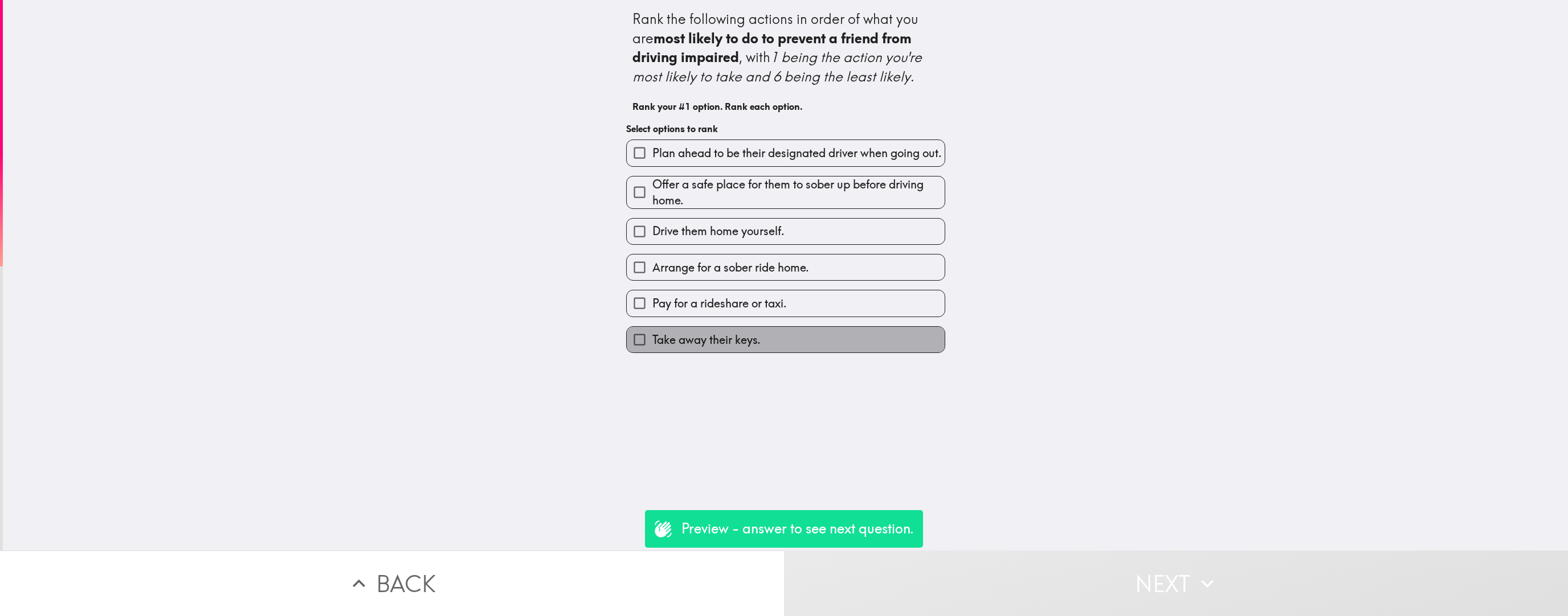
drag, startPoint x: 877, startPoint y: 339, endPoint x: 877, endPoint y: 356, distance: 17.0
click at [688, 339] on label "Take away their keys." at bounding box center [786, 340] width 318 height 26
click at [653, 339] on input "Take away their keys." at bounding box center [640, 340] width 26 height 26
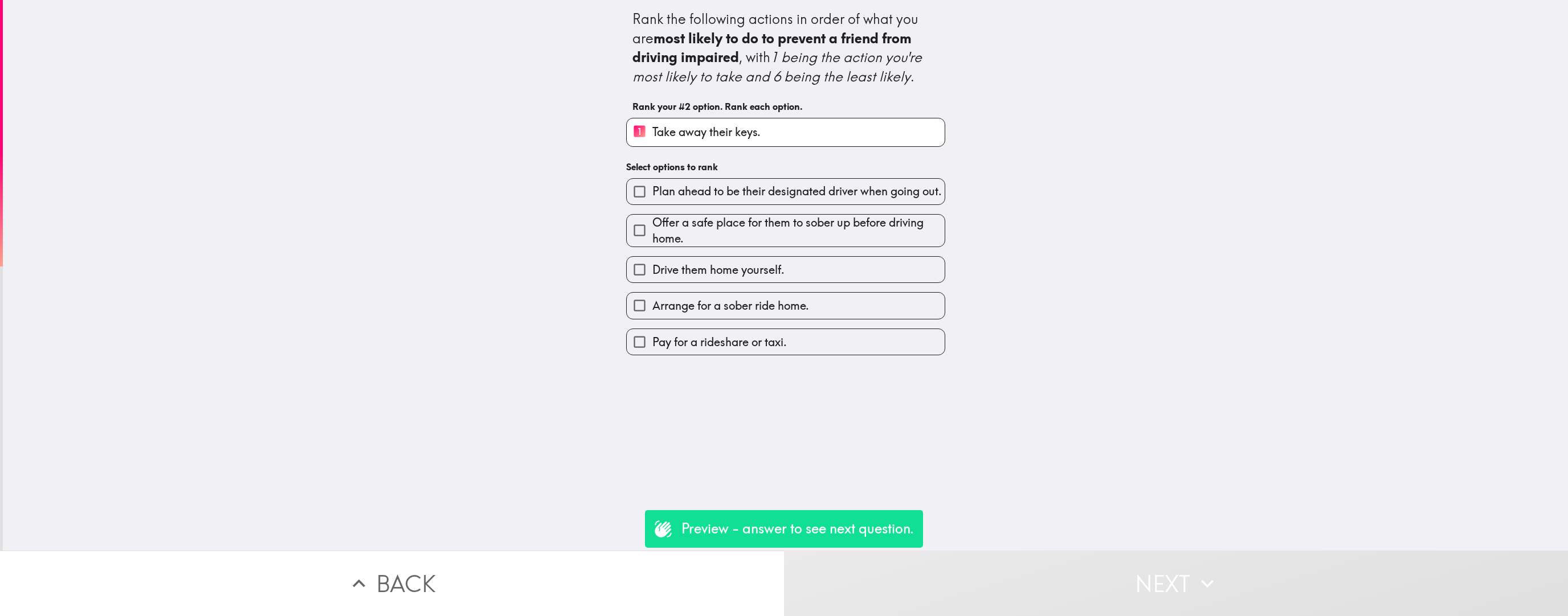
click at [688, 353] on label "Pay for a rideshare or taxi." at bounding box center [786, 342] width 318 height 26
click at [653, 353] on input "Pay for a rideshare or taxi." at bounding box center [640, 342] width 26 height 26
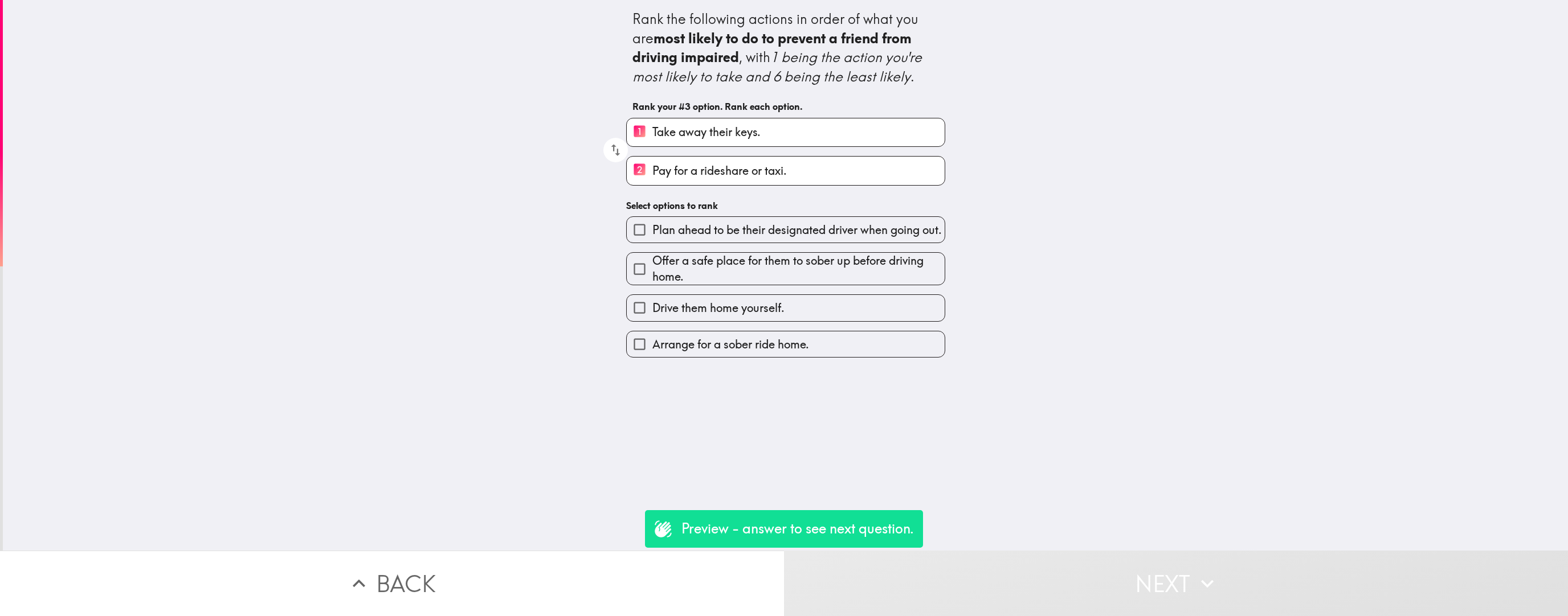
click at [688, 353] on label "Arrange for a sober ride home." at bounding box center [786, 344] width 318 height 26
click at [653, 353] on input "Arrange for a sober ride home." at bounding box center [640, 344] width 26 height 26
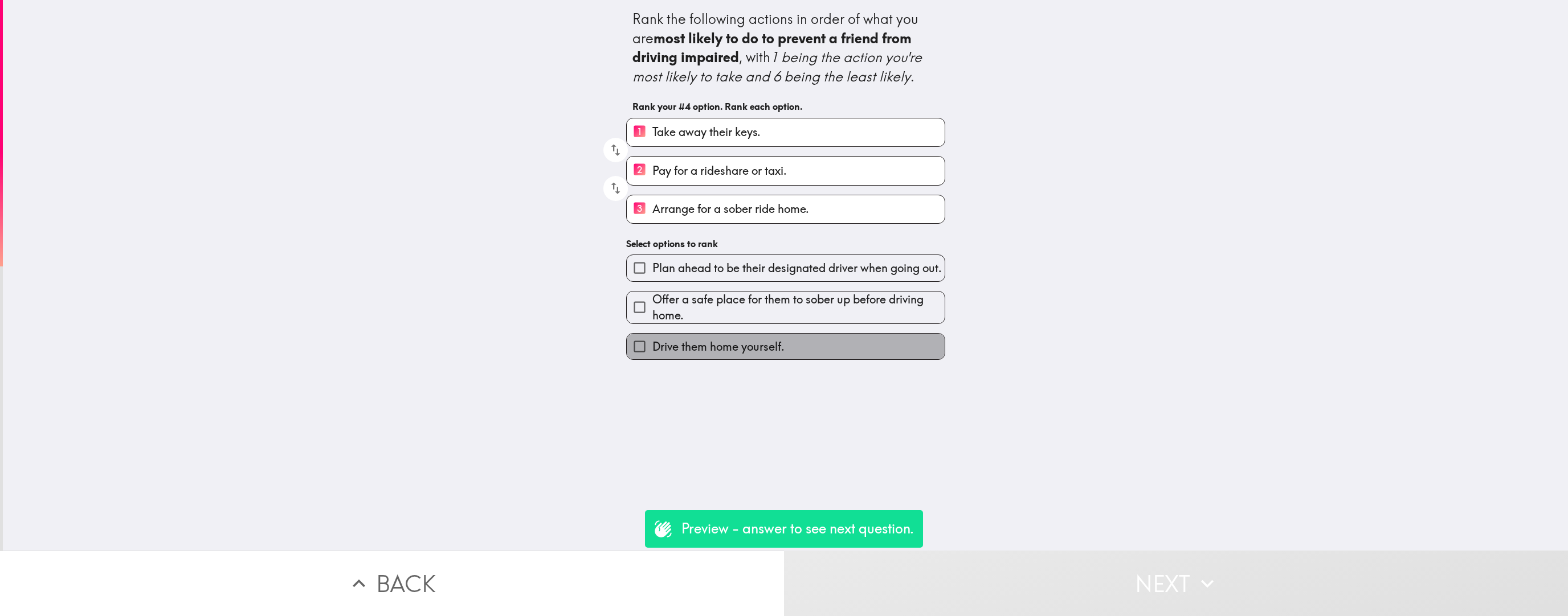
click at [688, 353] on label "Drive them home yourself." at bounding box center [786, 347] width 318 height 26
click at [653, 353] on input "Drive them home yourself." at bounding box center [640, 347] width 26 height 26
click at [688, 323] on span "Offer a safe place for them to sober up before driving home." at bounding box center [799, 308] width 292 height 32
click at [653, 320] on input "Offer a safe place for them to sober up before driving home." at bounding box center [640, 308] width 26 height 26
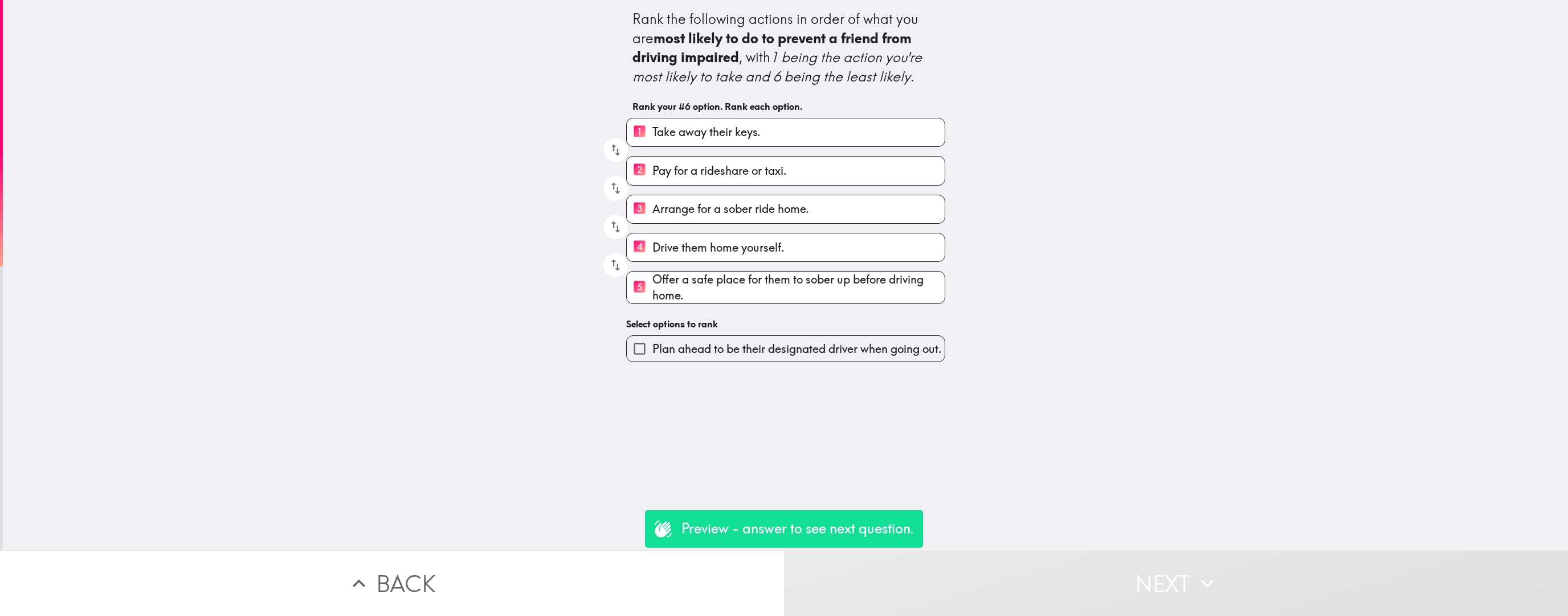
click at [688, 353] on span "Plan ahead to be their designated driver when going out." at bounding box center [797, 349] width 289 height 16
click at [653, 353] on input "Plan ahead to be their designated driver when going out." at bounding box center [640, 349] width 26 height 26
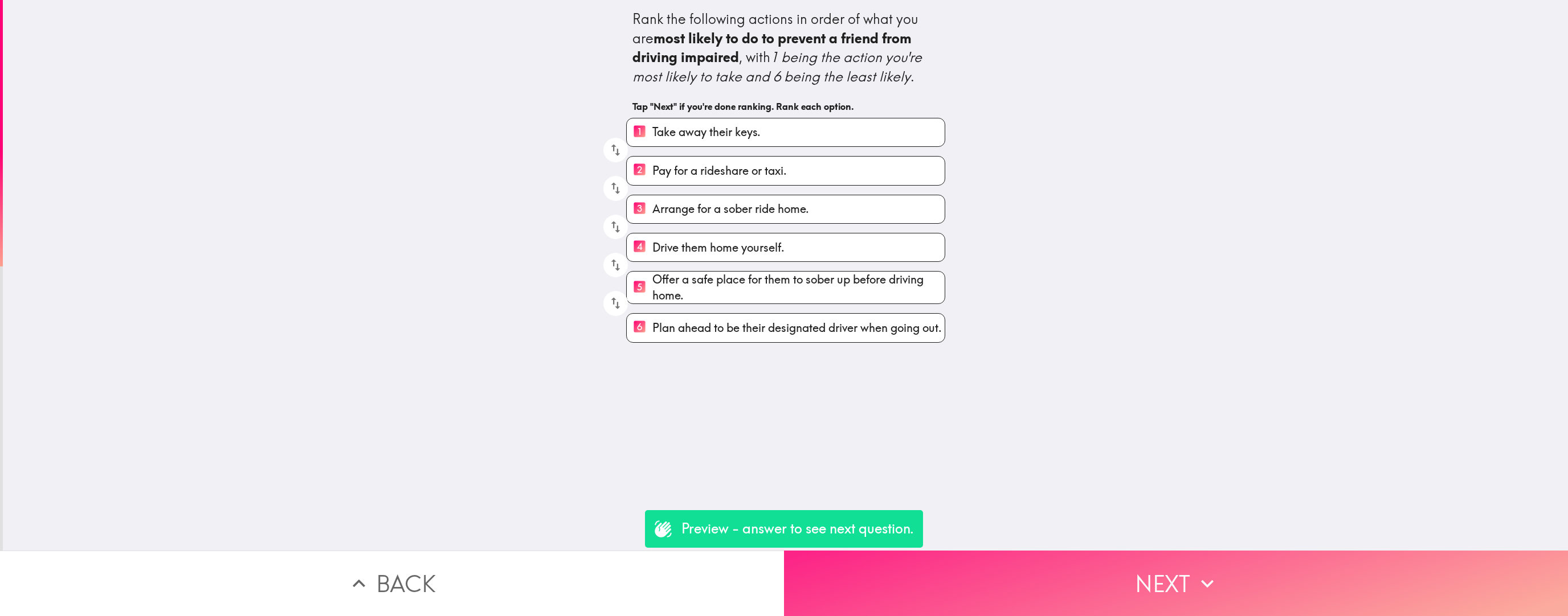
click at [688, 390] on button "Next" at bounding box center [1175, 584] width 784 height 66
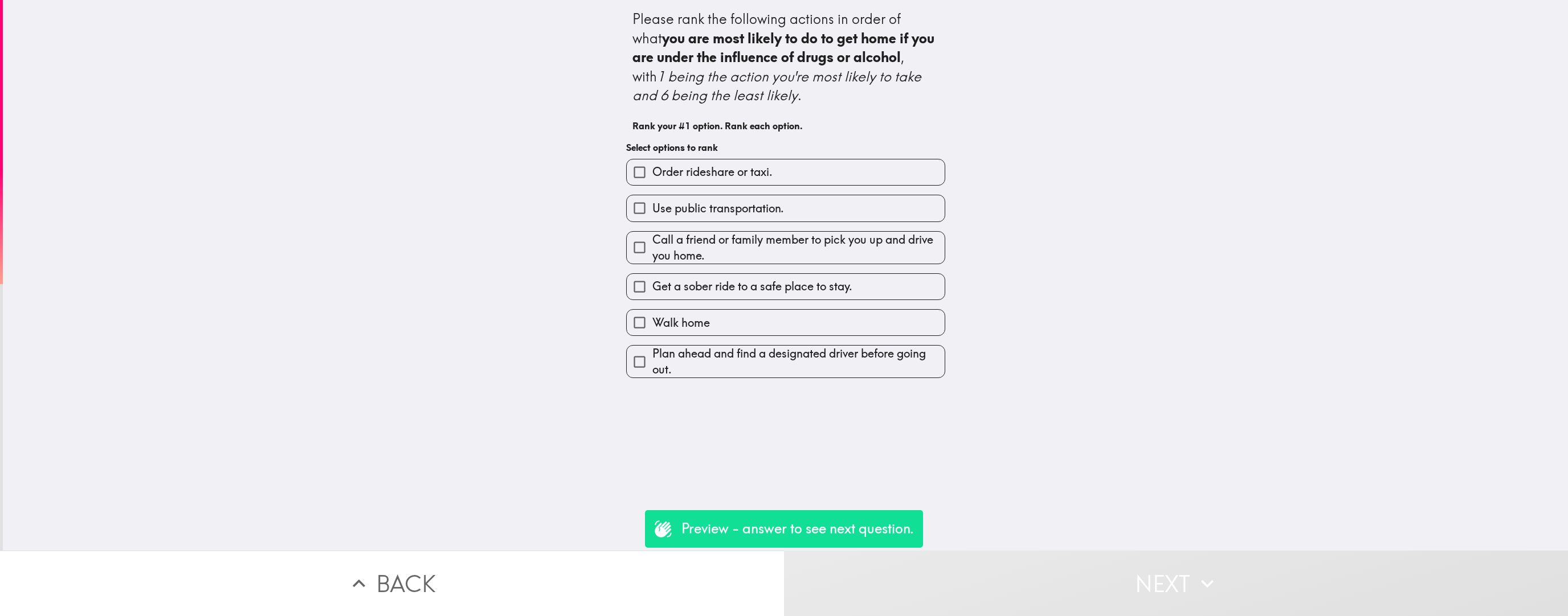
click at [688, 370] on span "Plan ahead and find a designated driver before going out." at bounding box center [799, 361] width 292 height 32
click at [653, 370] on input "Plan ahead and find a designated driver before going out." at bounding box center [640, 362] width 26 height 26
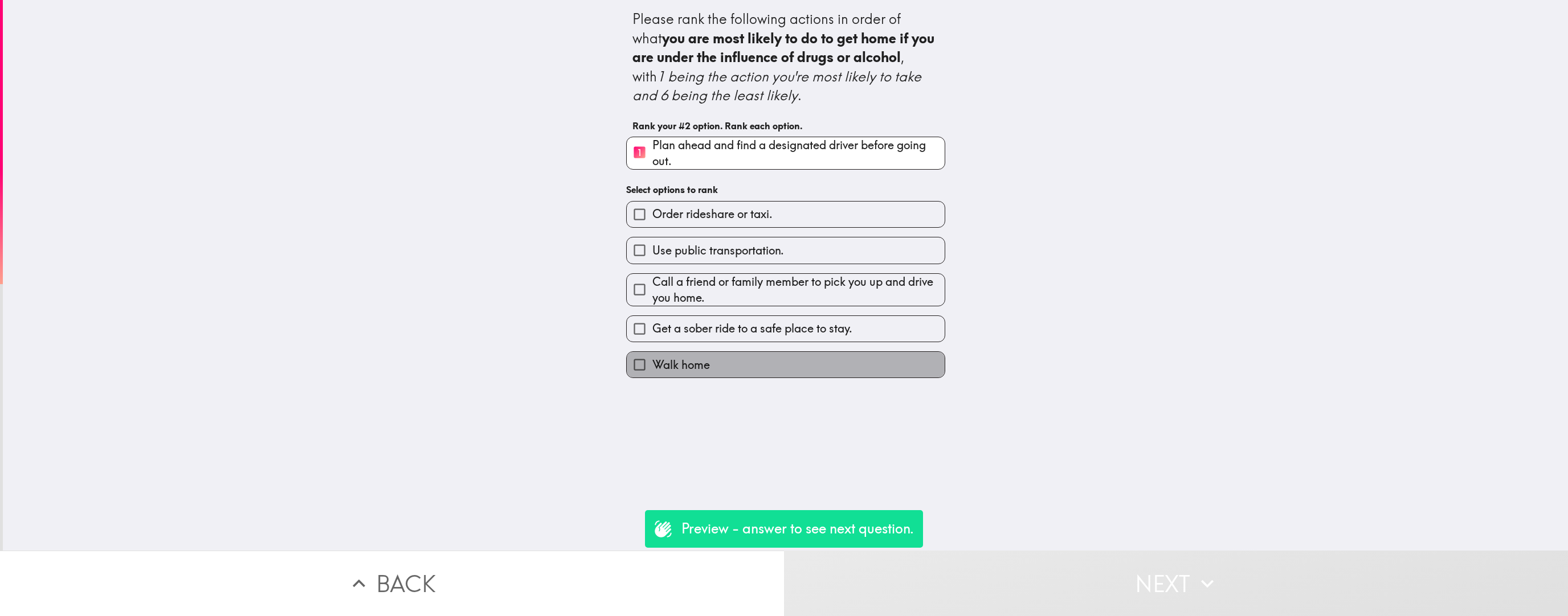
click at [688, 370] on label "Walk home" at bounding box center [786, 365] width 318 height 26
click at [653, 370] on input "Walk home" at bounding box center [640, 365] width 26 height 26
click at [688, 337] on span "Get a sober ride to a safe place to stay." at bounding box center [752, 328] width 200 height 16
click at [653, 342] on input "Get a sober ride to a safe place to stay." at bounding box center [640, 329] width 26 height 26
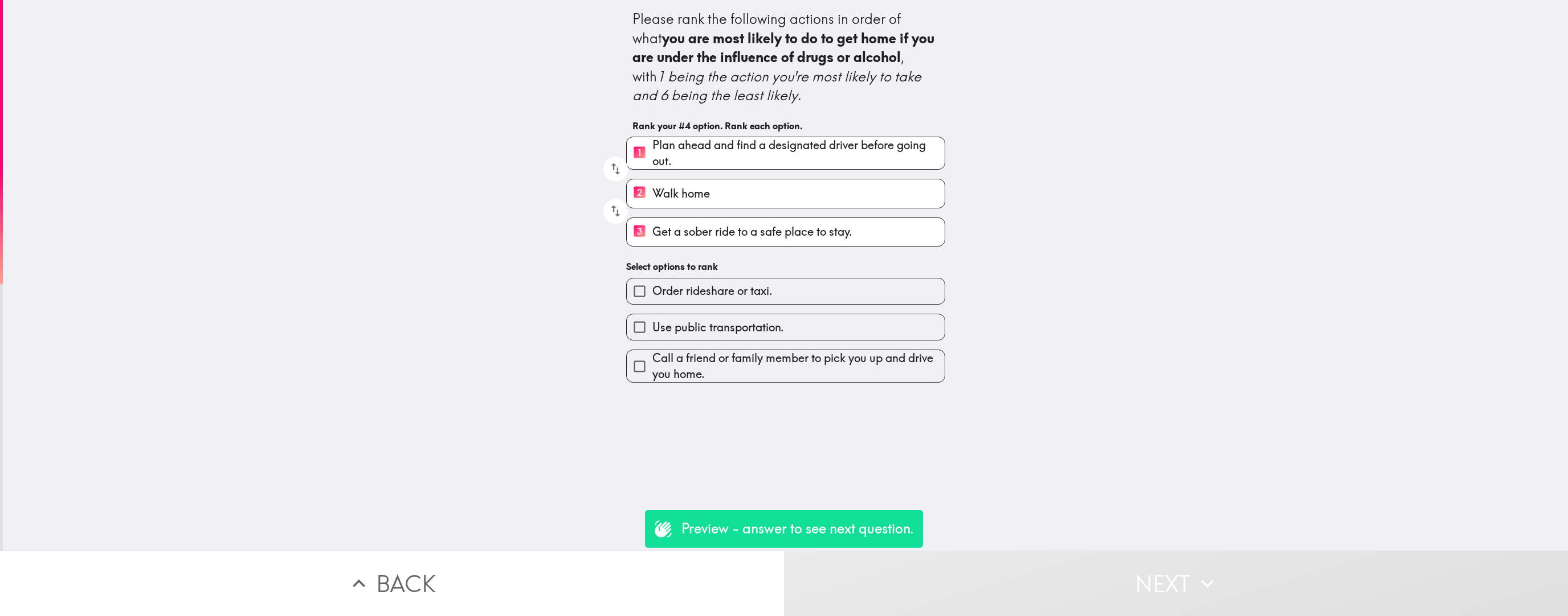
click at [688, 370] on span "Call a friend or family member to pick you up and drive you home." at bounding box center [799, 366] width 292 height 32
click at [653, 370] on input "Call a friend or family member to pick you up and drive you home." at bounding box center [640, 366] width 26 height 26
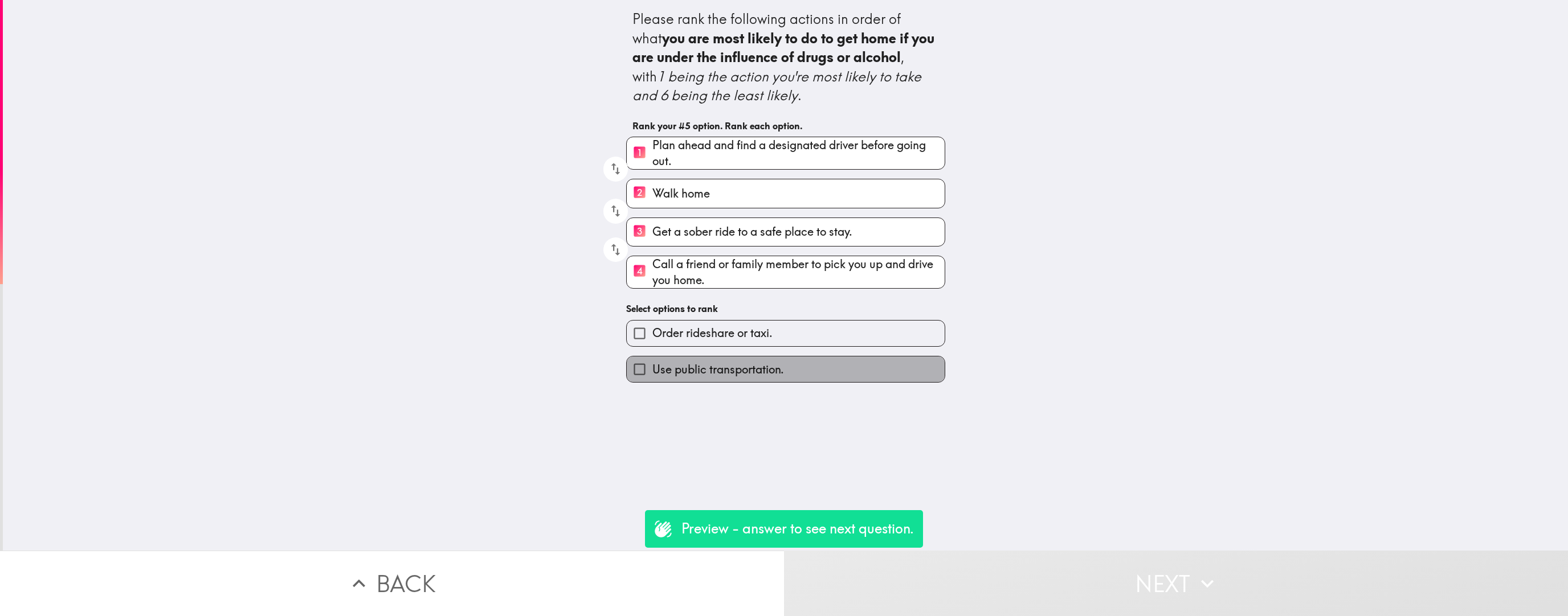
click at [688, 370] on label "Use public transportation." at bounding box center [786, 369] width 318 height 26
click at [653, 370] on input "Use public transportation." at bounding box center [640, 369] width 26 height 26
click at [688, 346] on label "Order rideshare or taxi." at bounding box center [786, 333] width 318 height 26
click at [653, 346] on input "Order rideshare or taxi." at bounding box center [640, 333] width 26 height 26
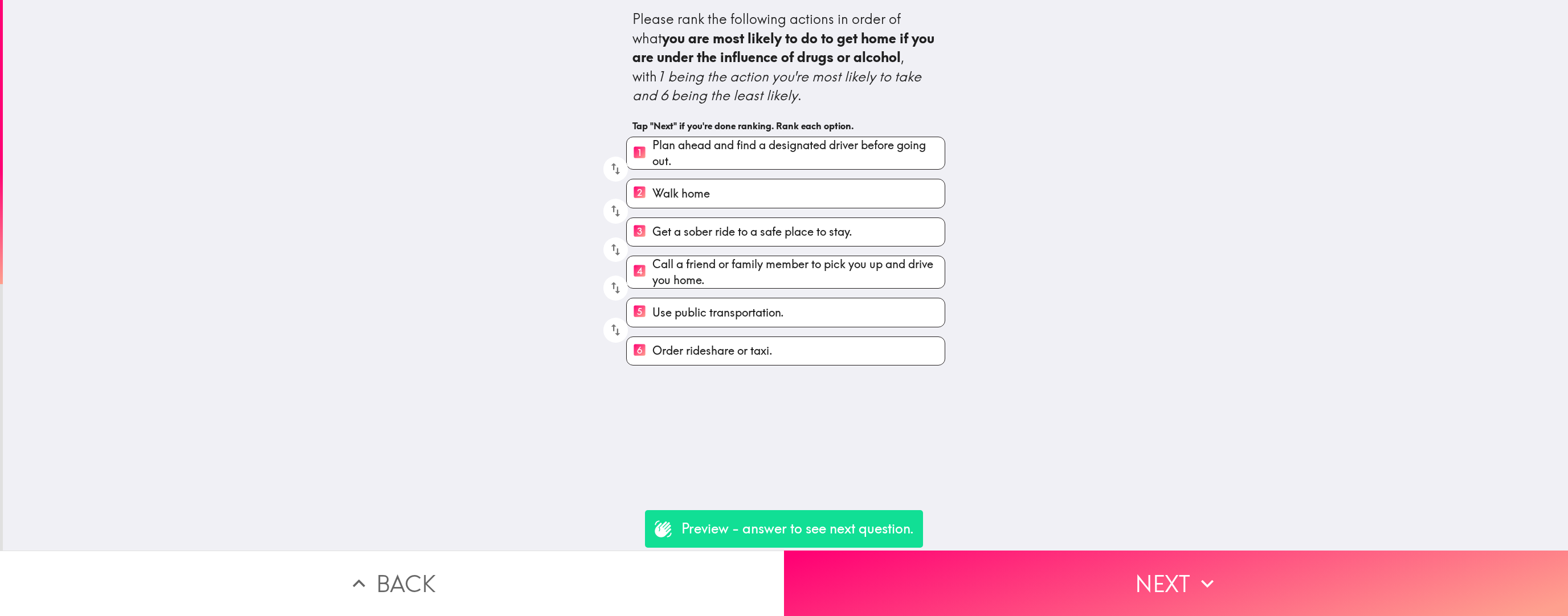
click at [688, 390] on div "Please rank the following actions in order of what you are most likely to do to…" at bounding box center [785, 275] width 1565 height 551
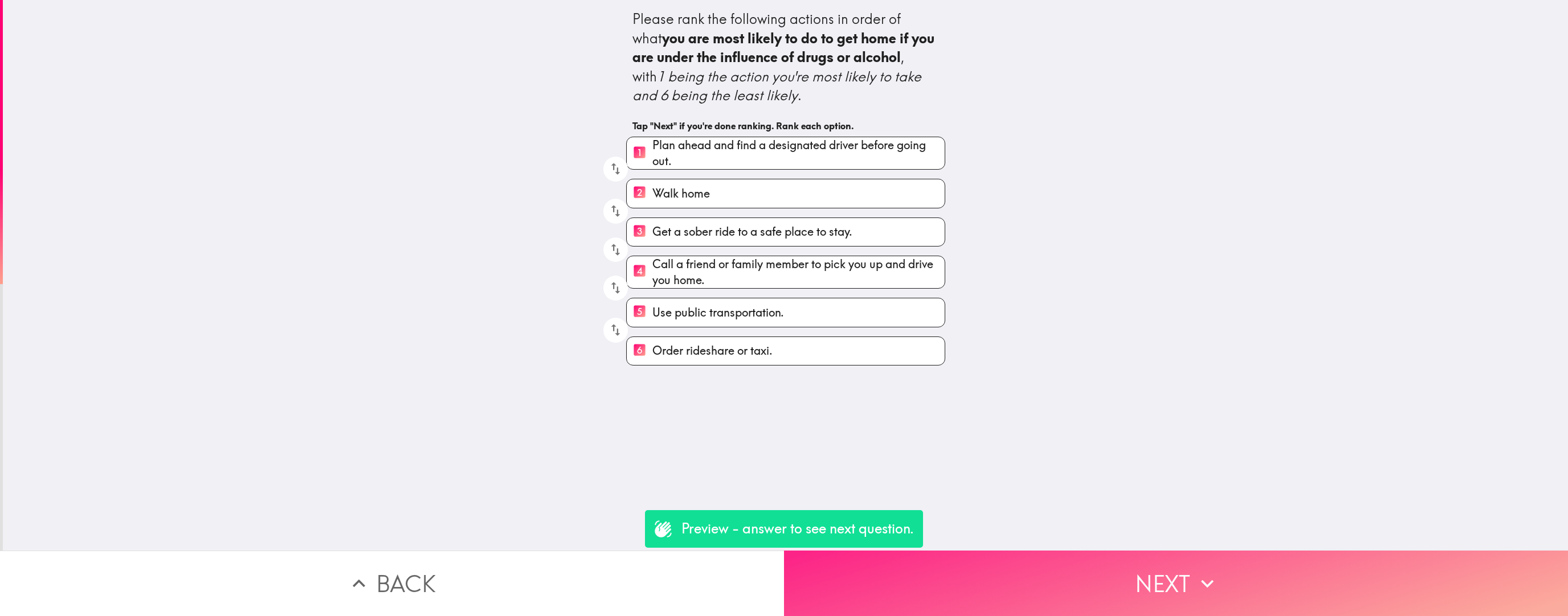
drag, startPoint x: 968, startPoint y: 575, endPoint x: 956, endPoint y: 566, distance: 15.0
click at [688, 390] on button "Next" at bounding box center [1175, 584] width 784 height 66
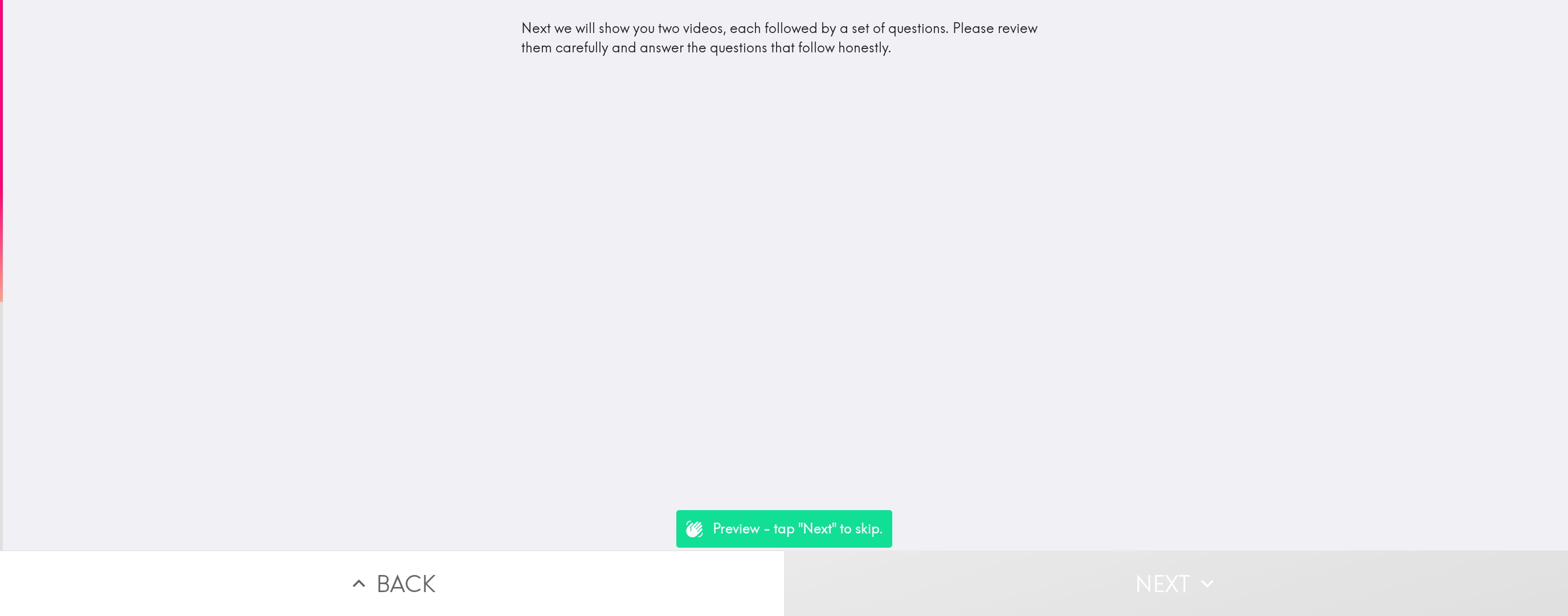
click at [688, 390] on button "Next" at bounding box center [1175, 584] width 784 height 66
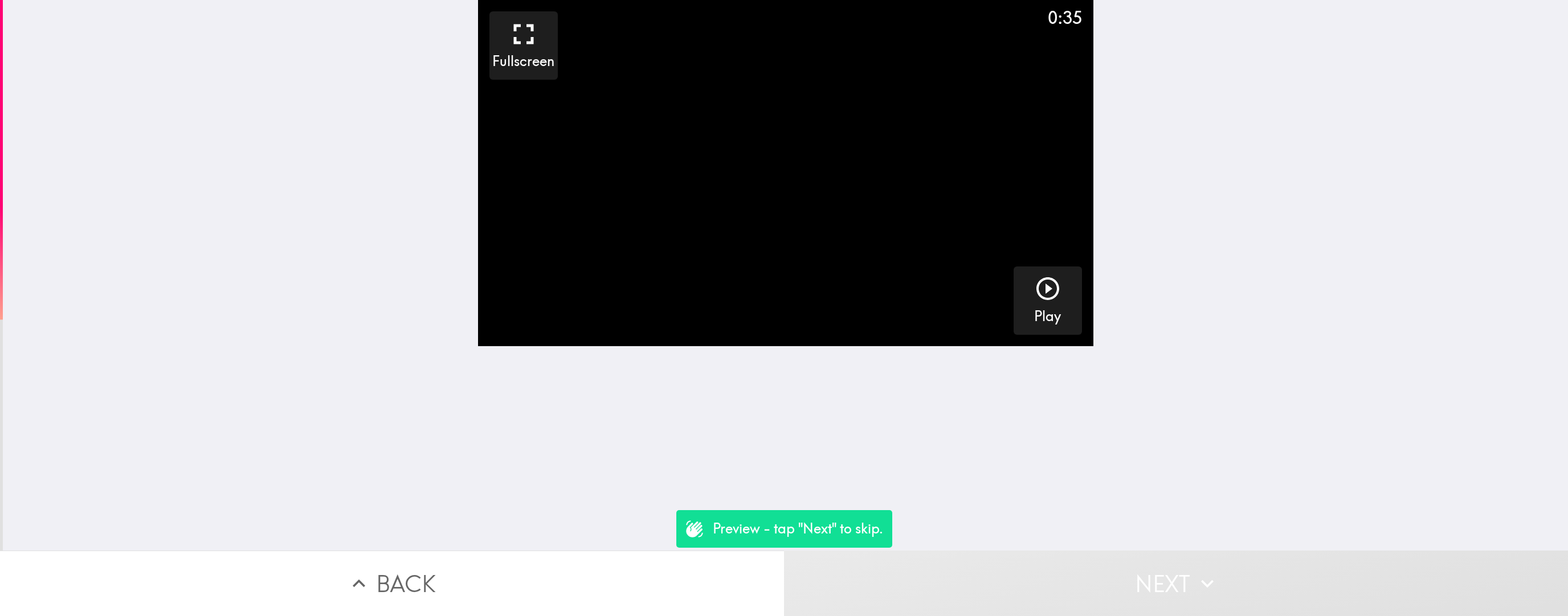
click at [688, 390] on button "Next" at bounding box center [1175, 584] width 784 height 66
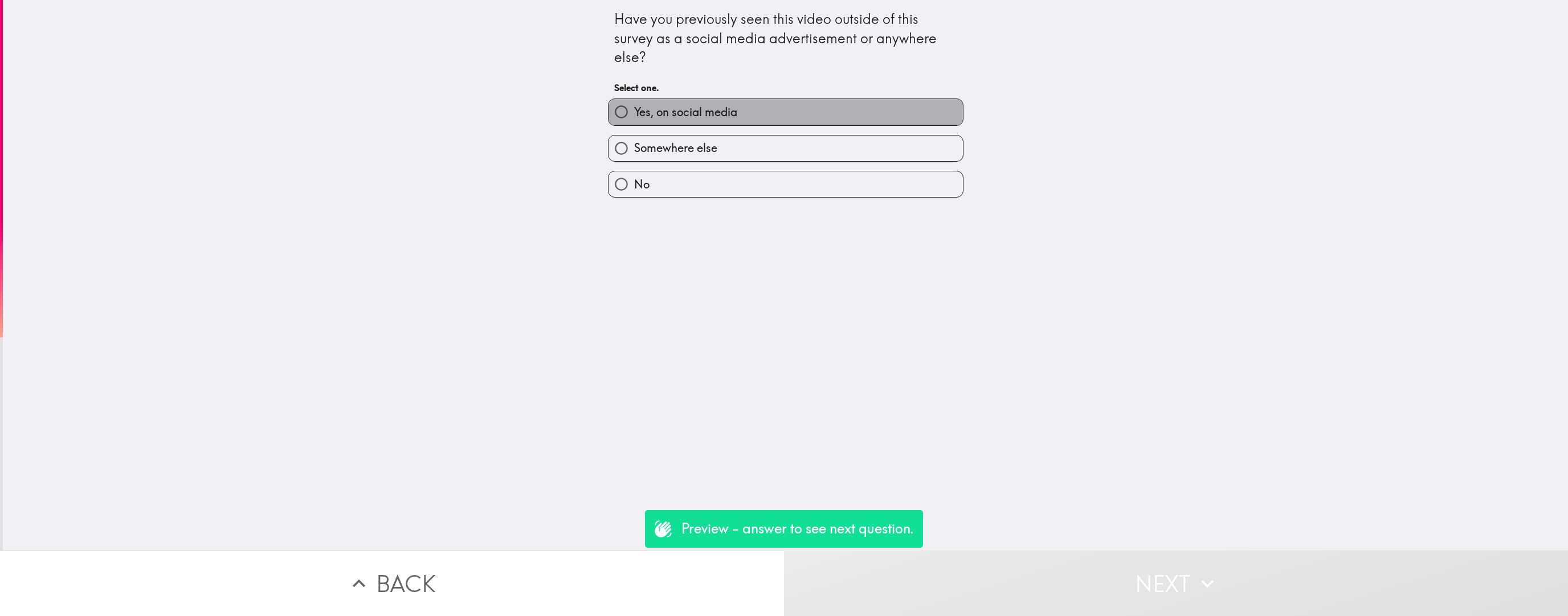
click at [688, 119] on label "Yes, on social media" at bounding box center [785, 112] width 354 height 26
click at [634, 119] on input "Yes, on social media" at bounding box center [621, 112] width 26 height 26
radio input "true"
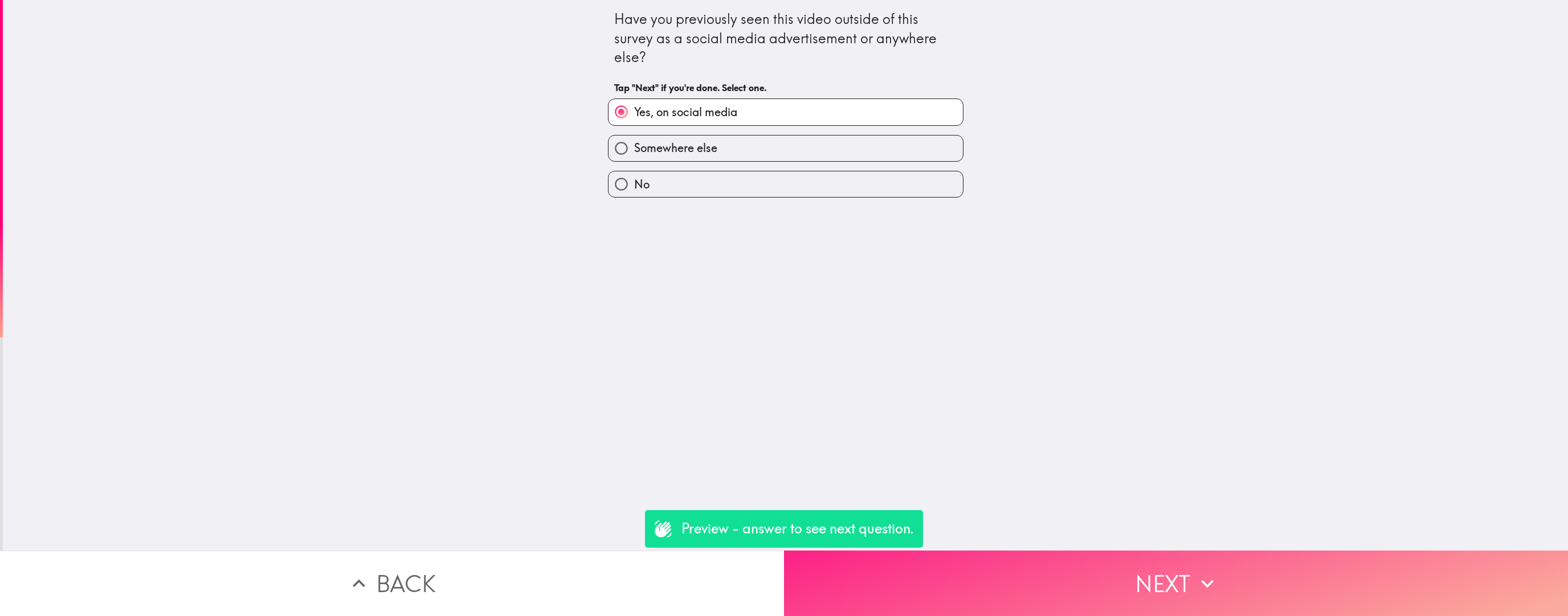
click at [688, 390] on button "Next" at bounding box center [1175, 584] width 784 height 66
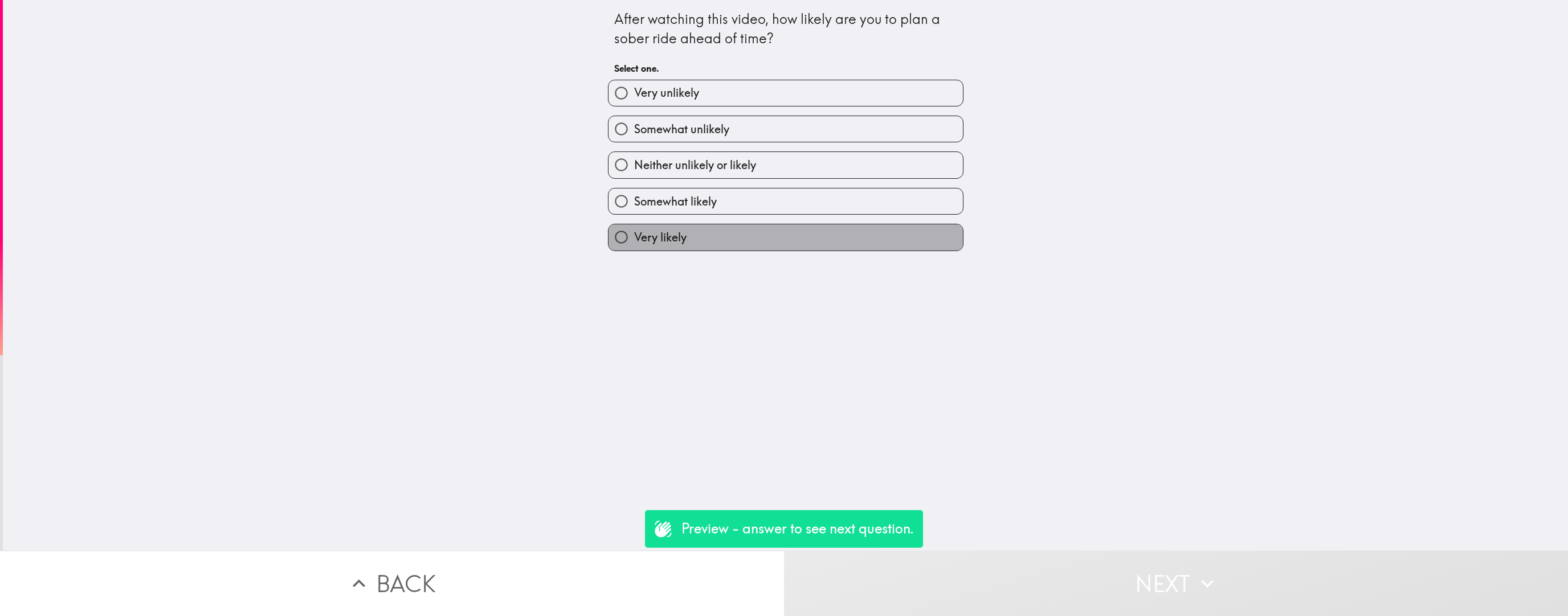
drag, startPoint x: 813, startPoint y: 225, endPoint x: 817, endPoint y: 231, distance: 7.2
click at [688, 225] on label "Very likely" at bounding box center [785, 238] width 354 height 26
click at [634, 225] on input "Very likely" at bounding box center [621, 238] width 26 height 26
radio input "true"
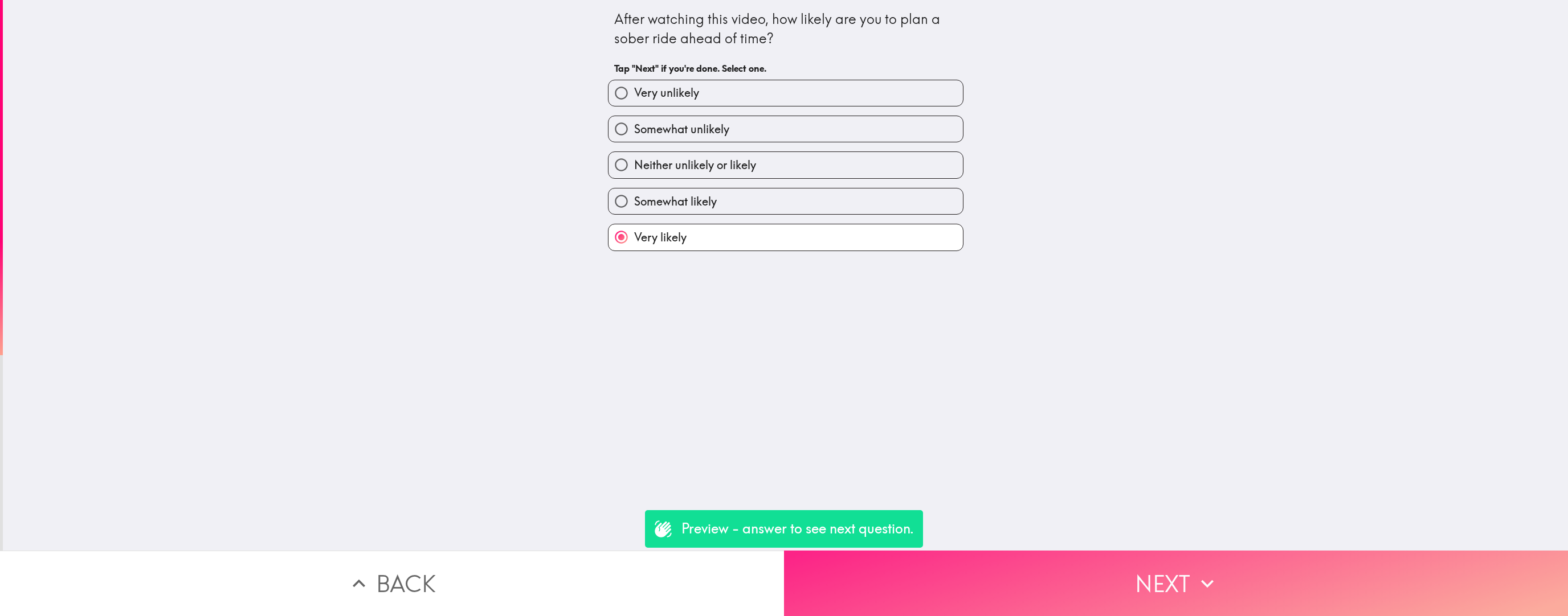
drag, startPoint x: 1086, startPoint y: 616, endPoint x: 1058, endPoint y: 553, distance: 68.9
click at [688, 390] on button "Next" at bounding box center [1175, 584] width 784 height 66
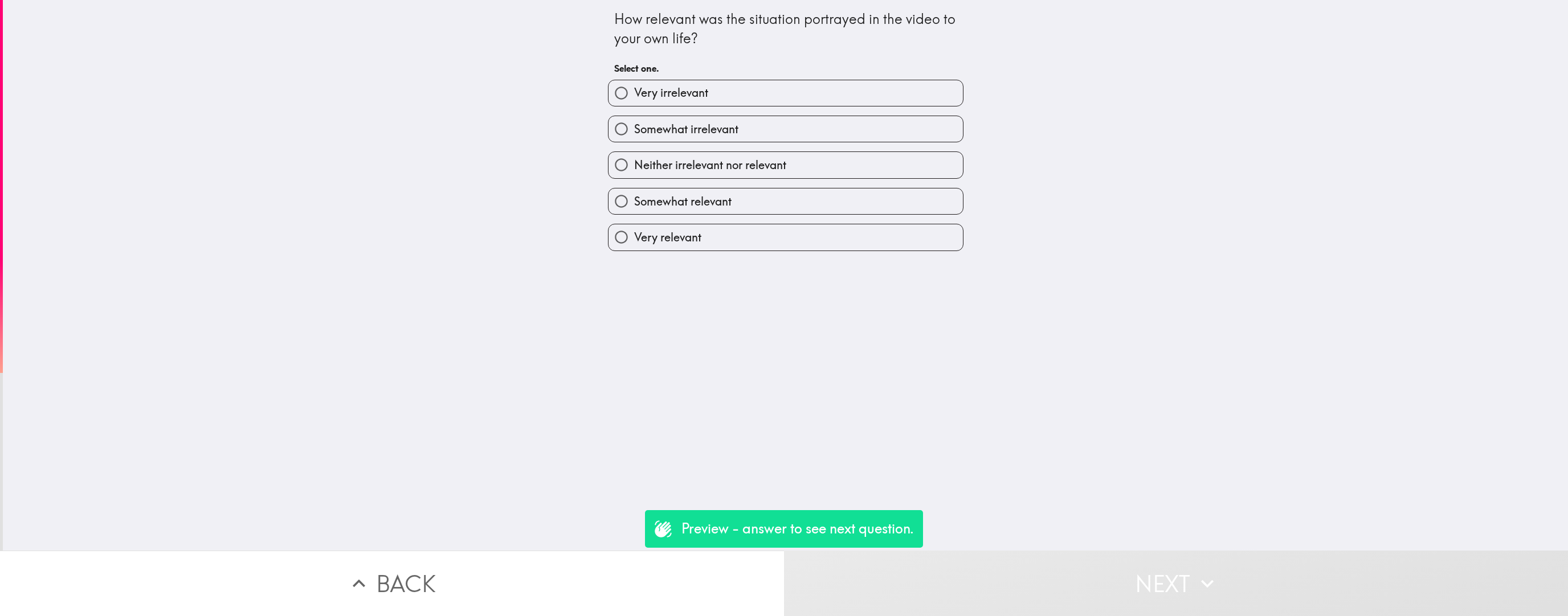
click at [688, 238] on label "Very relevant" at bounding box center [785, 238] width 354 height 26
click at [634, 238] on input "Very relevant" at bounding box center [621, 238] width 26 height 26
radio input "true"
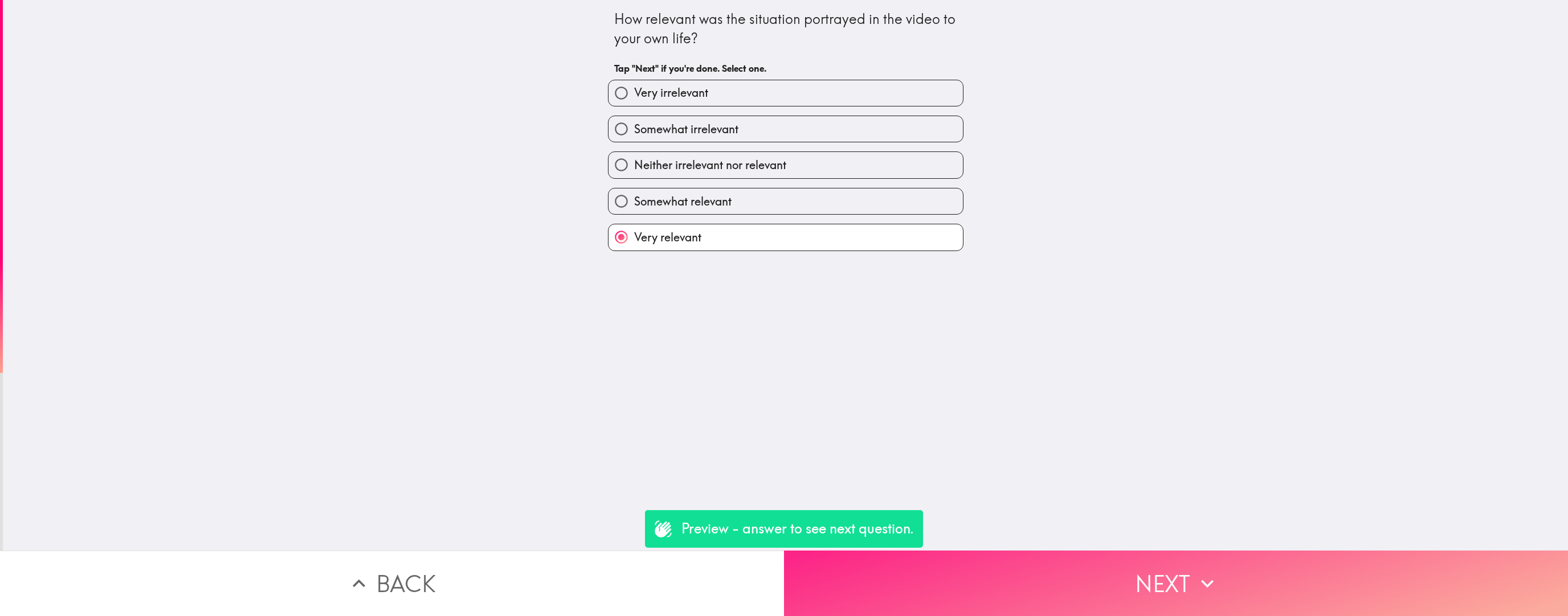
click at [688, 390] on button "Next" at bounding box center [1175, 584] width 784 height 66
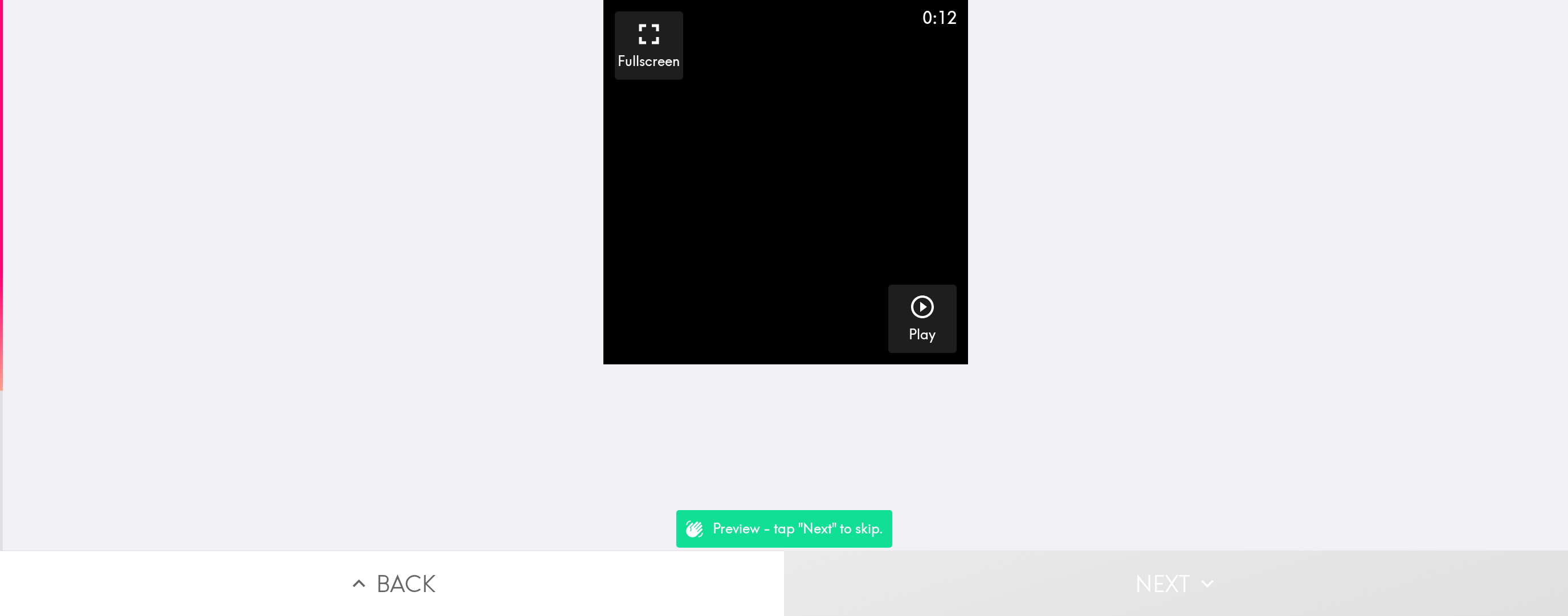
click at [688, 390] on button "Next" at bounding box center [1175, 584] width 784 height 66
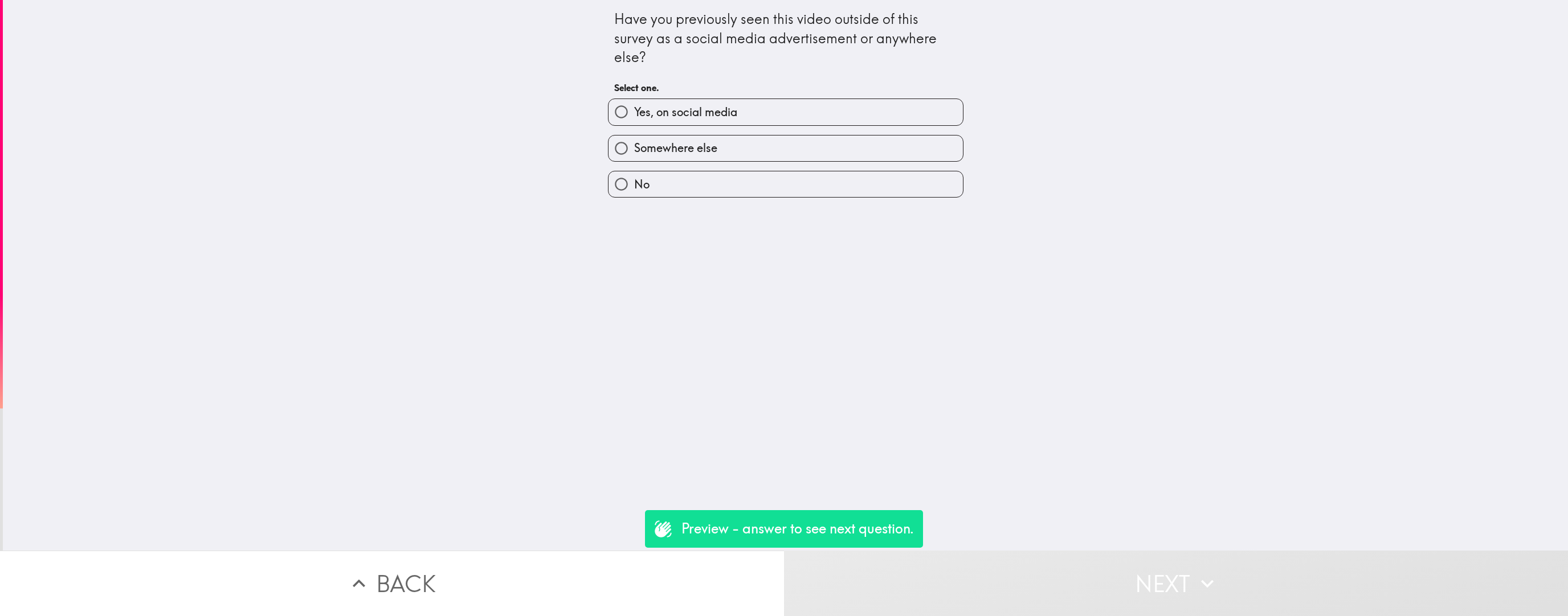
drag, startPoint x: 766, startPoint y: 96, endPoint x: 767, endPoint y: 112, distance: 16.0
click at [688, 96] on div "Yes, on social media" at bounding box center [781, 107] width 365 height 36
click at [688, 112] on label "Yes, on social media" at bounding box center [785, 112] width 354 height 26
click at [634, 112] on input "Yes, on social media" at bounding box center [621, 112] width 26 height 26
radio input "true"
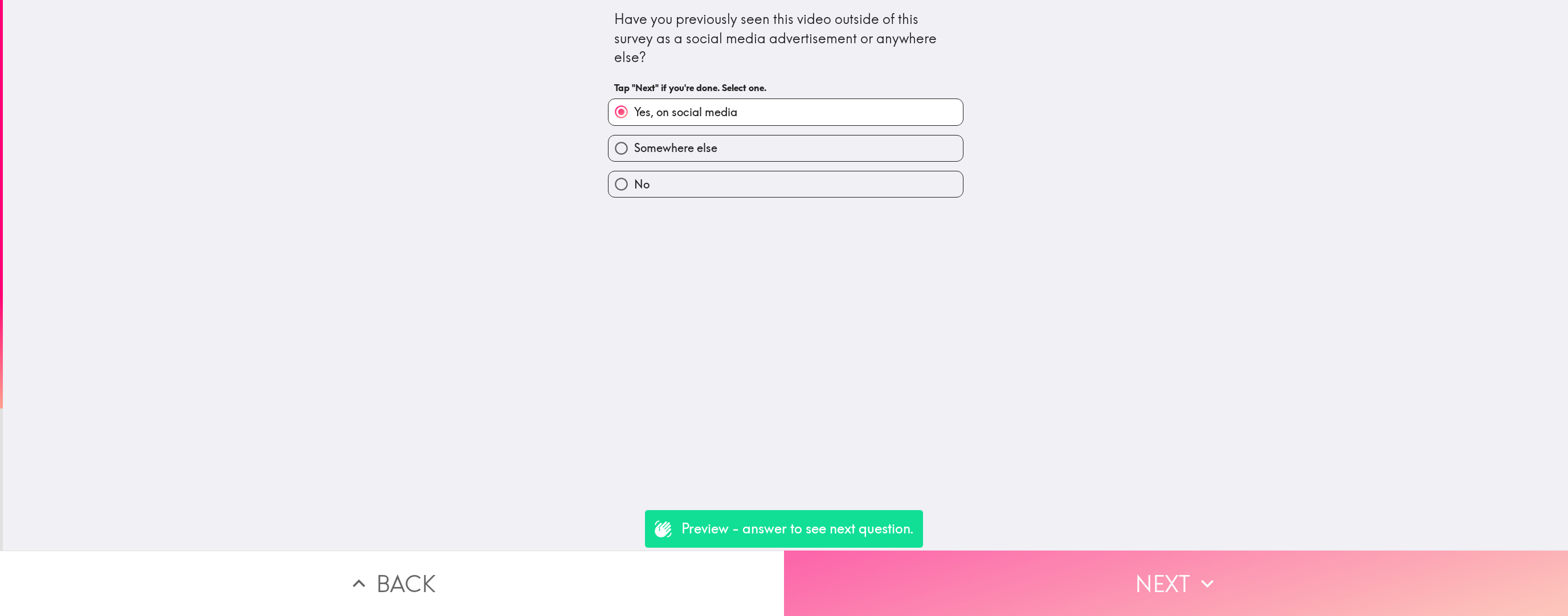
click at [688, 390] on button "Next" at bounding box center [1175, 584] width 784 height 66
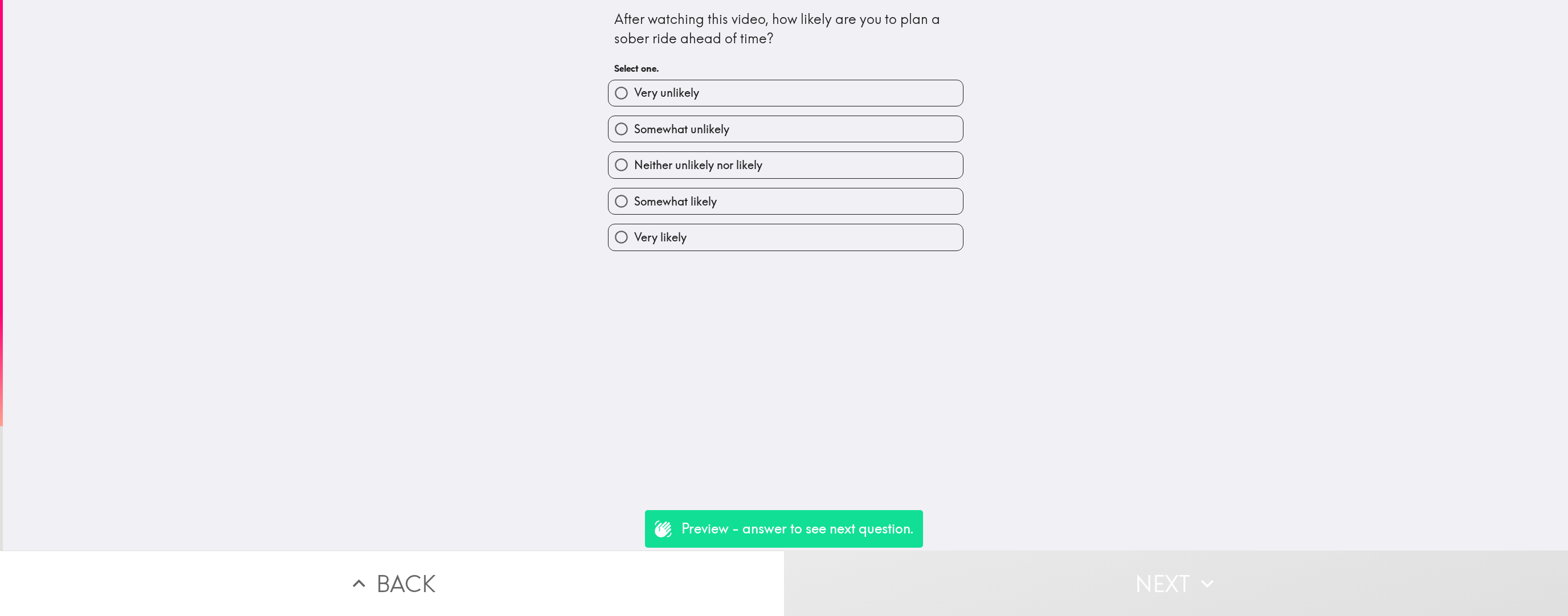
click at [688, 223] on div "Very likely" at bounding box center [781, 233] width 365 height 36
click at [688, 236] on label "Very likely" at bounding box center [785, 238] width 354 height 26
click at [634, 236] on input "Very likely" at bounding box center [621, 238] width 26 height 26
radio input "true"
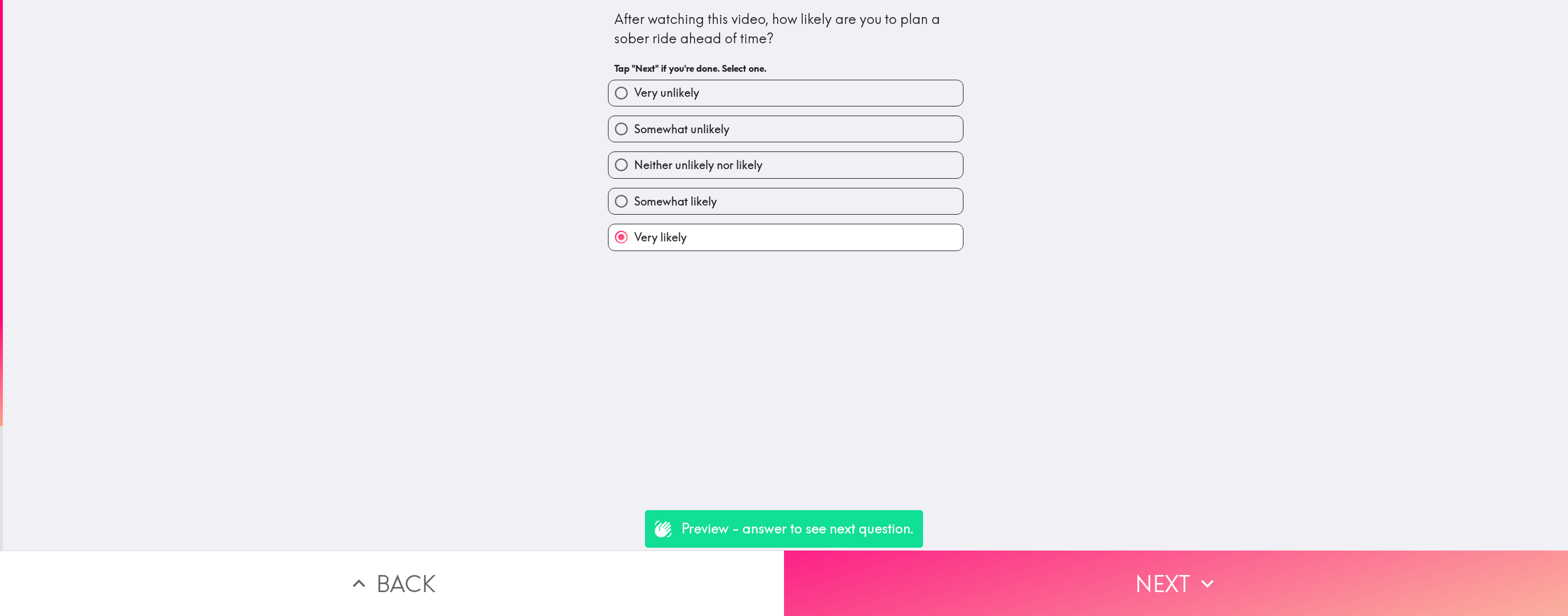
drag, startPoint x: 965, startPoint y: 551, endPoint x: 973, endPoint y: 560, distance: 12.0
click at [688, 390] on div "After watching this video, how likely are you to plan a sober ride ahead of tim…" at bounding box center [784, 308] width 1568 height 616
click at [688, 390] on button "Next" at bounding box center [1175, 584] width 784 height 66
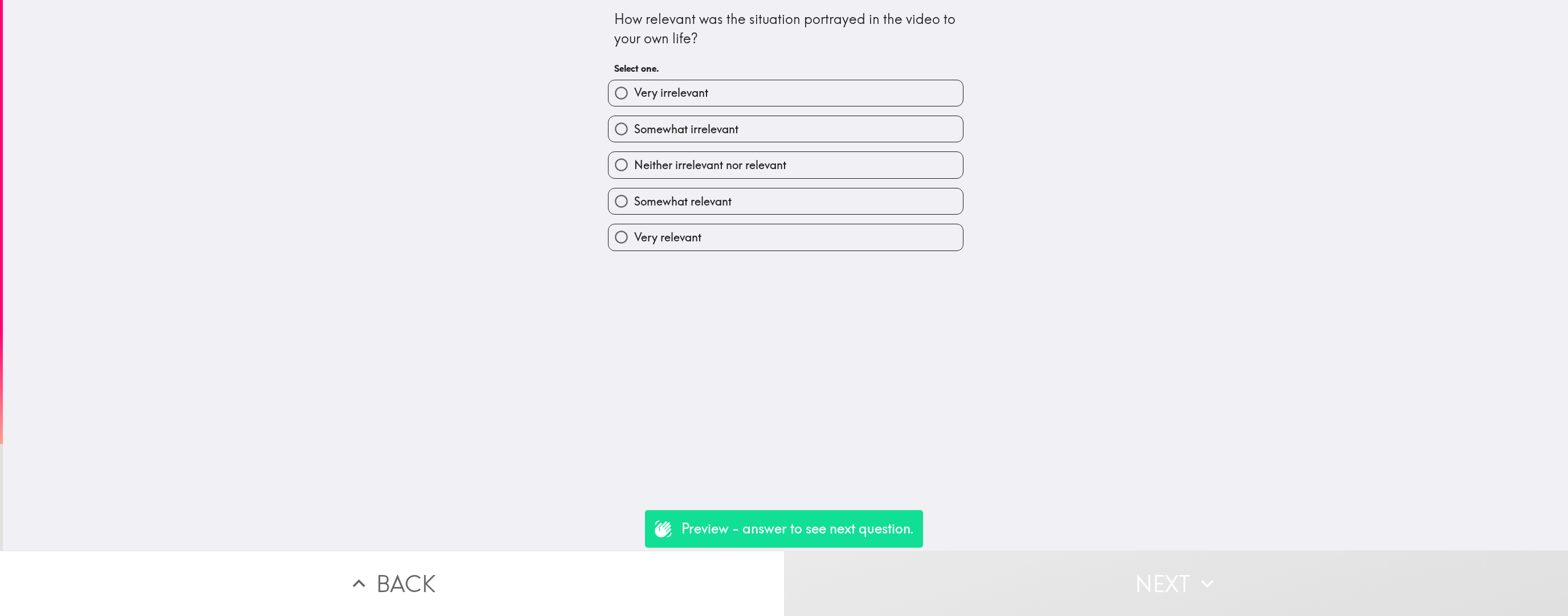
click at [688, 243] on label "Very relevant" at bounding box center [785, 238] width 354 height 26
click at [634, 243] on input "Very relevant" at bounding box center [621, 238] width 26 height 26
radio input "true"
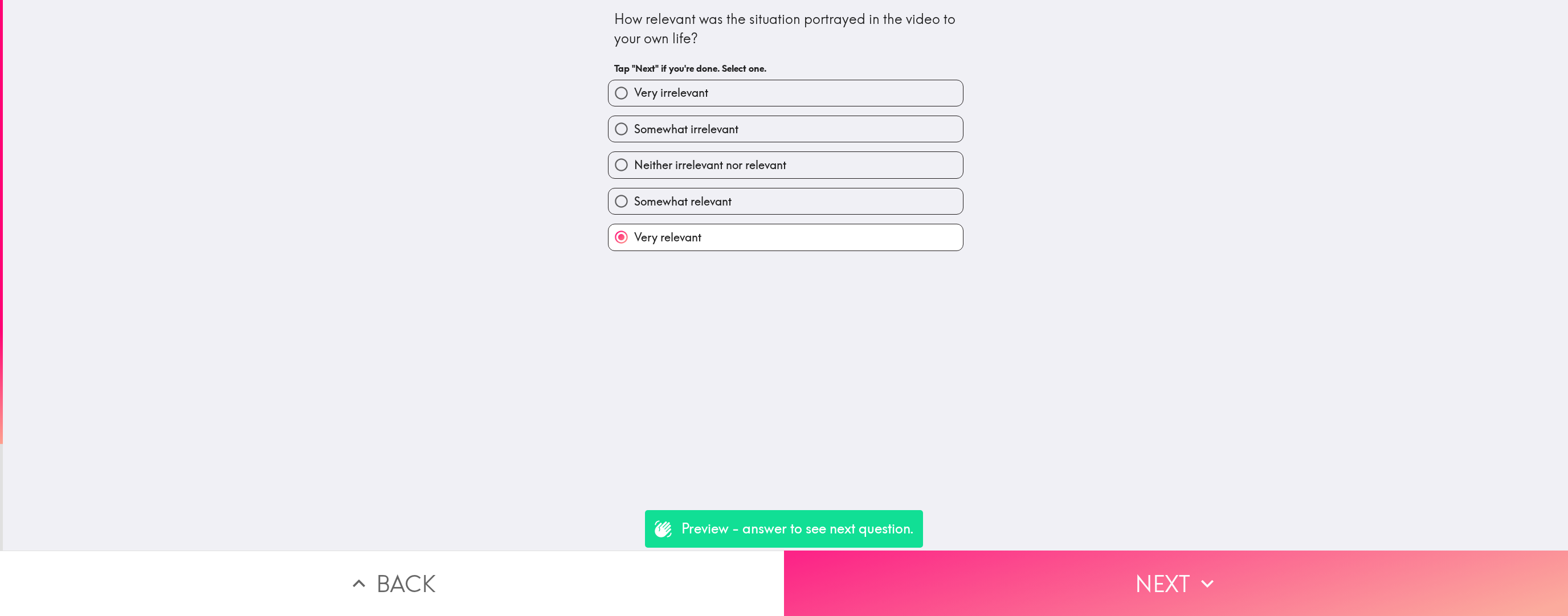
click at [688, 390] on button "Next" at bounding box center [1175, 584] width 784 height 66
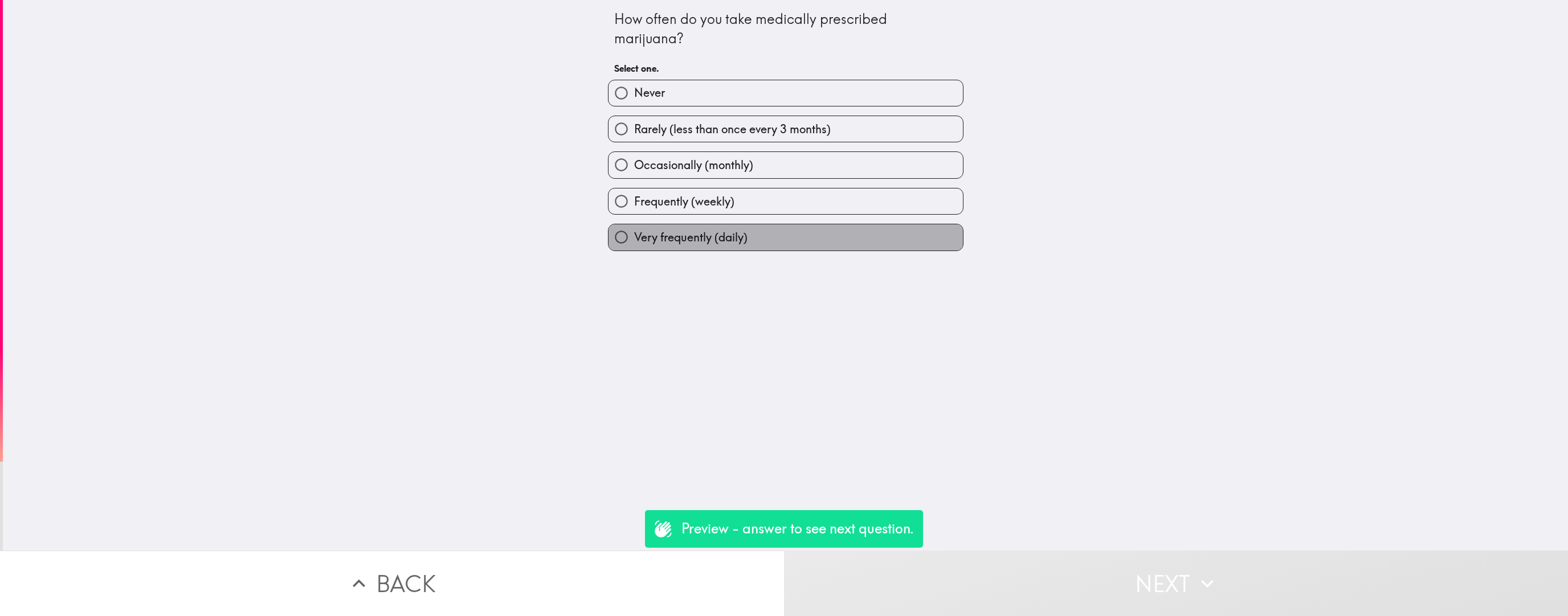
click at [688, 233] on label "Very frequently (daily)" at bounding box center [785, 238] width 354 height 26
click at [634, 233] on input "Very frequently (daily)" at bounding box center [621, 238] width 26 height 26
radio input "true"
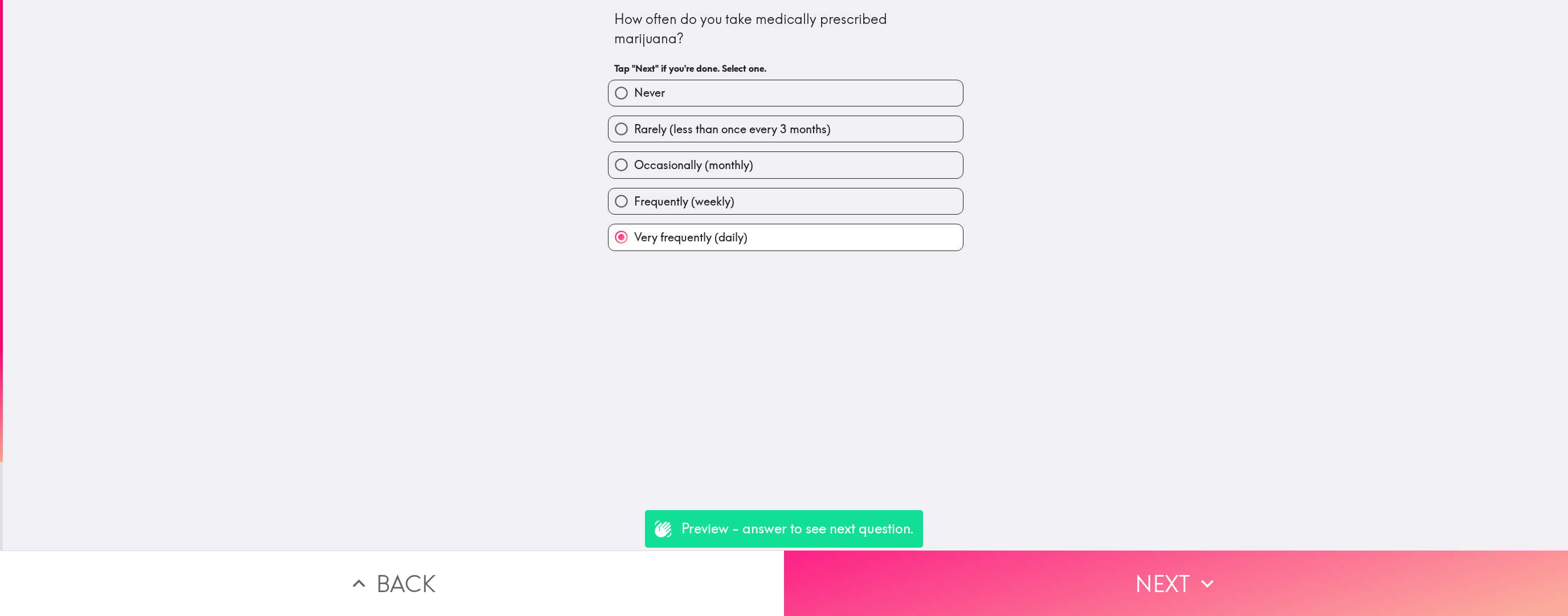
click at [688, 390] on button "Next" at bounding box center [1175, 584] width 784 height 66
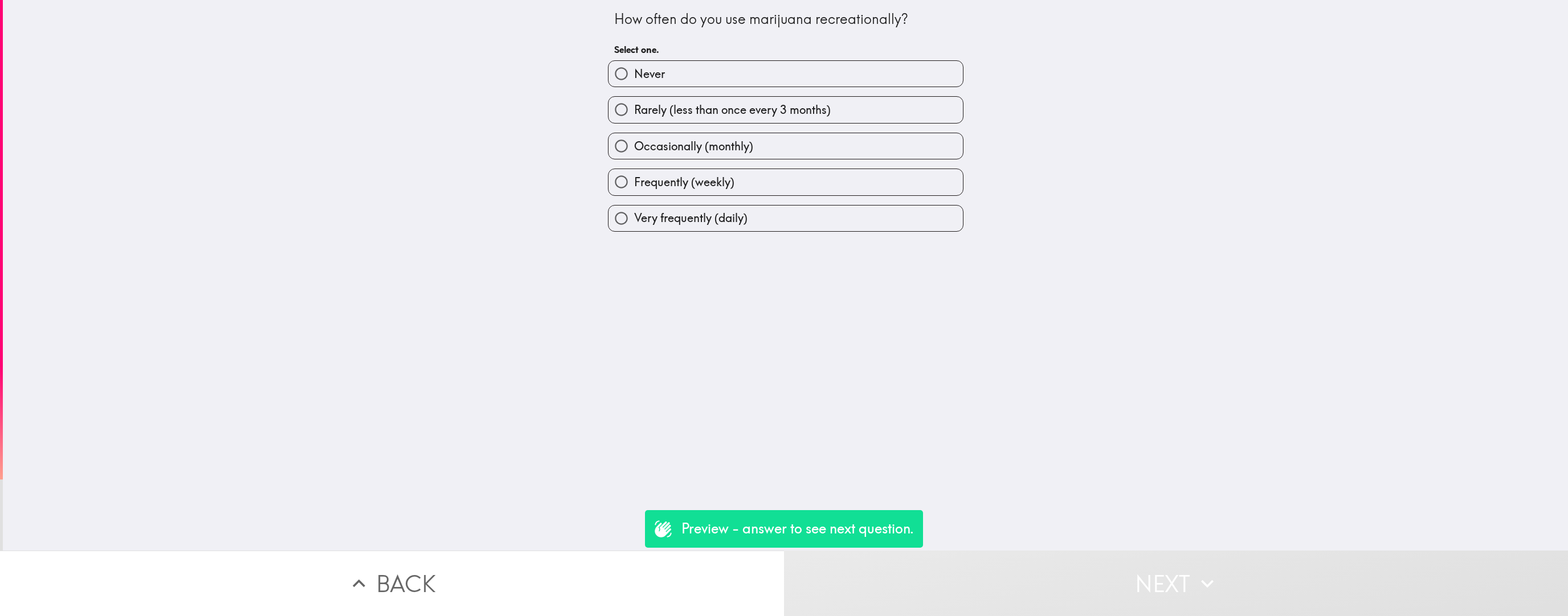
click at [688, 226] on label "Very frequently (daily)" at bounding box center [785, 218] width 354 height 26
click at [634, 226] on input "Very frequently (daily)" at bounding box center [621, 218] width 26 height 26
radio input "true"
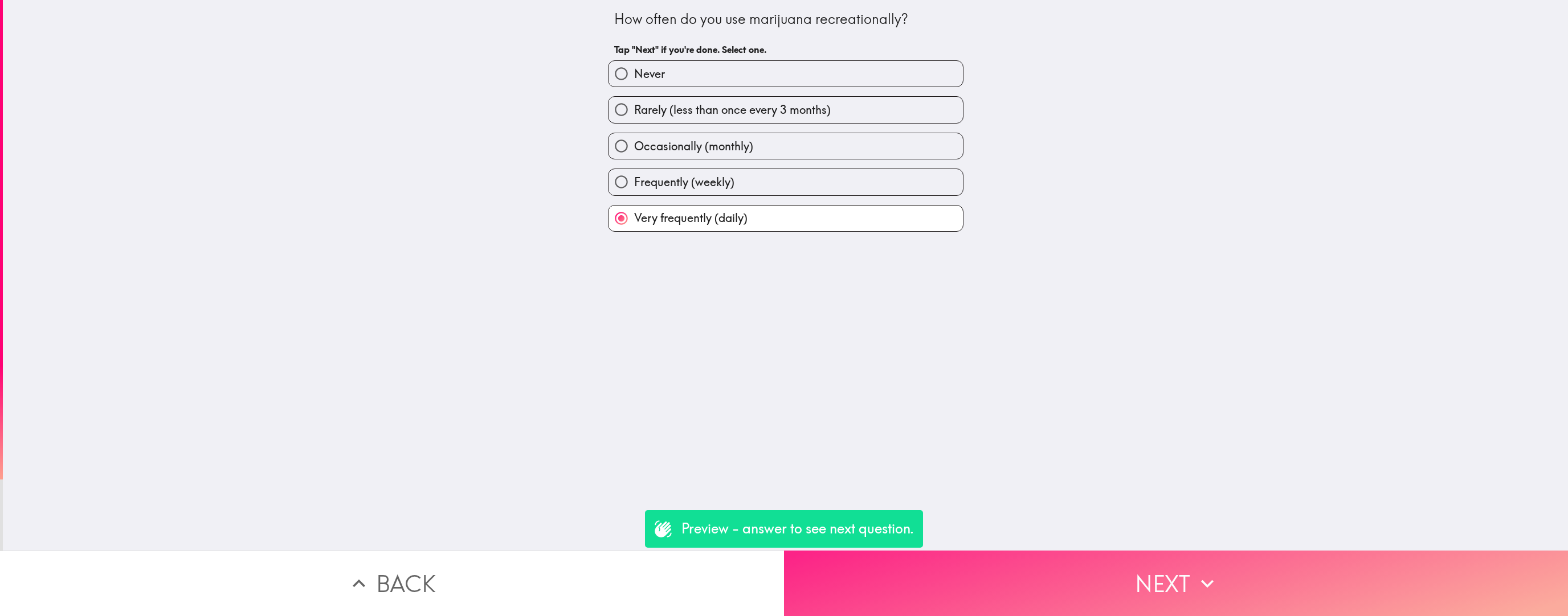
click at [688, 390] on button "Next" at bounding box center [1175, 584] width 784 height 66
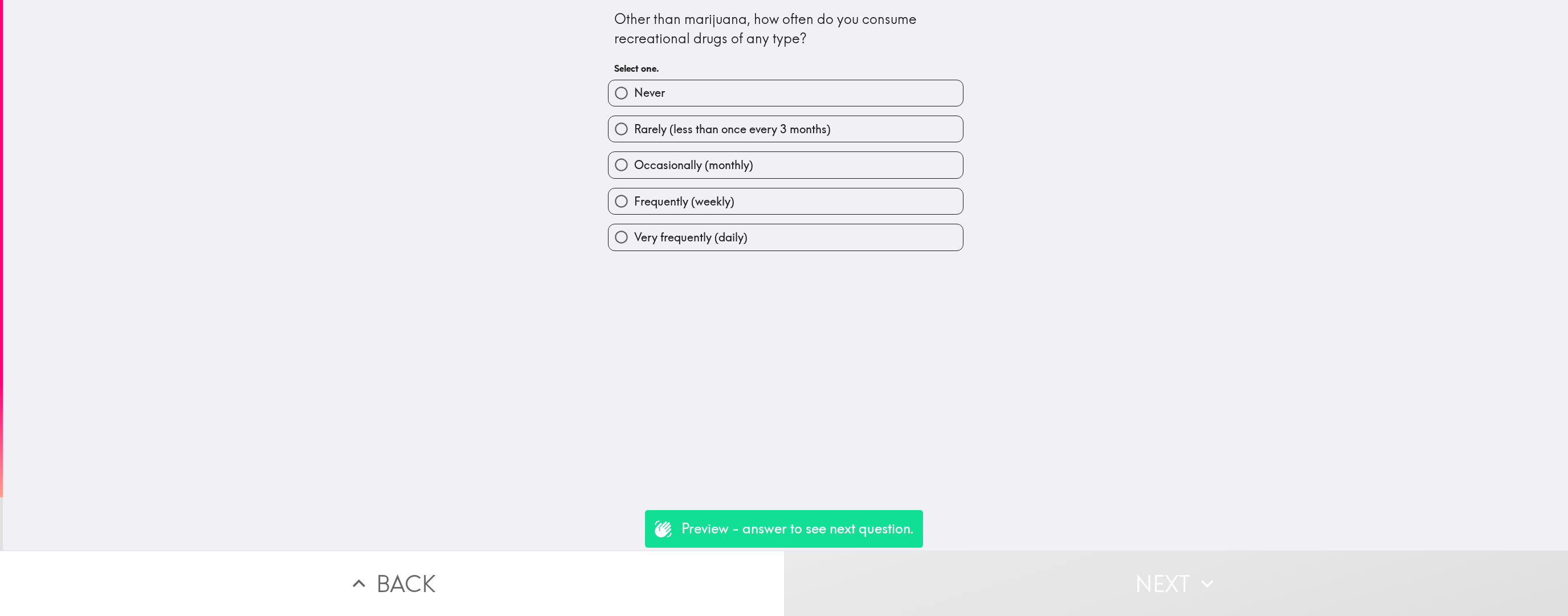
click at [688, 252] on div "Other than marijuana, how often do you consume recreational drugs of any type? …" at bounding box center [785, 275] width 1565 height 551
click at [688, 250] on div "Other than marijuana, how often do you consume recreational drugs of any type? …" at bounding box center [785, 275] width 1565 height 551
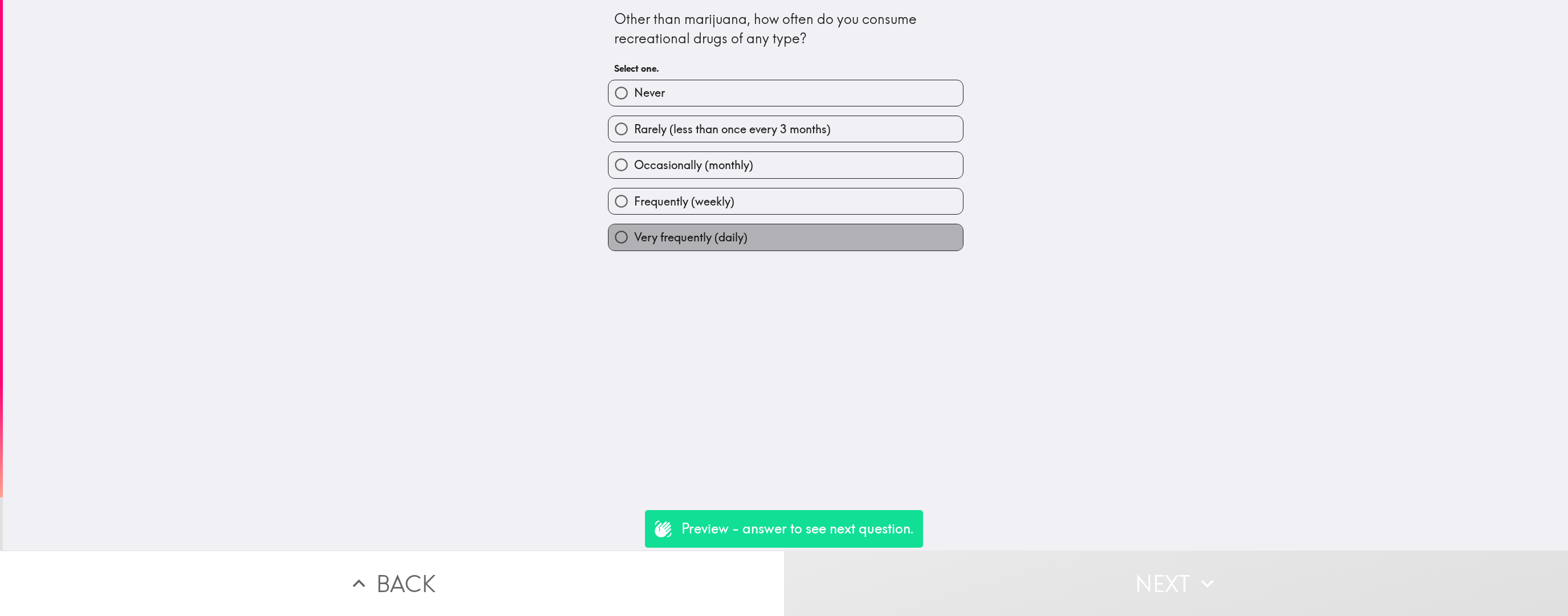
drag, startPoint x: 900, startPoint y: 247, endPoint x: 924, endPoint y: 308, distance: 65.6
click at [688, 247] on label "Very frequently (daily)" at bounding box center [785, 238] width 354 height 26
click at [634, 247] on input "Very frequently (daily)" at bounding box center [621, 238] width 26 height 26
radio input "true"
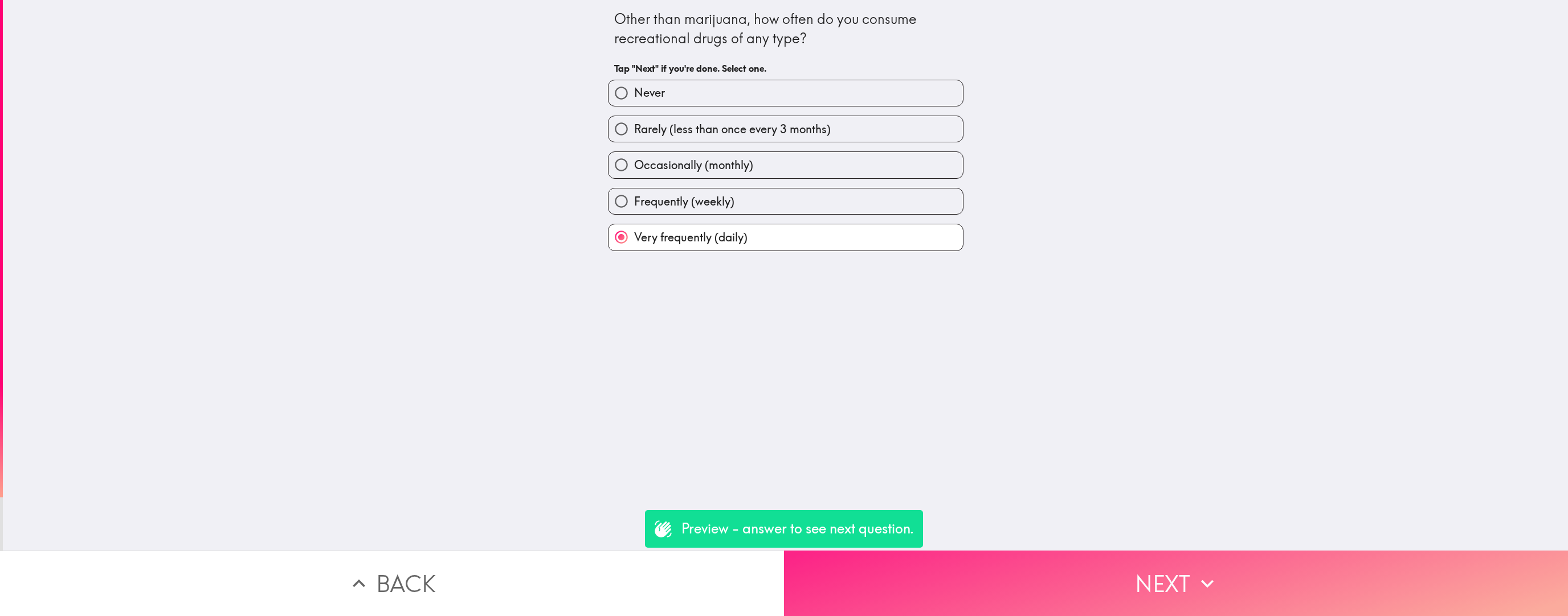
click at [688, 390] on button "Next" at bounding box center [1175, 584] width 784 height 66
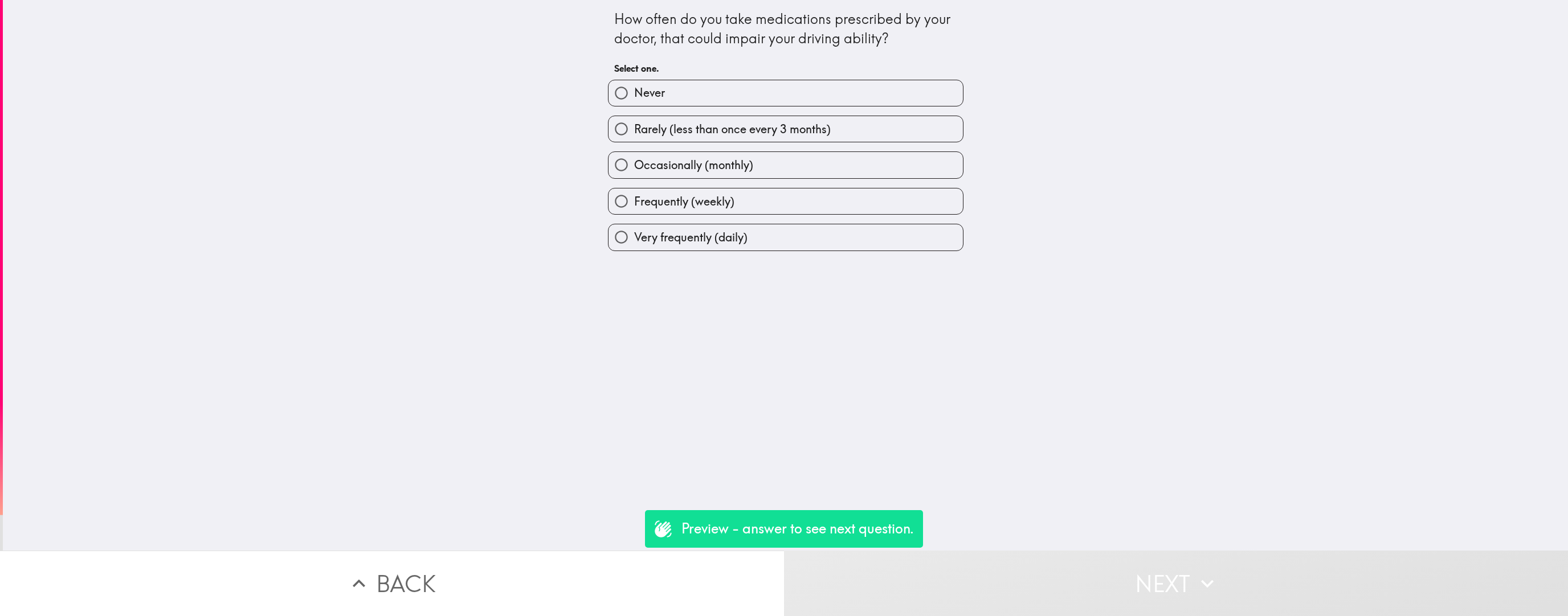
click at [688, 240] on label "Very frequently (daily)" at bounding box center [785, 238] width 354 height 26
click at [634, 240] on input "Very frequently (daily)" at bounding box center [621, 238] width 26 height 26
radio input "true"
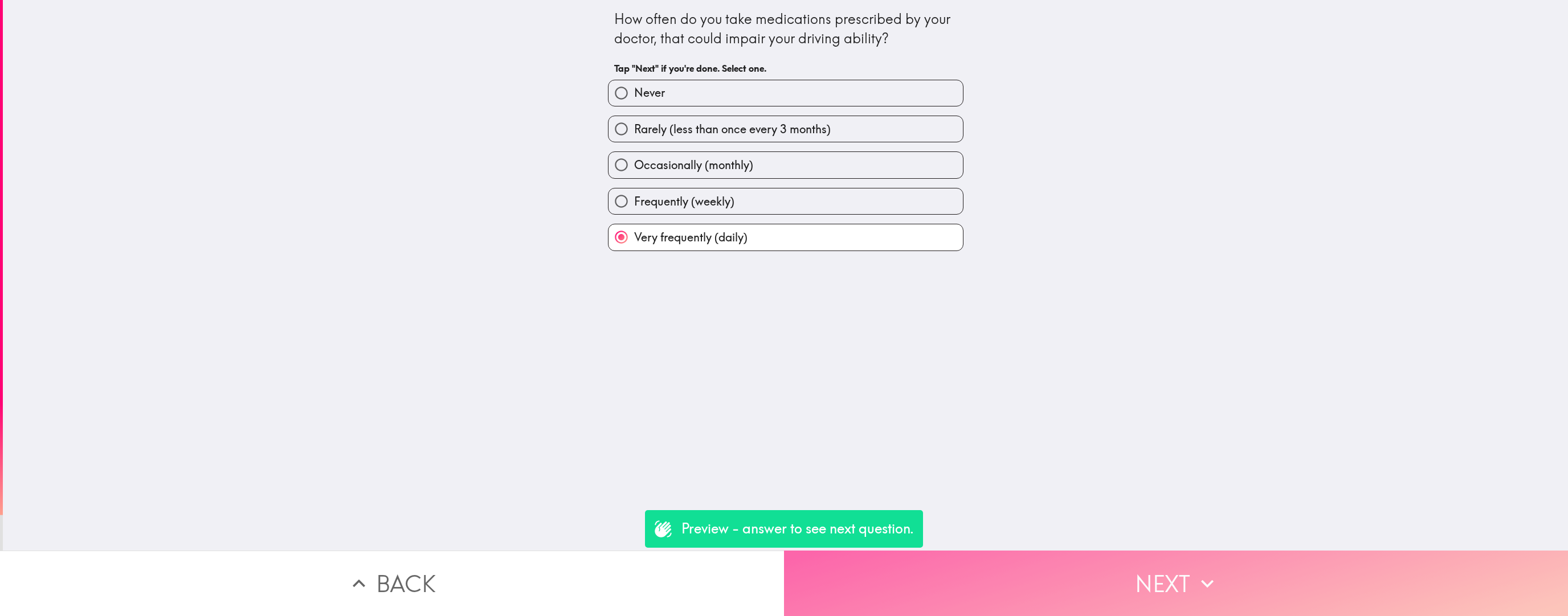
click at [688, 390] on button "Next" at bounding box center [1175, 584] width 784 height 66
